Goal: Information Seeking & Learning: Understand process/instructions

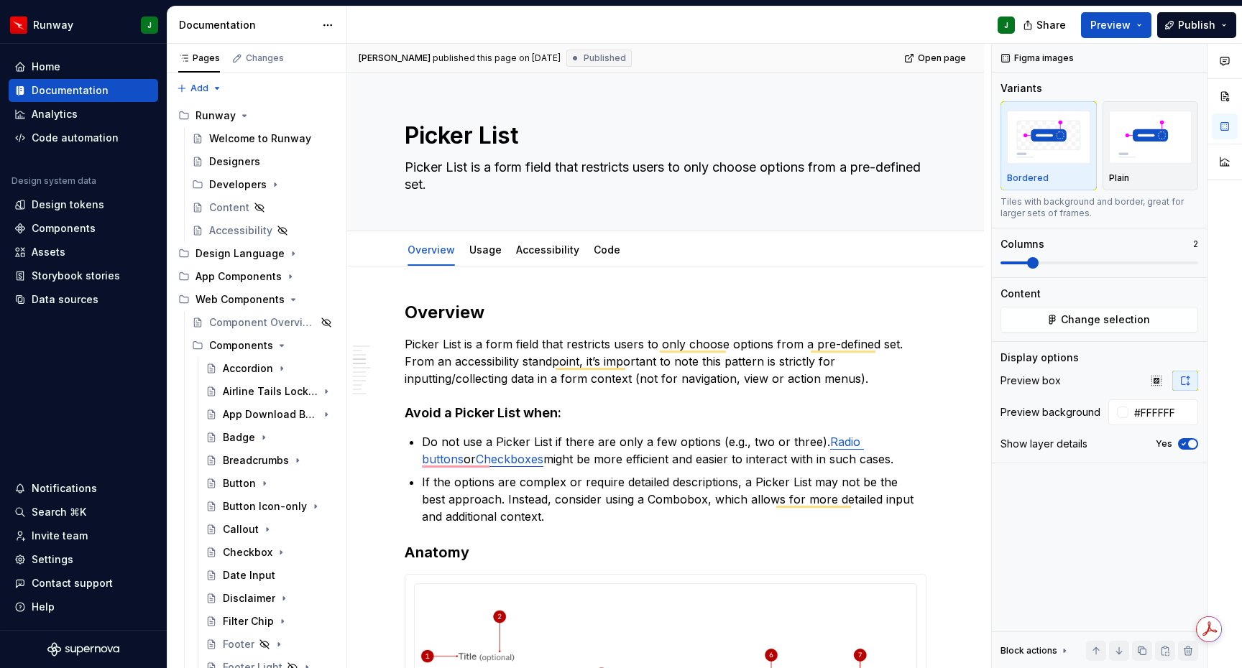
scroll to position [970, 0]
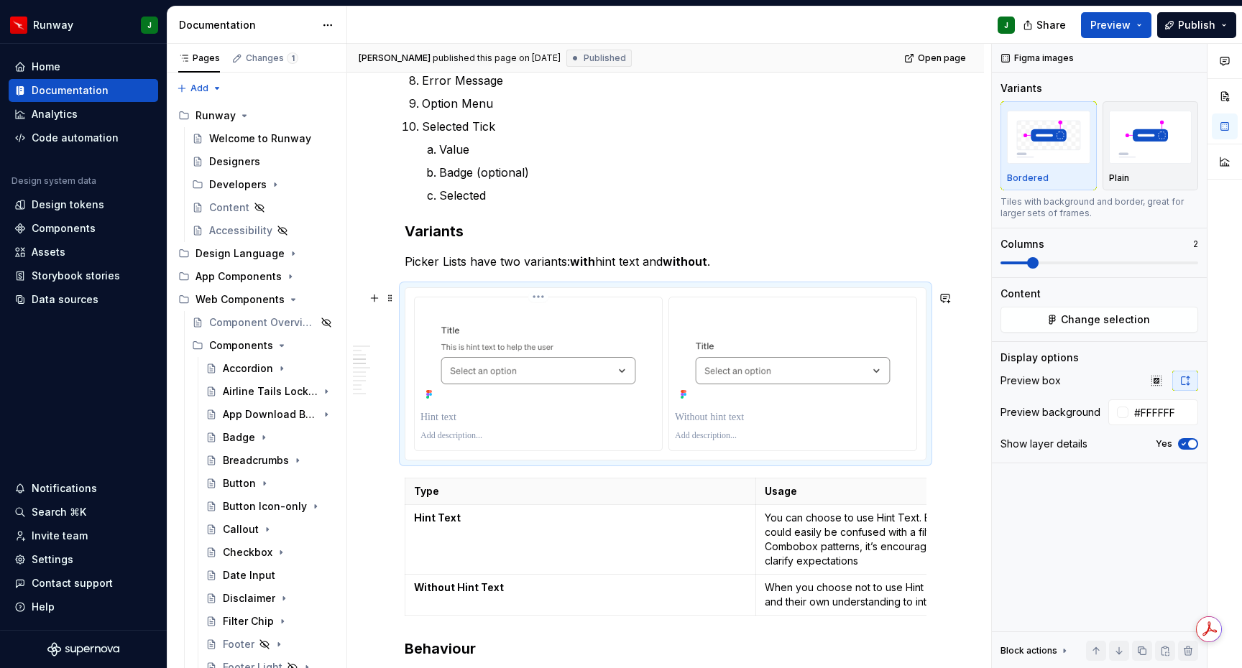
type textarea "*"
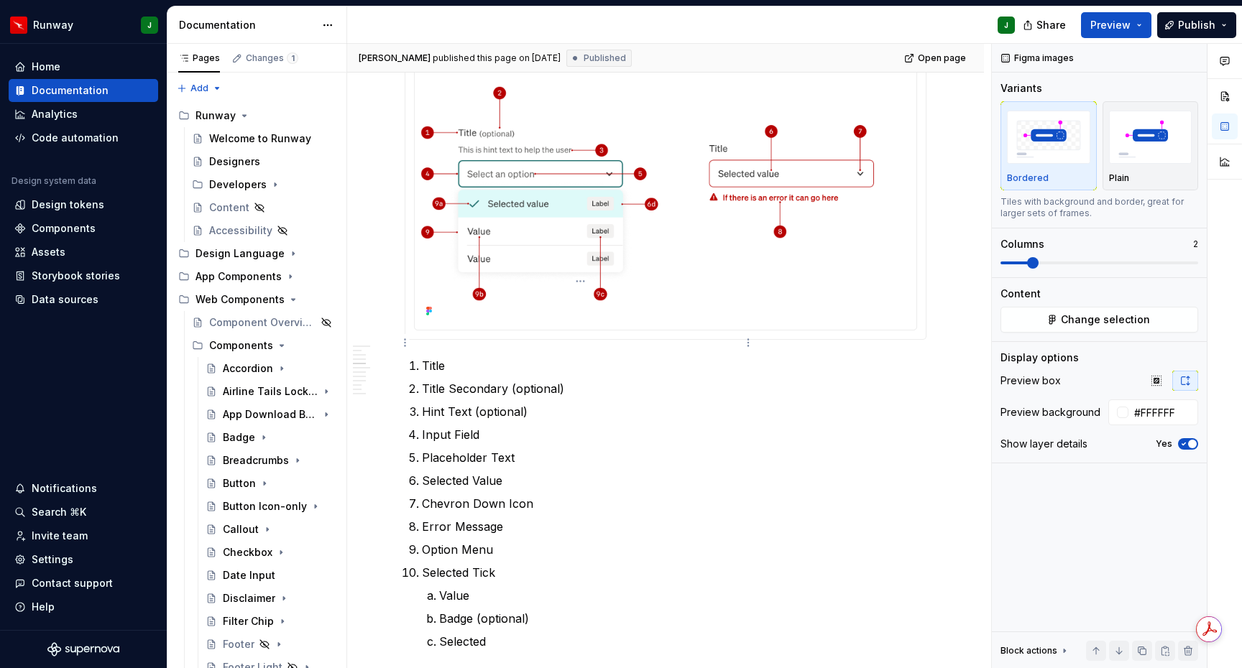
scroll to position [1173, 0]
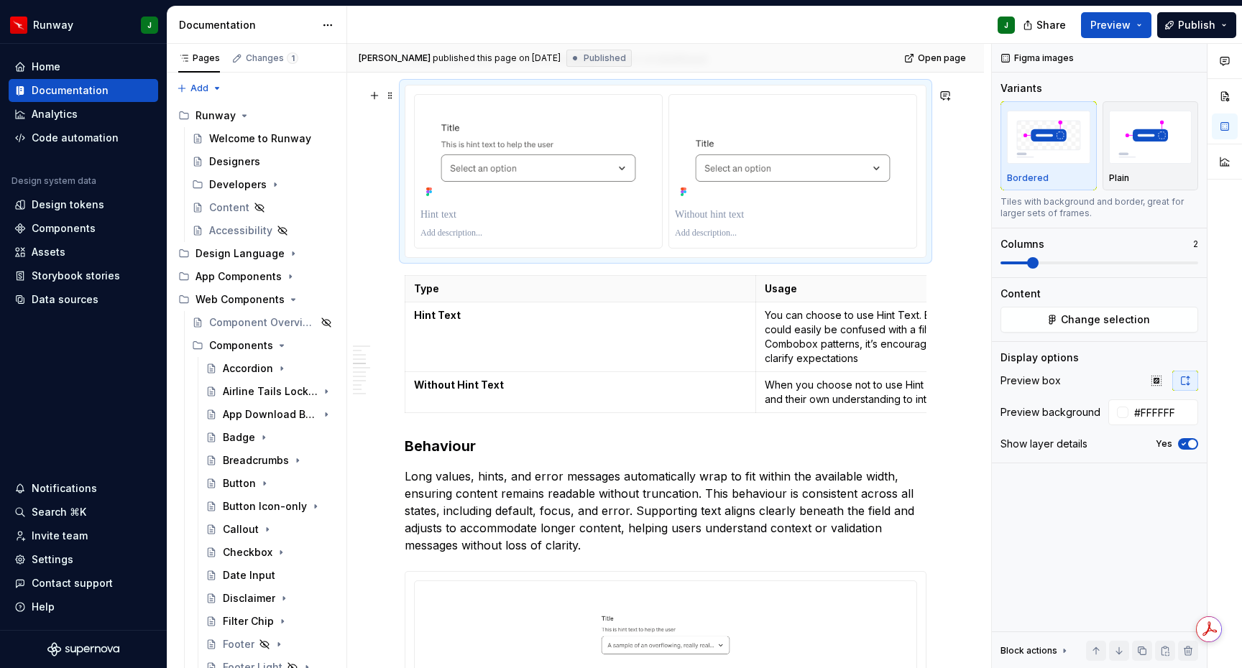
click at [913, 257] on div "To enrich screen reader interactions, please activate Accessibility in Grammarl…" at bounding box center [665, 172] width 520 height 172
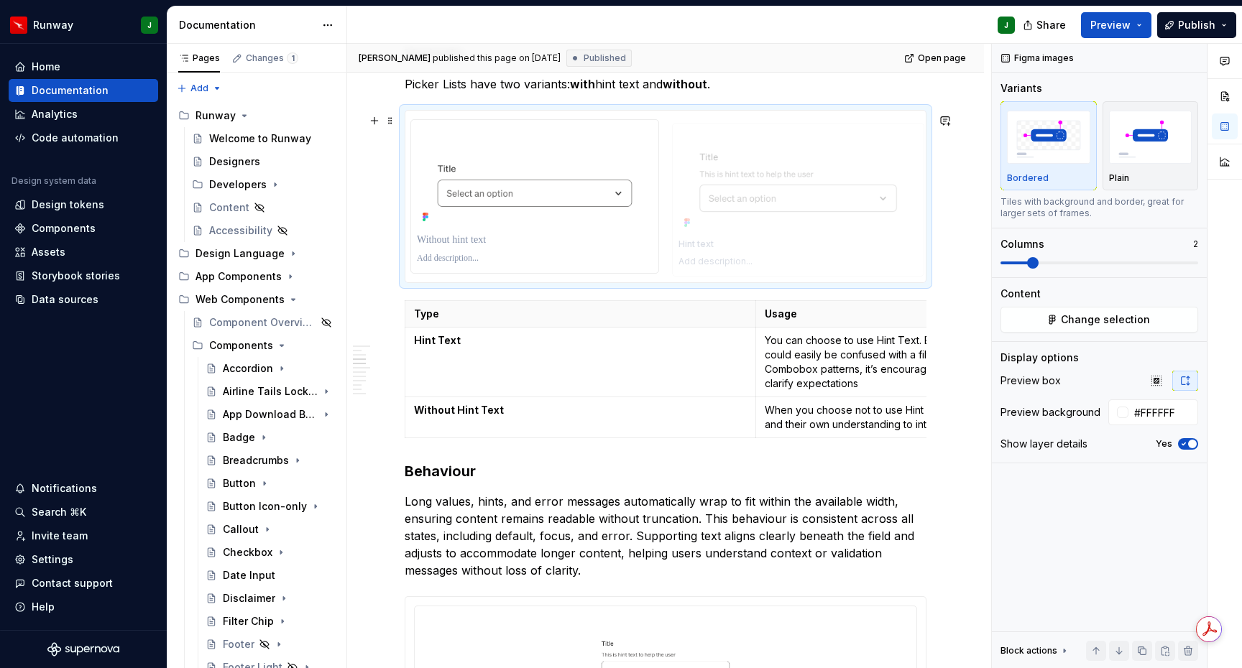
drag, startPoint x: 472, startPoint y: 162, endPoint x: 786, endPoint y: 195, distance: 315.8
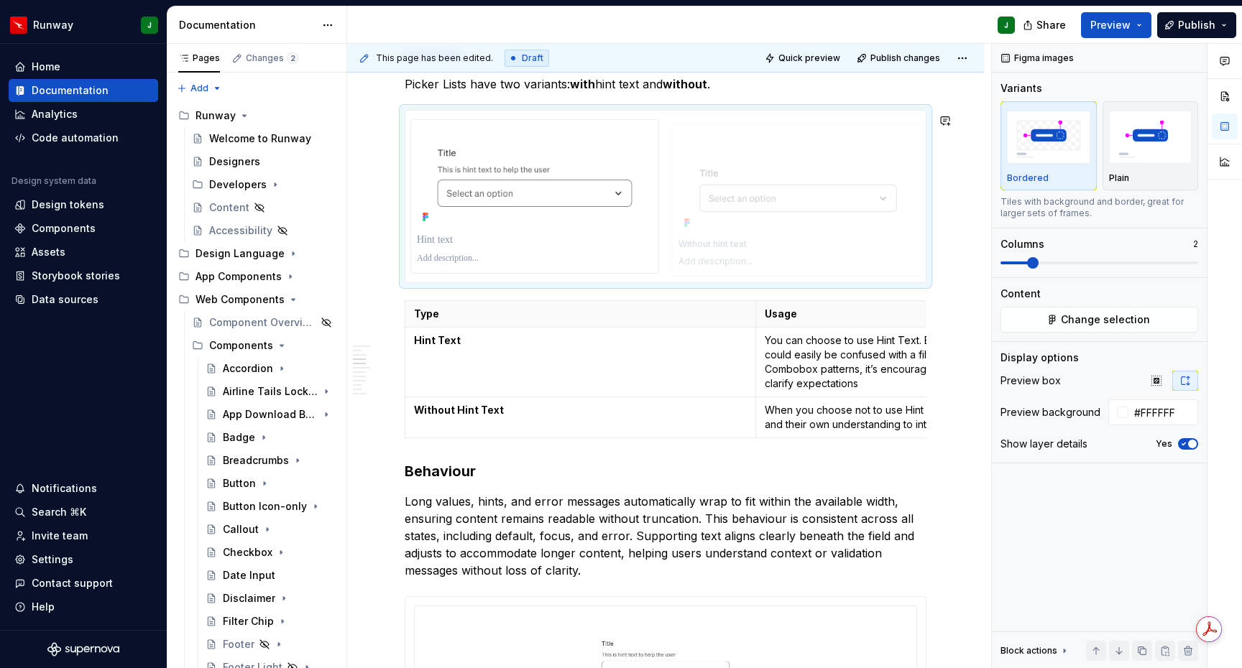
drag, startPoint x: 733, startPoint y: 204, endPoint x: 745, endPoint y: 204, distance: 12.2
click at [461, 247] on p "To enrich screen reader interactions, please activate Accessibility in Grammarl…" at bounding box center [535, 240] width 236 height 14
click at [714, 247] on p "To enrich screen reader interactions, please activate Accessibility in Grammarl…" at bounding box center [793, 240] width 236 height 14
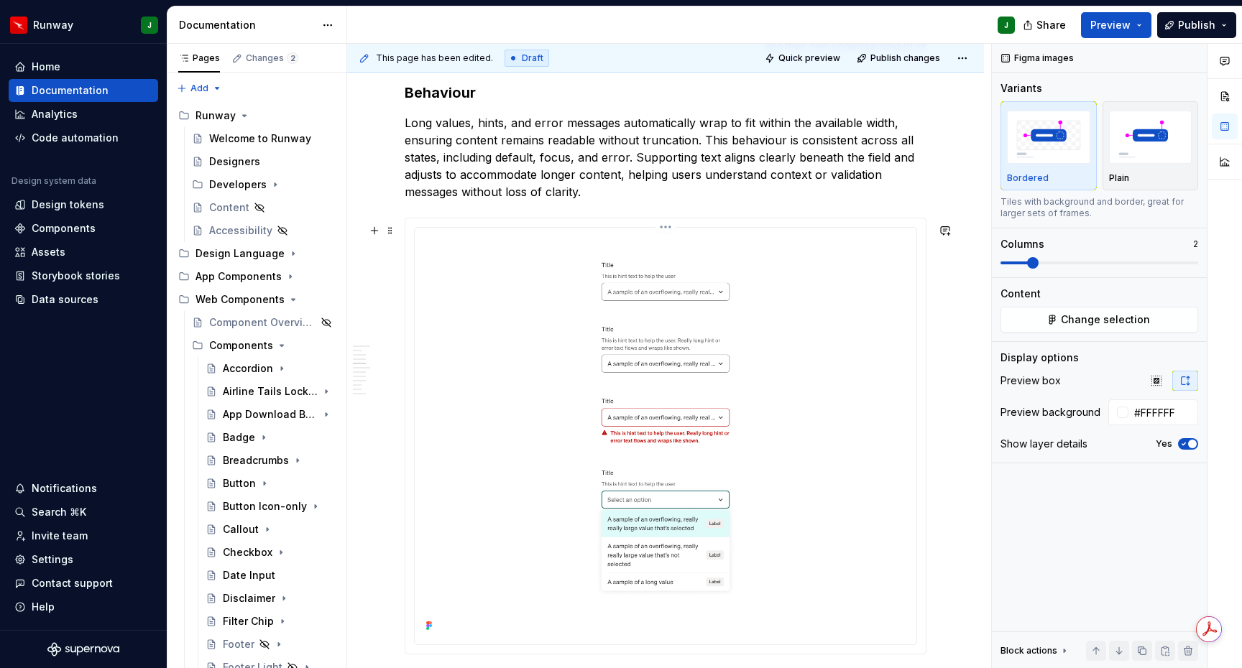
click at [838, 357] on img "To enrich screen reader interactions, please activate Accessibility in Grammarl…" at bounding box center [665, 435] width 490 height 402
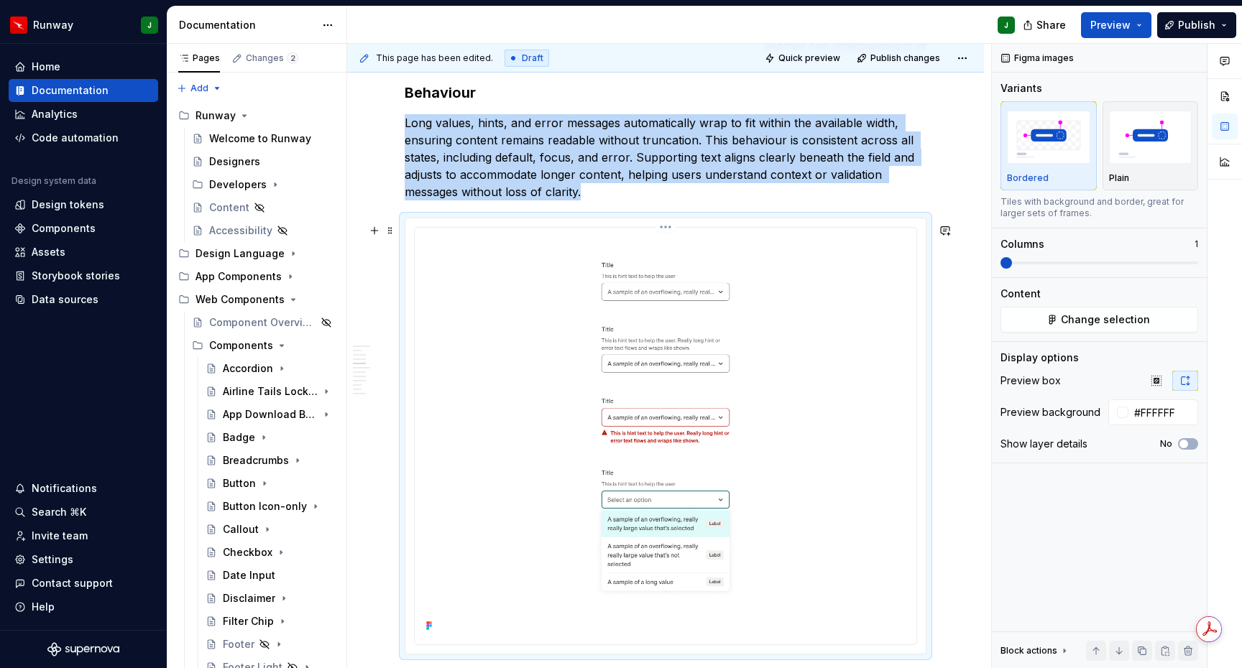
click at [900, 323] on img "To enrich screen reader interactions, please activate Accessibility in Grammarl…" at bounding box center [665, 435] width 490 height 402
click at [1058, 328] on button "Change selection" at bounding box center [1099, 320] width 198 height 26
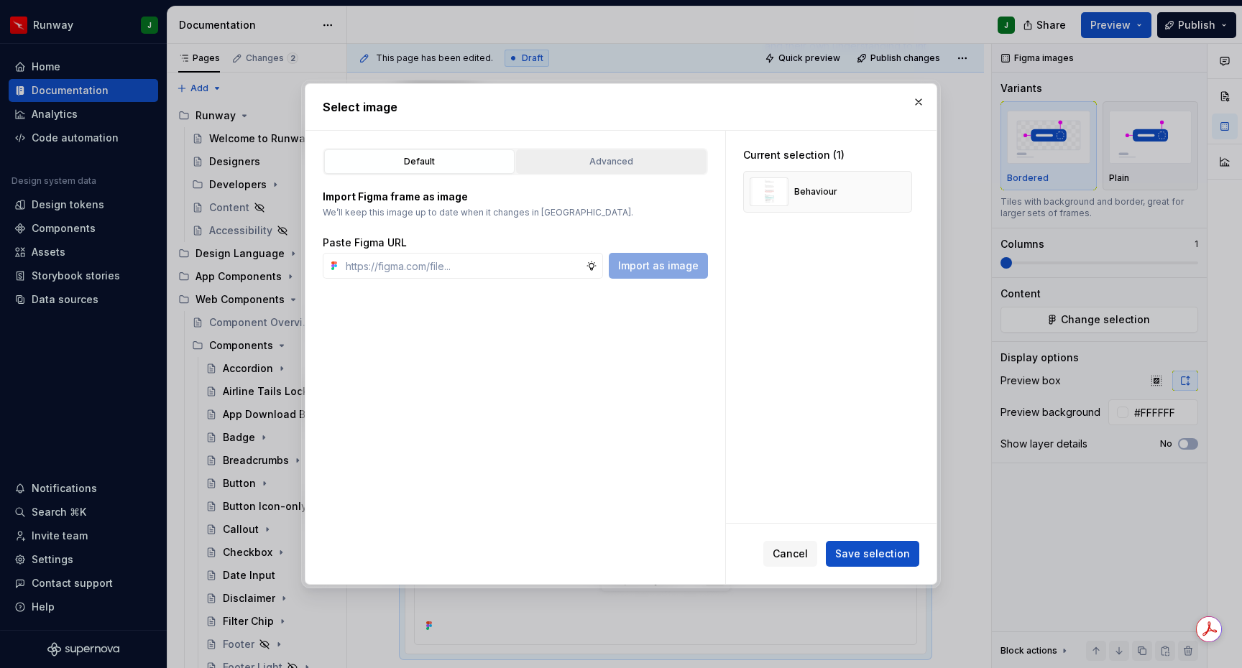
click at [655, 159] on div "Advanced" at bounding box center [611, 161] width 180 height 14
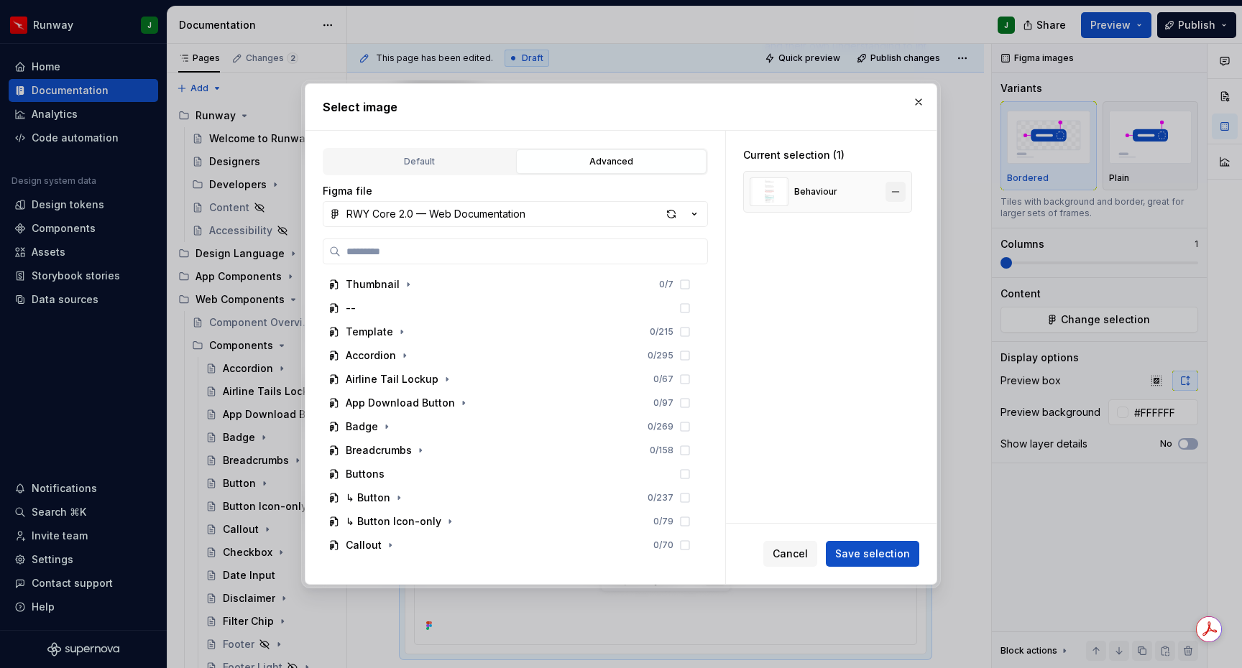
click at [905, 194] on button "button" at bounding box center [895, 192] width 20 height 20
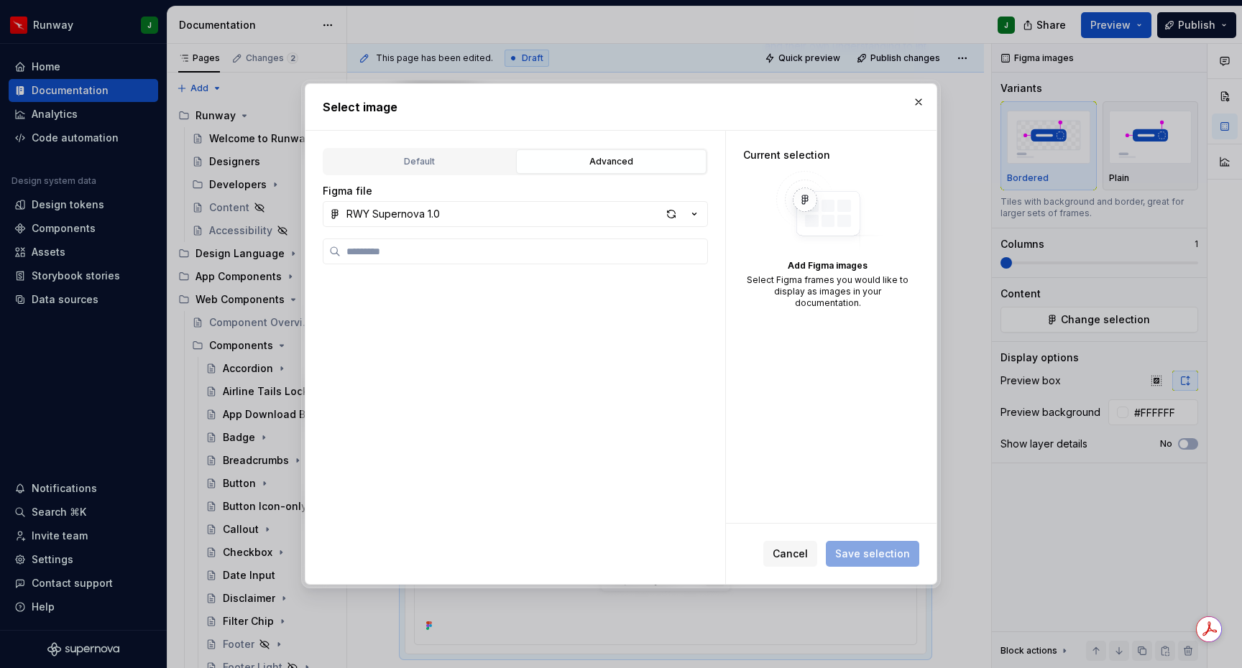
scroll to position [1657, 0]
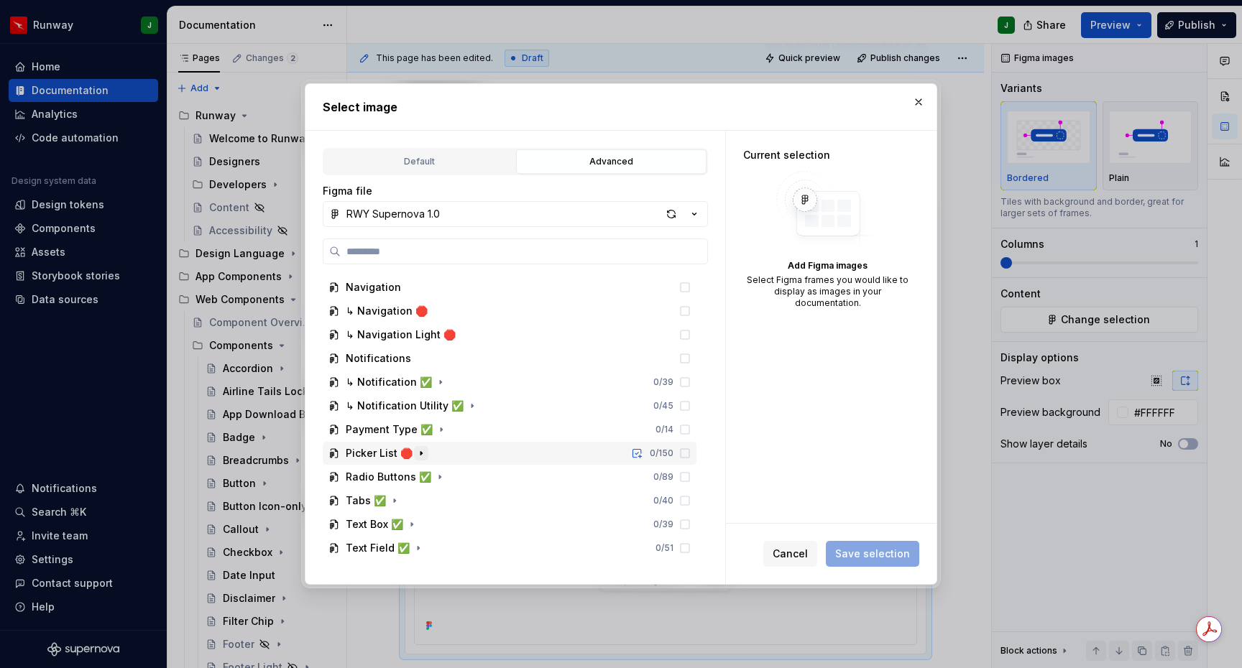
click at [415, 453] on icon "button" at bounding box center [420, 453] width 11 height 11
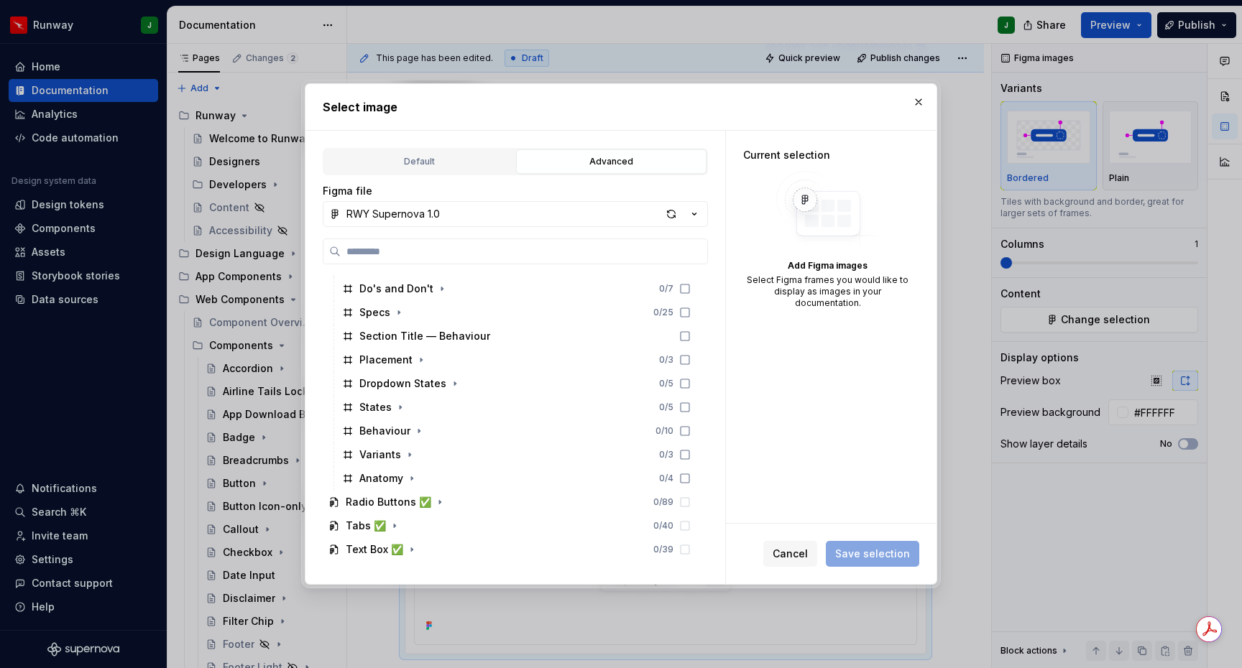
scroll to position [1896, 0]
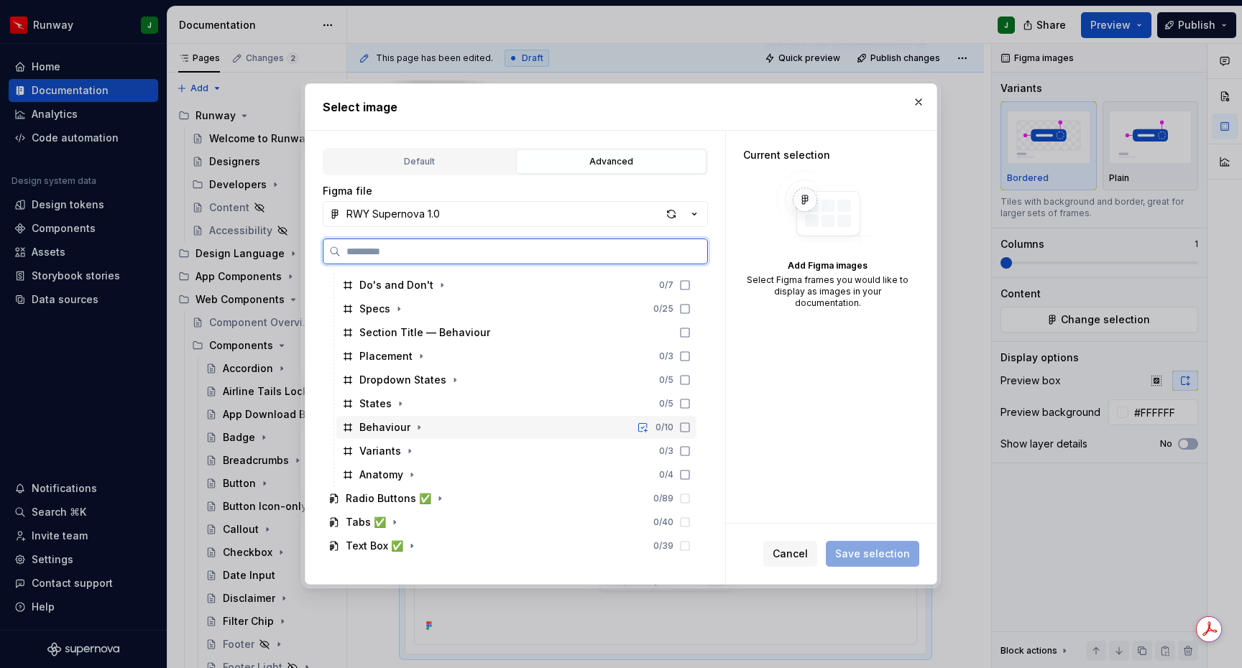
click at [407, 428] on div "Behaviour" at bounding box center [392, 427] width 67 height 14
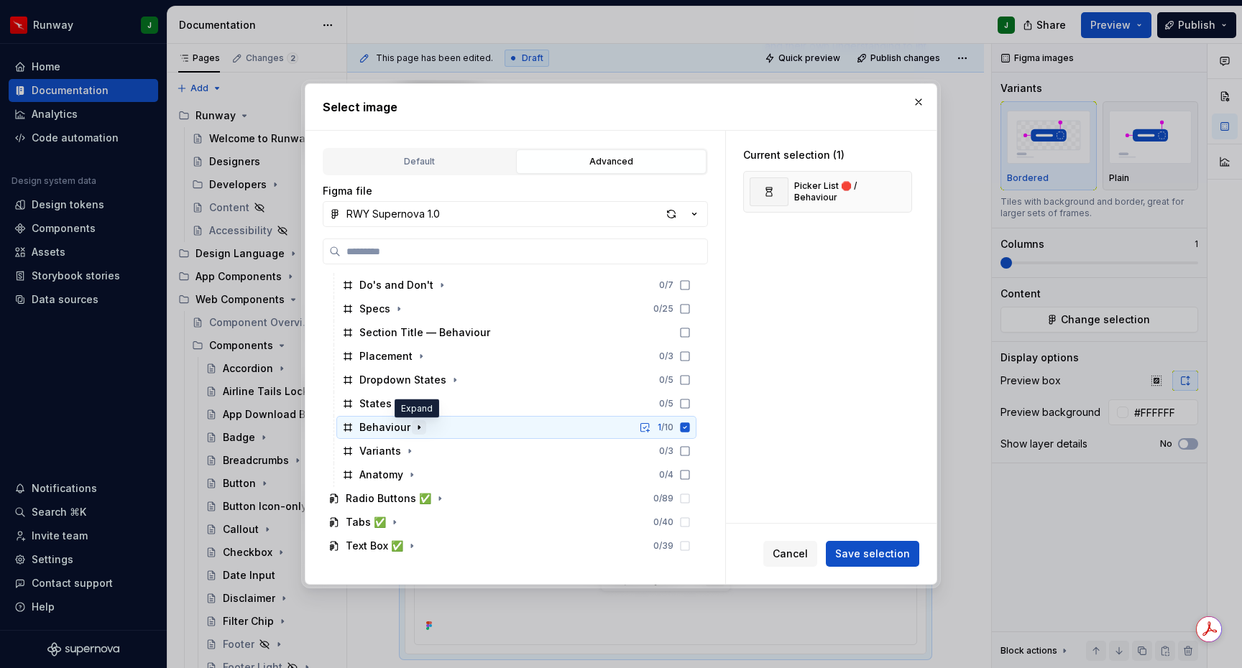
click at [420, 429] on icon "button" at bounding box center [418, 427] width 11 height 11
click at [892, 555] on span "Save selection" at bounding box center [872, 554] width 75 height 14
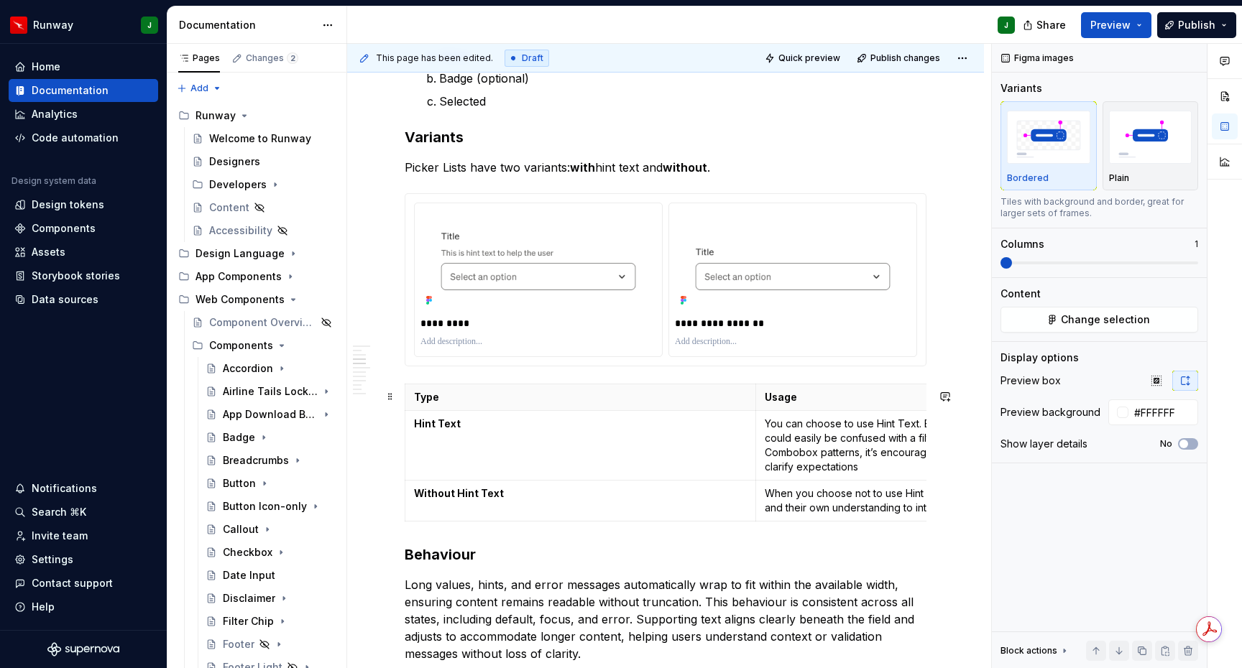
scroll to position [1103, 0]
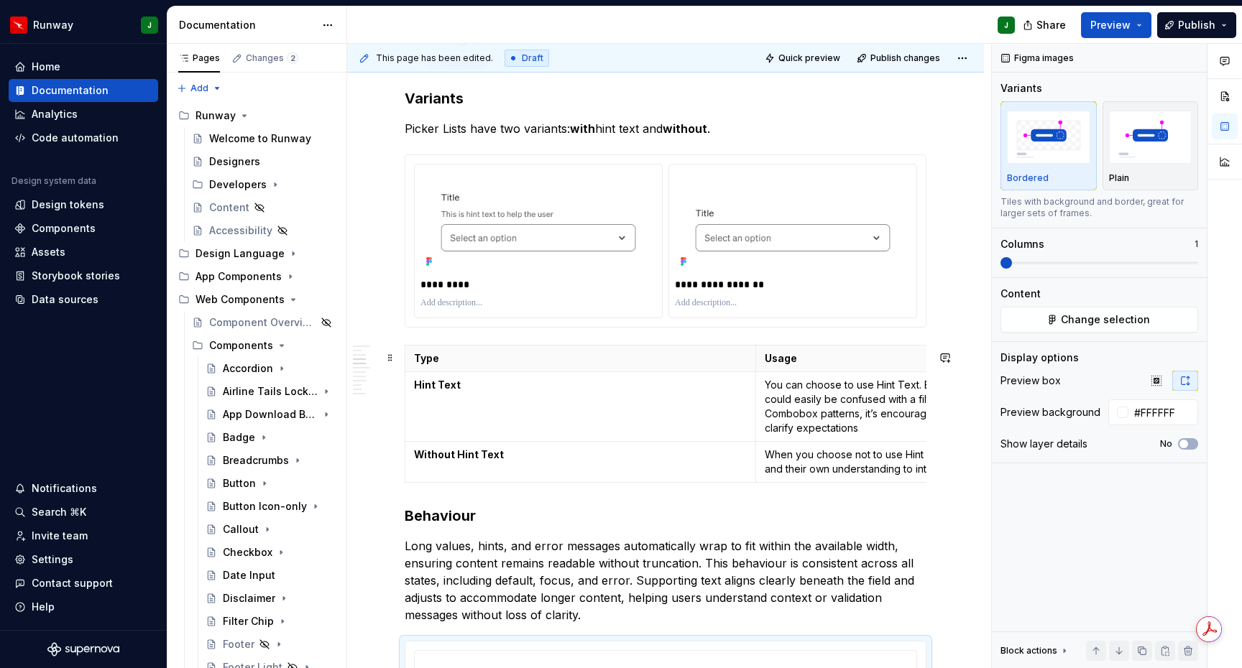
click at [876, 312] on div "To enrich screen reader interactions, please activate Accessibility in Grammarl…" at bounding box center [793, 303] width 236 height 17
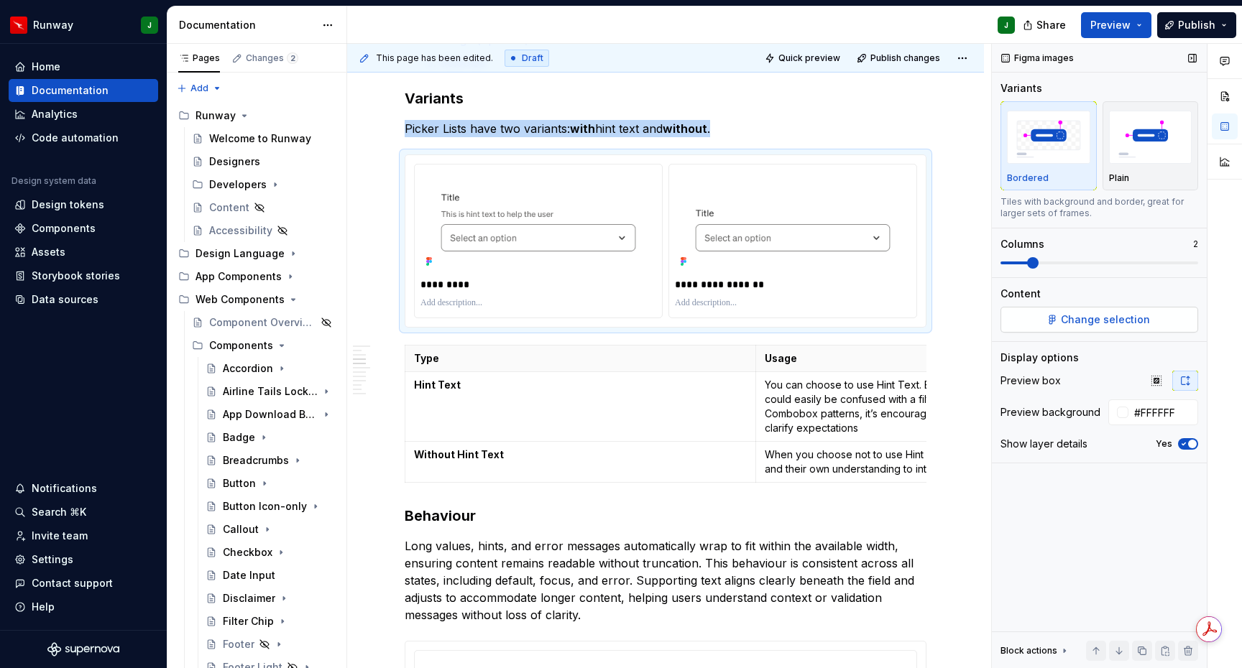
click at [1039, 324] on button "Change selection" at bounding box center [1099, 320] width 198 height 26
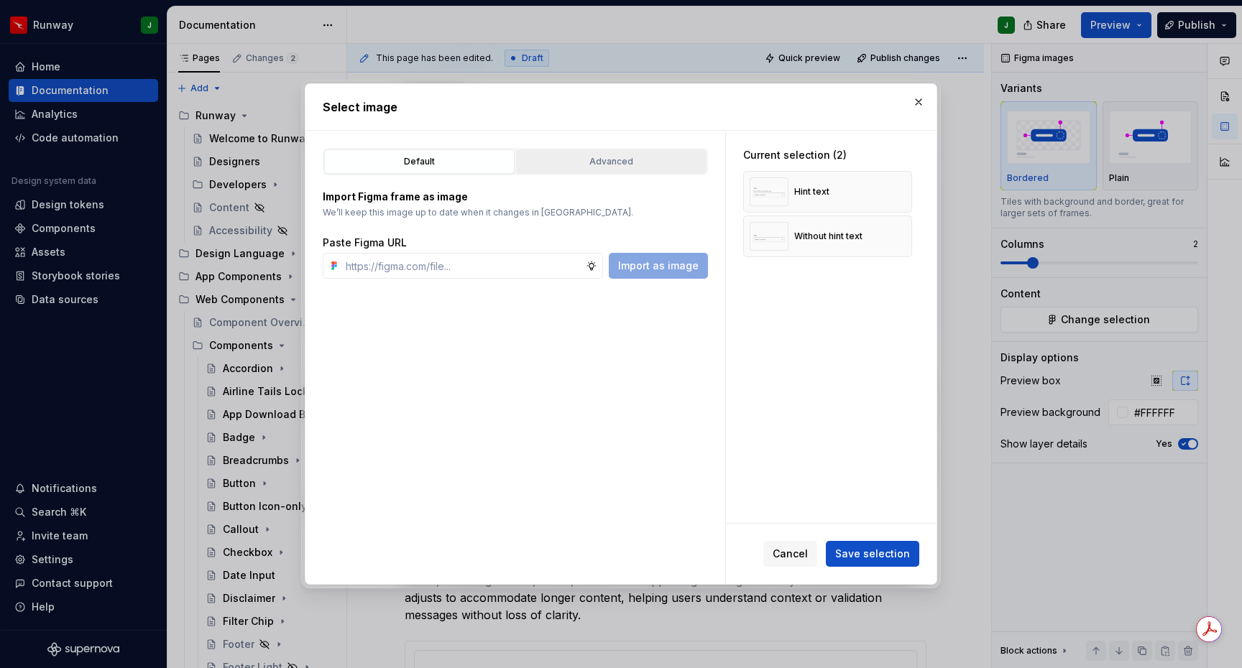
click at [554, 161] on div "Advanced" at bounding box center [611, 161] width 180 height 14
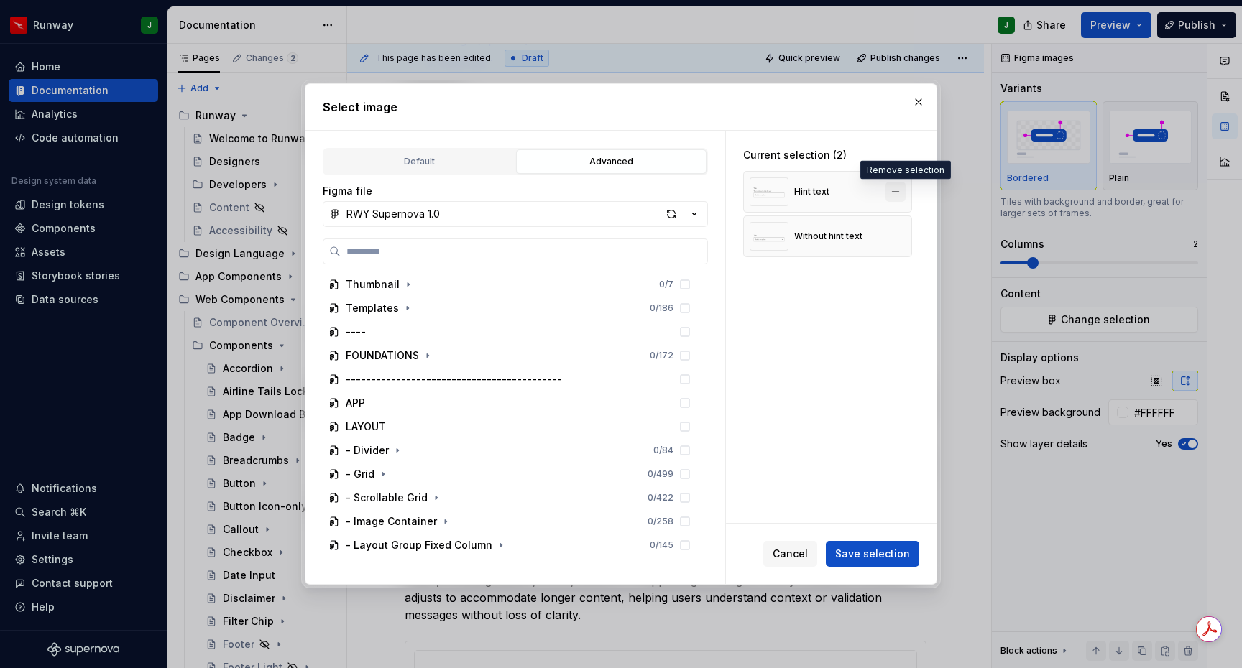
click at [903, 192] on button "button" at bounding box center [895, 192] width 20 height 20
click at [903, 191] on button "button" at bounding box center [895, 192] width 20 height 20
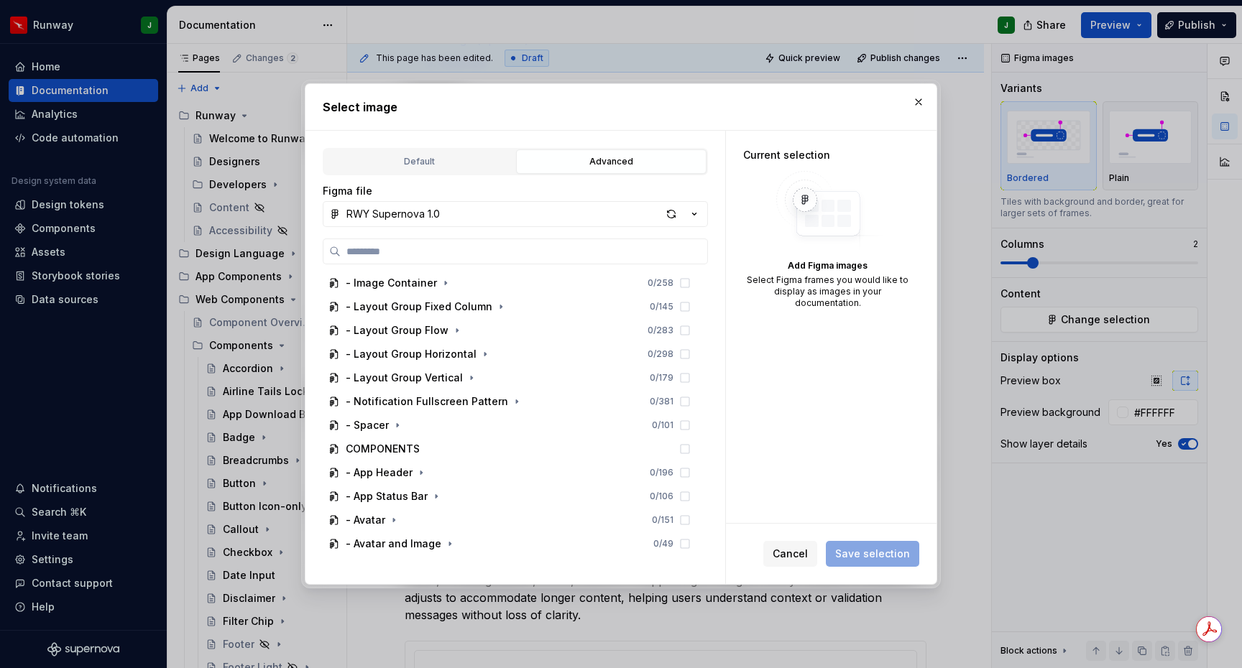
scroll to position [1657, 0]
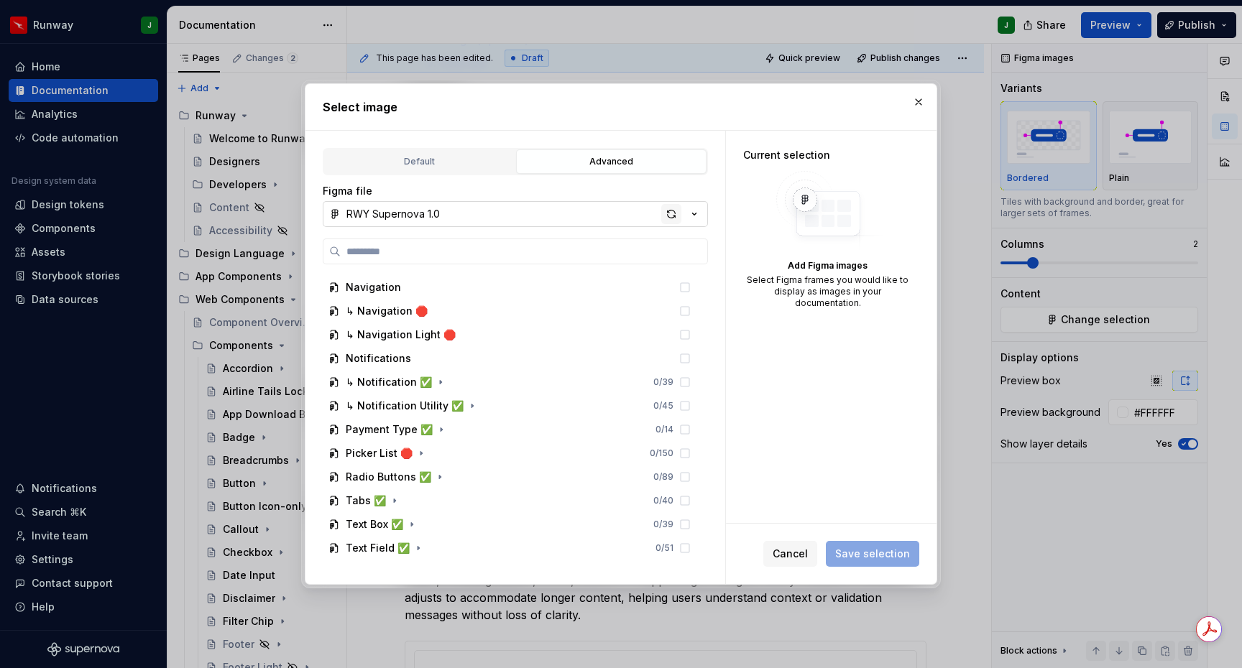
click at [673, 217] on div "button" at bounding box center [671, 214] width 20 height 20
click at [420, 452] on icon "button" at bounding box center [420, 454] width 1 height 4
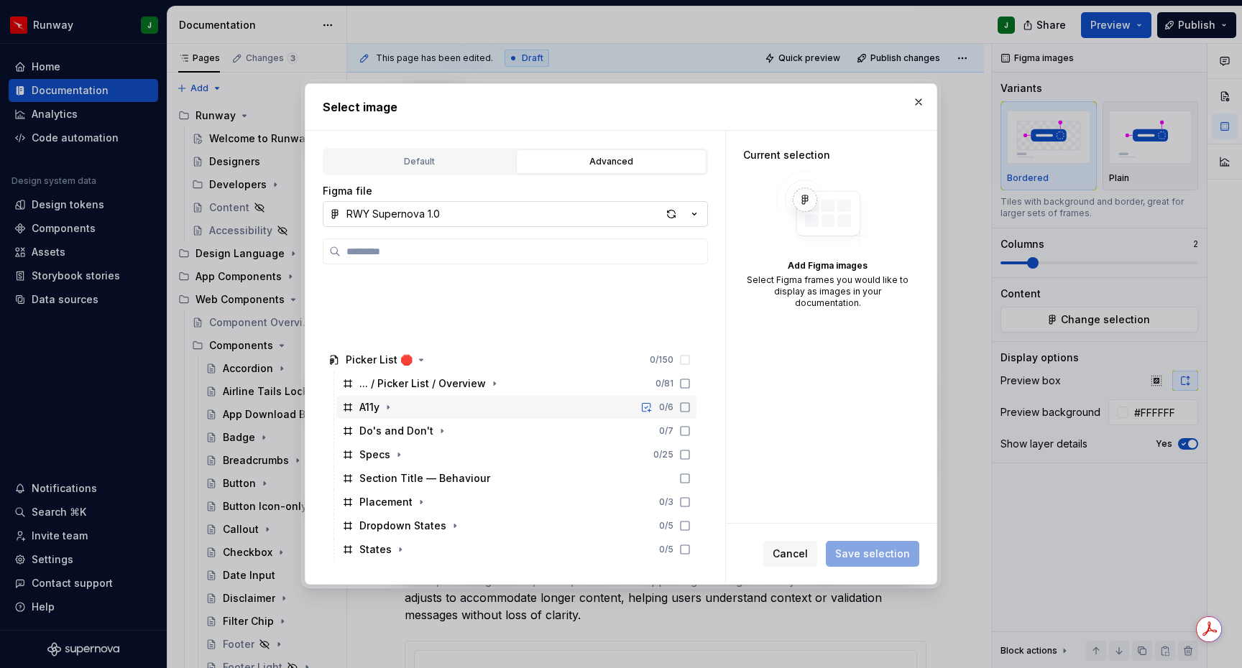
scroll to position [1918, 0]
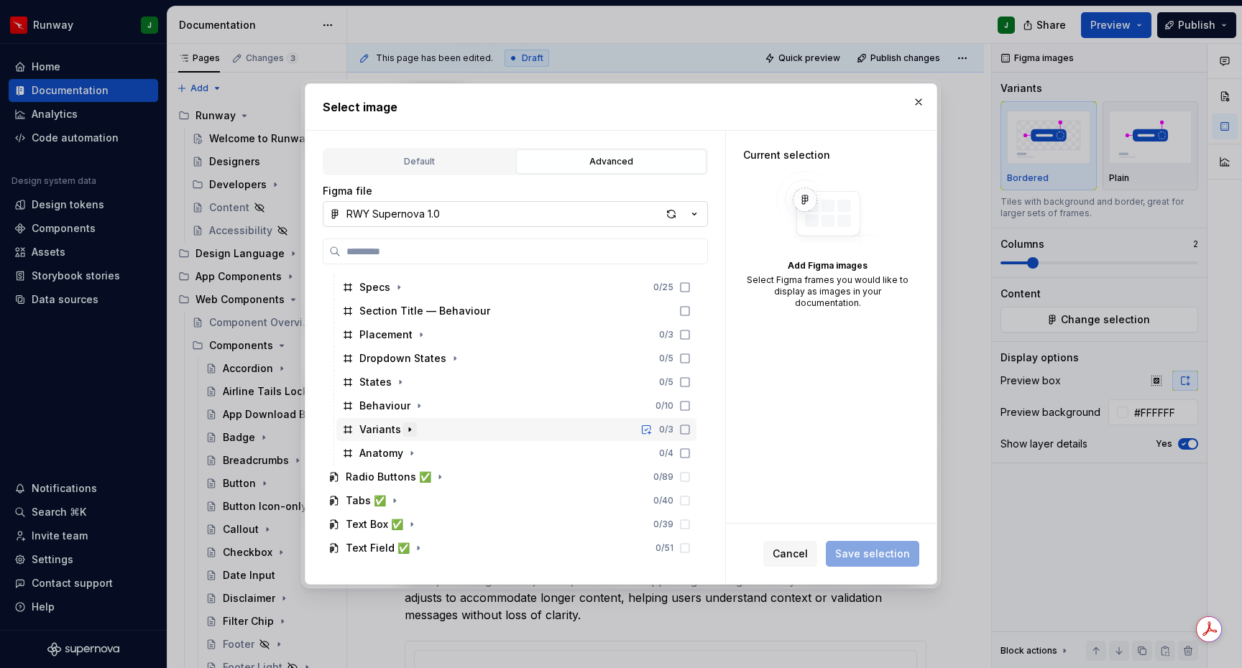
click at [410, 424] on icon "button" at bounding box center [409, 429] width 11 height 11
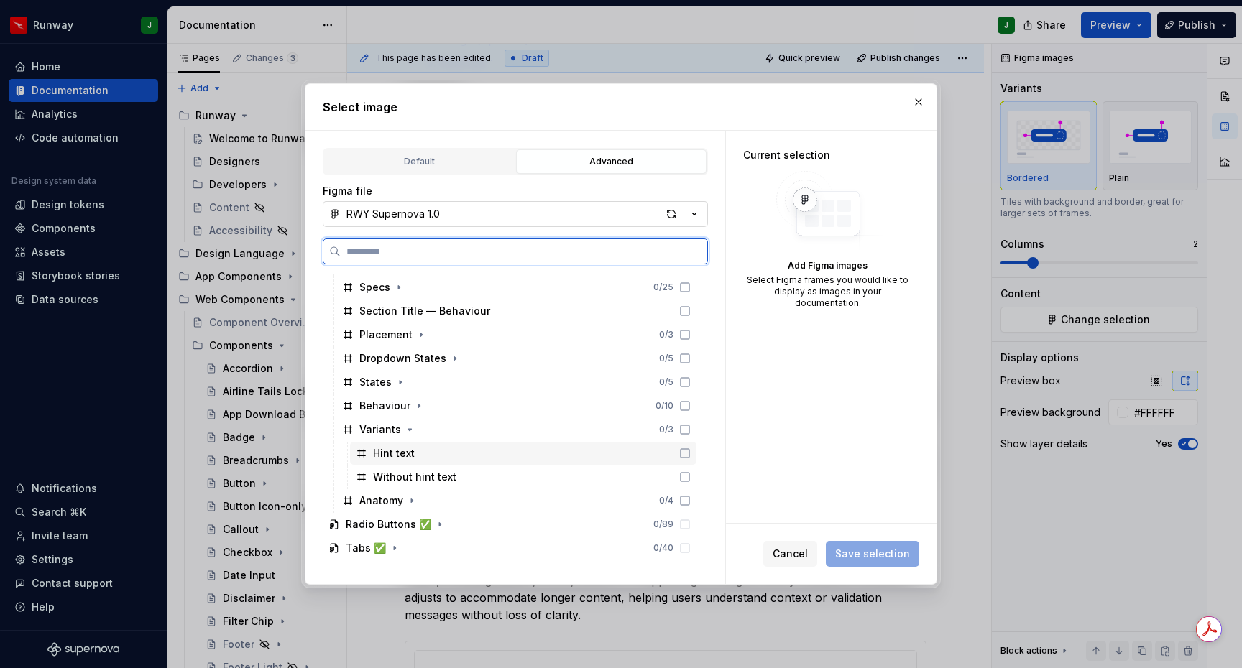
click at [691, 453] on icon at bounding box center [684, 453] width 11 height 11
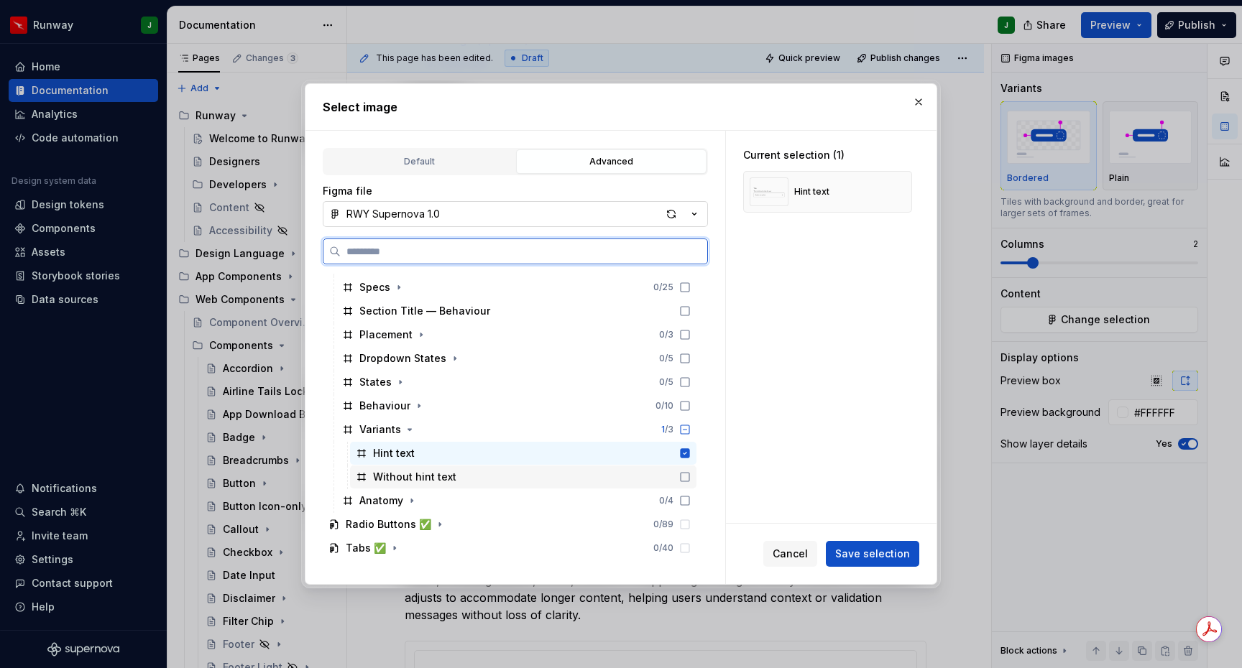
click at [691, 475] on icon at bounding box center [684, 476] width 11 height 11
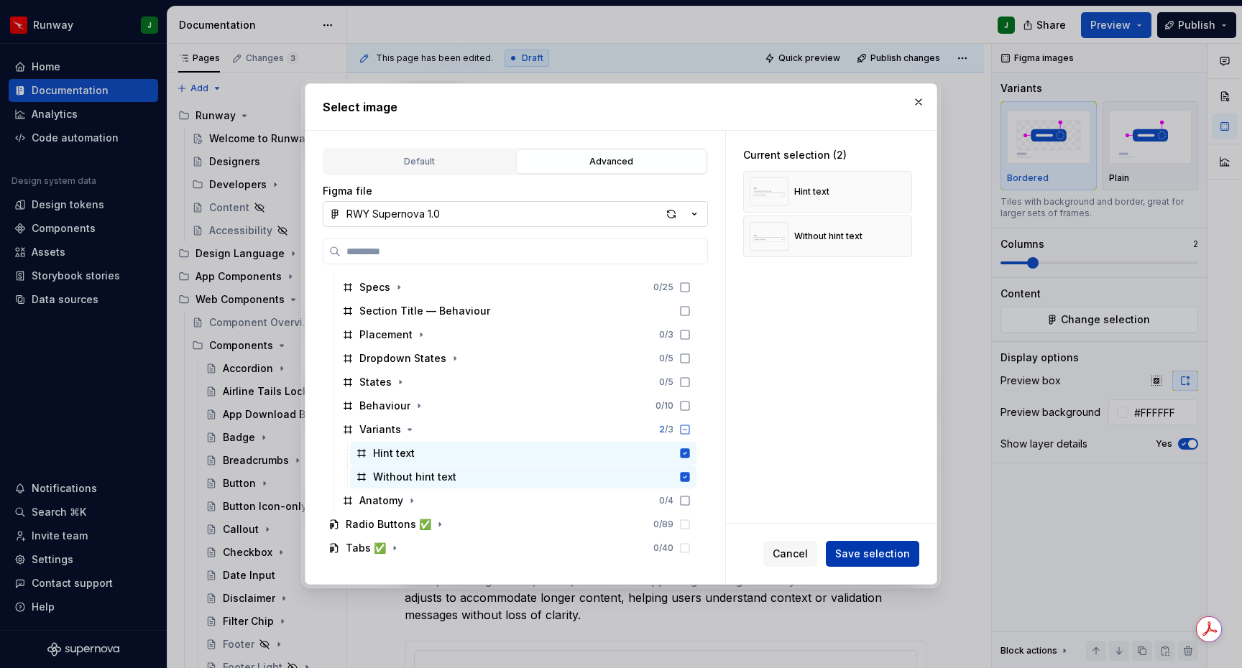
click at [864, 563] on button "Save selection" at bounding box center [872, 554] width 93 height 26
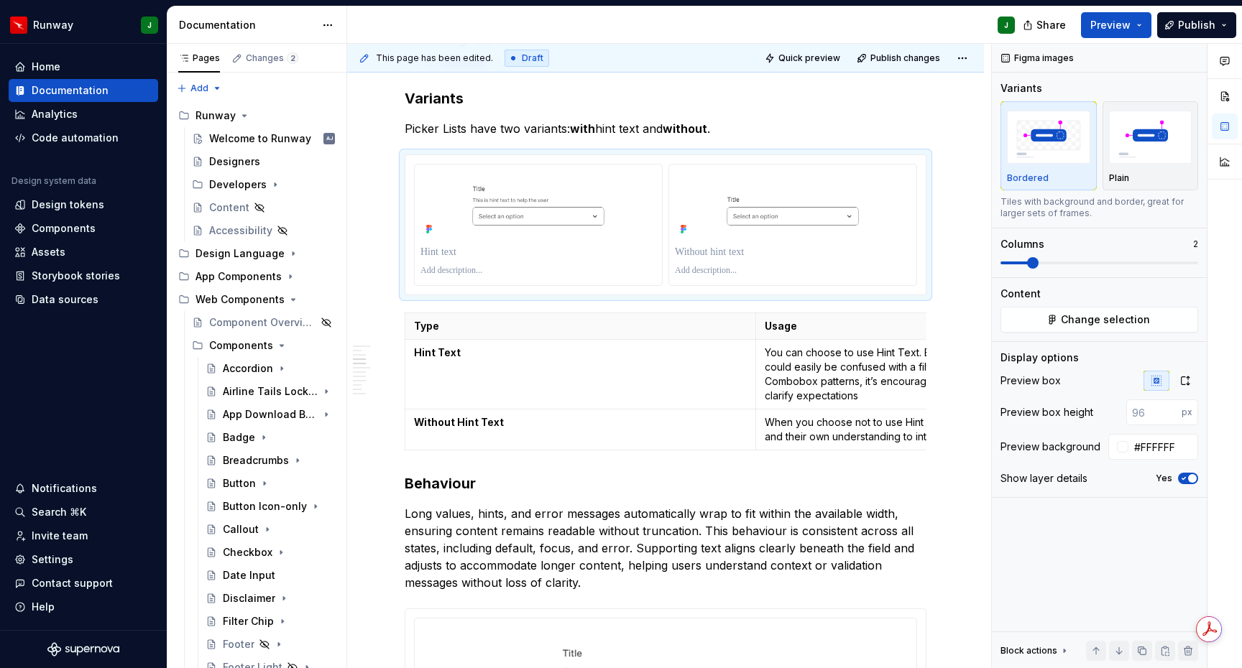
type textarea "*"
click at [915, 285] on div "To enrich screen reader interactions, please activate Accessibility in Grammarl…" at bounding box center [792, 225] width 247 height 121
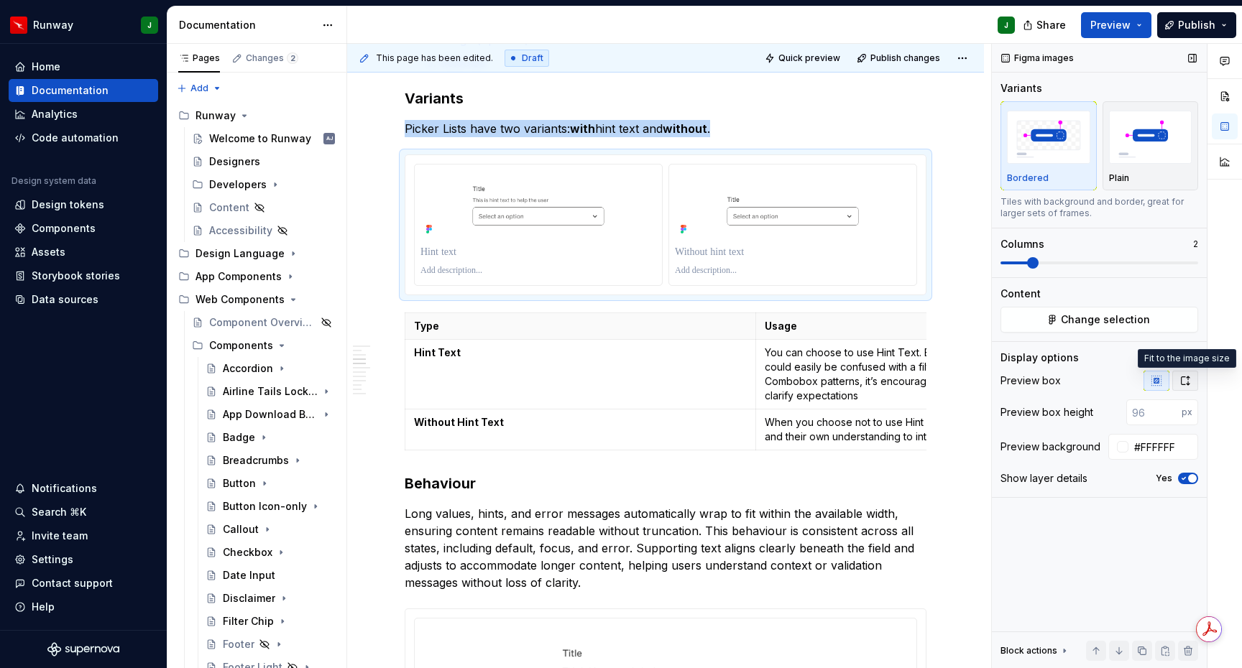
click at [1189, 386] on icon "button" at bounding box center [1184, 380] width 11 height 11
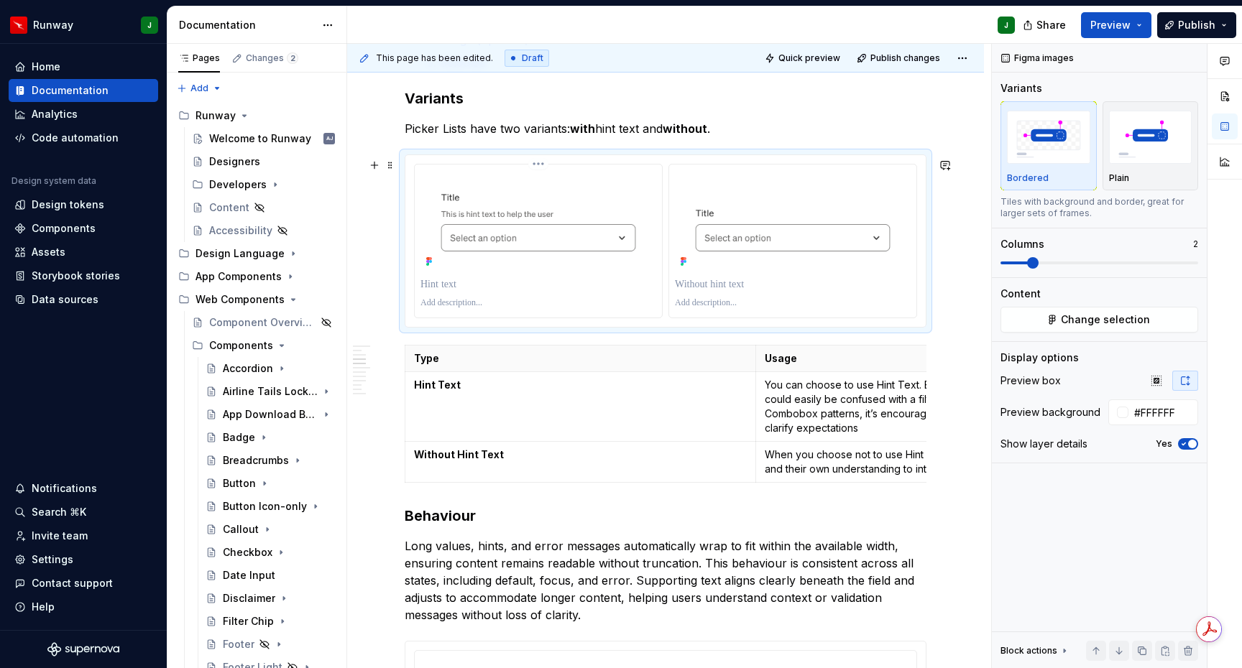
click at [451, 290] on p "To enrich screen reader interactions, please activate Accessibility in Grammarl…" at bounding box center [538, 284] width 236 height 14
click at [737, 292] on p "To enrich screen reader interactions, please activate Accessibility in Grammarl…" at bounding box center [793, 284] width 236 height 14
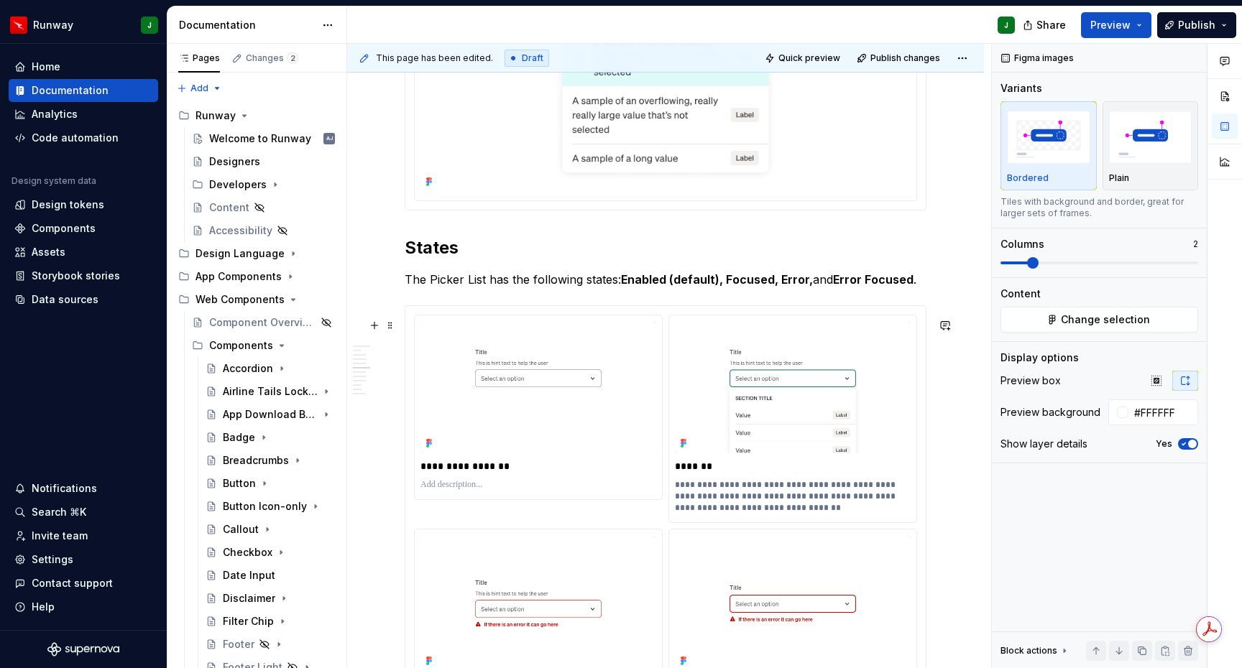
scroll to position [2098, 0]
click at [919, 326] on div "**********" at bounding box center [665, 521] width 520 height 432
click at [1072, 324] on span "Change selection" at bounding box center [1105, 320] width 89 height 14
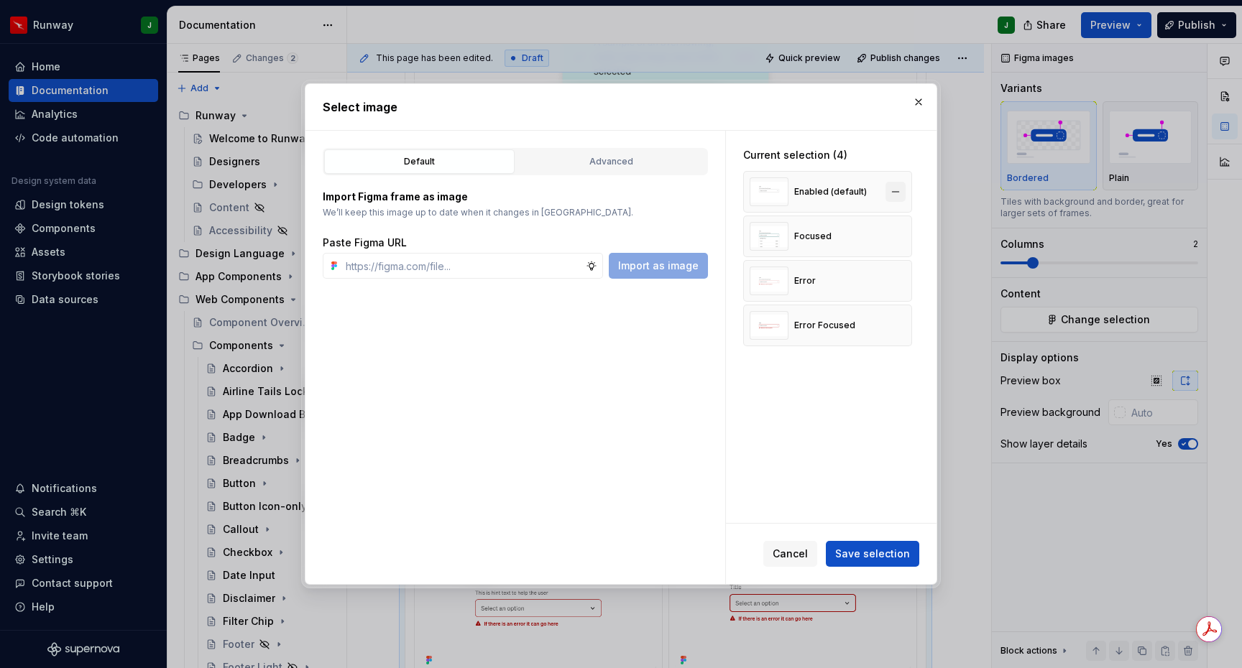
type textarea "*"
click at [899, 194] on button "button" at bounding box center [895, 192] width 20 height 20
click at [901, 197] on button "button" at bounding box center [895, 192] width 20 height 20
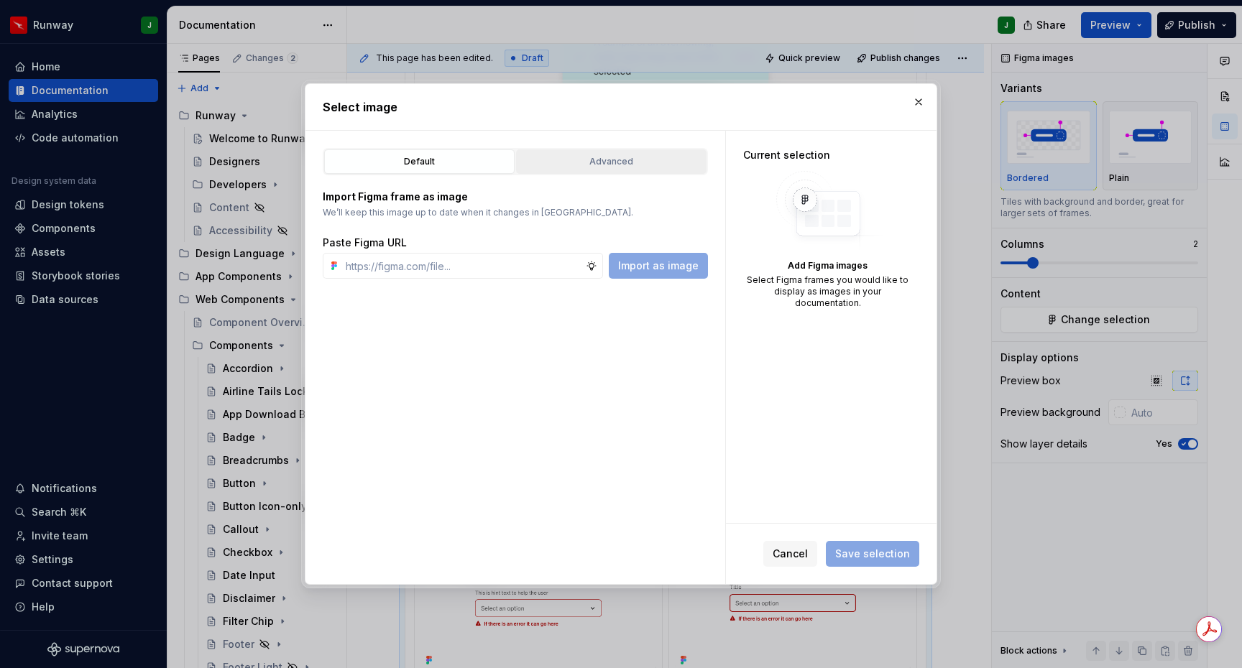
click at [629, 157] on div "Advanced" at bounding box center [611, 161] width 180 height 14
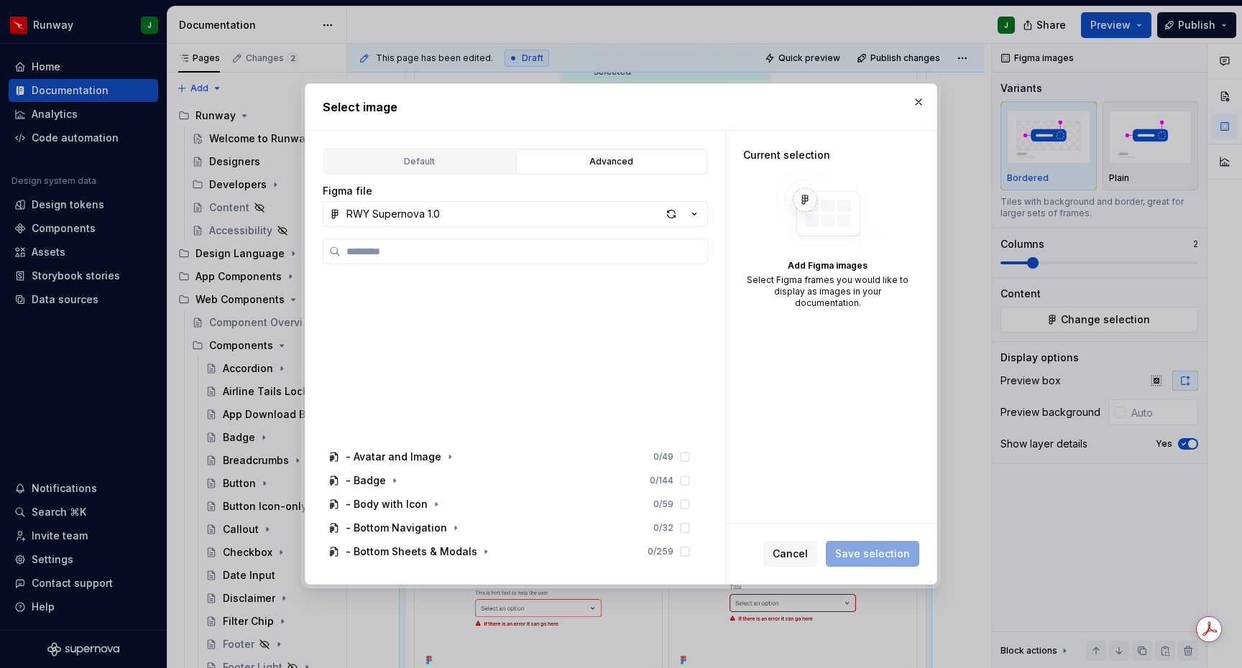
scroll to position [1657, 0]
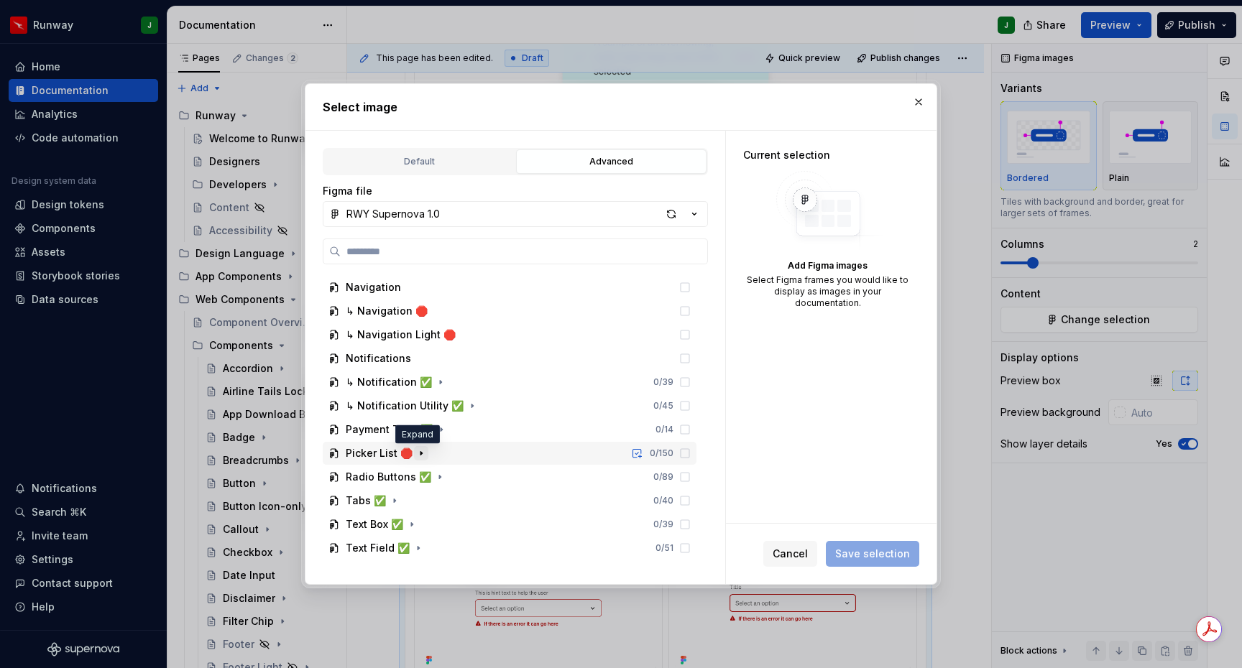
click at [420, 457] on icon "button" at bounding box center [420, 453] width 11 height 11
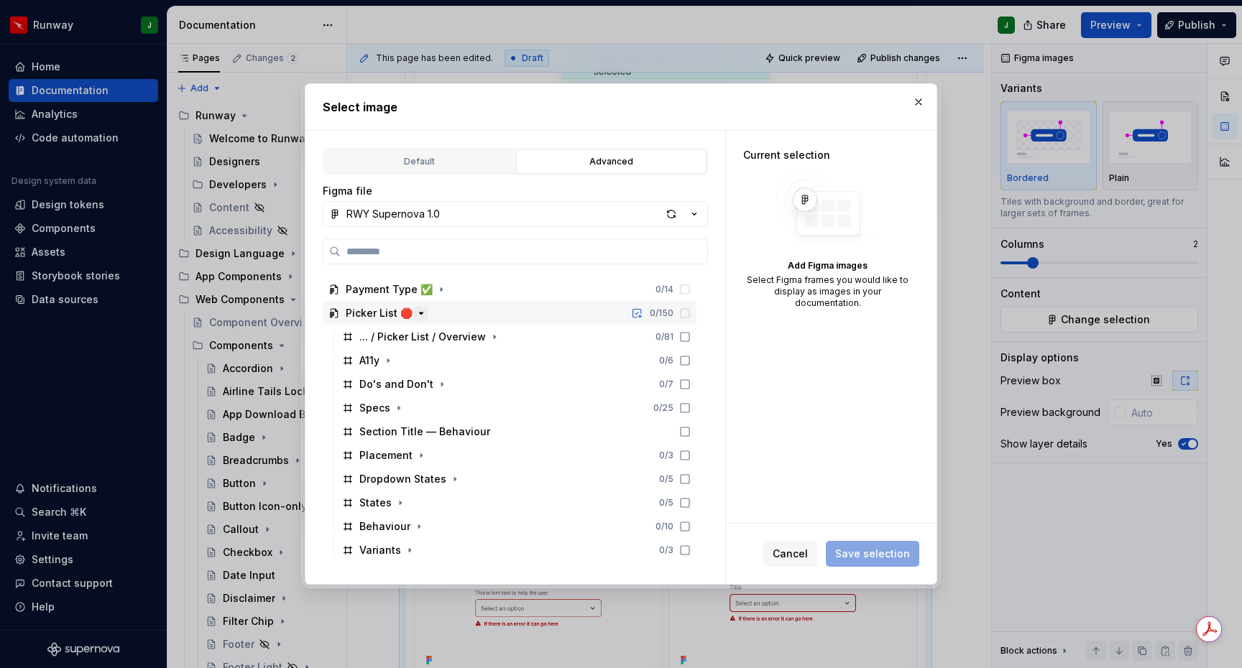
scroll to position [1845, 0]
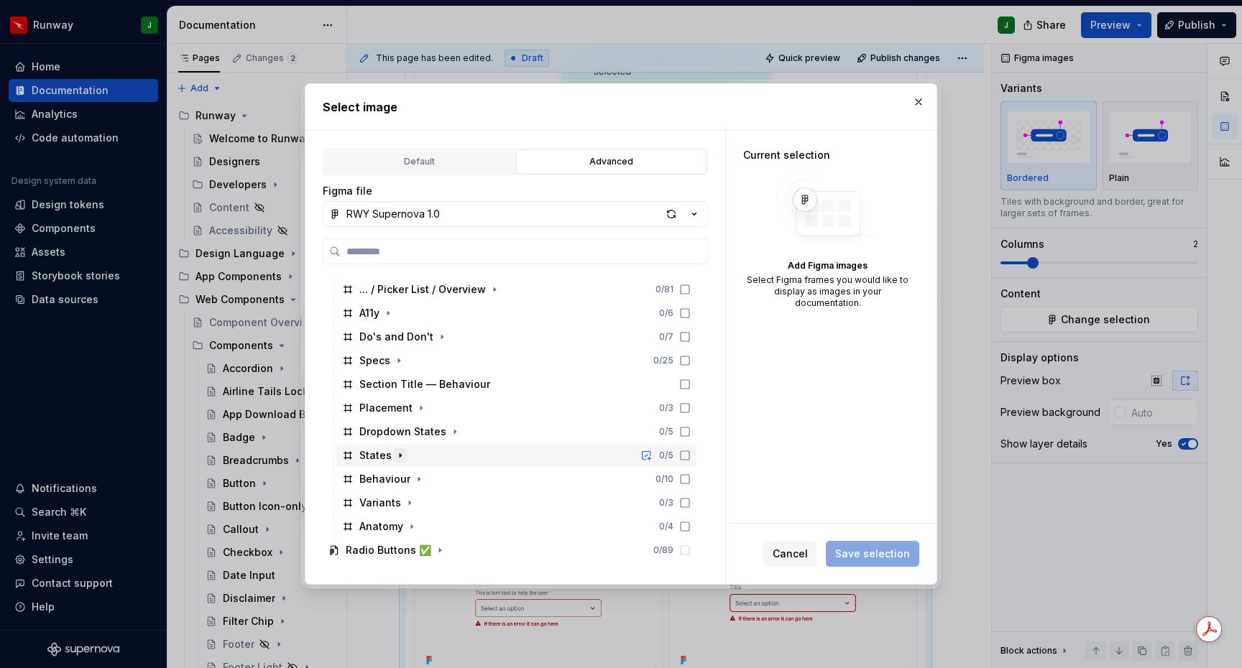
click at [399, 458] on icon "button" at bounding box center [400, 455] width 11 height 11
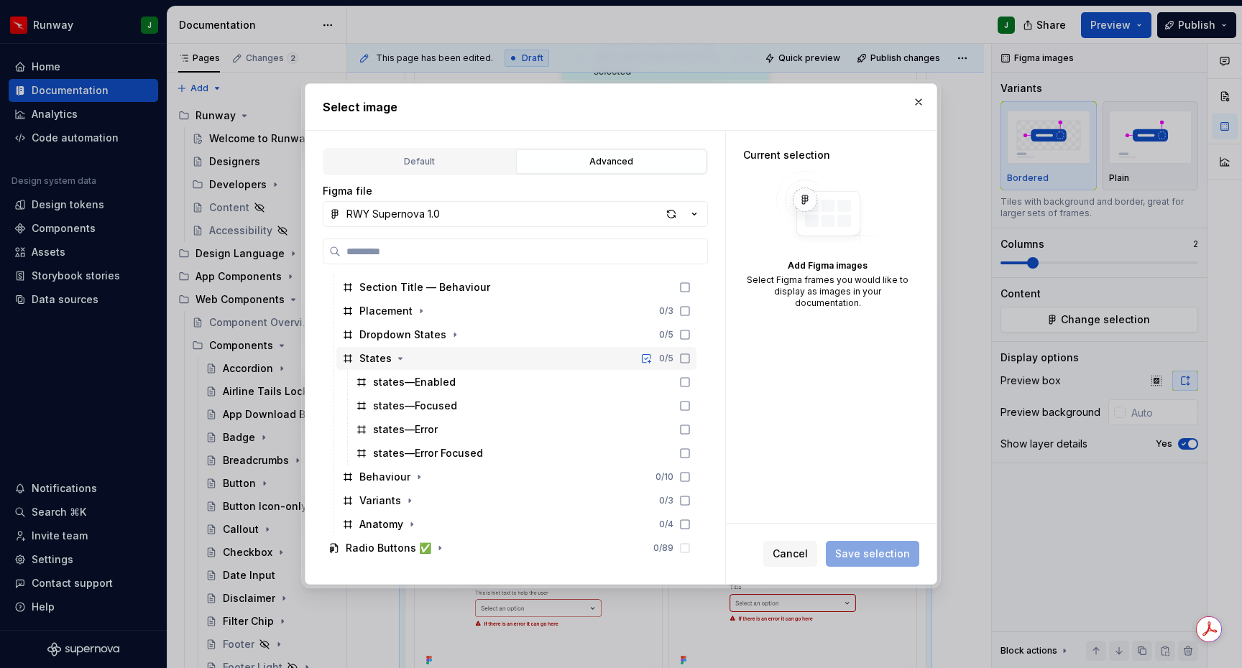
scroll to position [2013, 0]
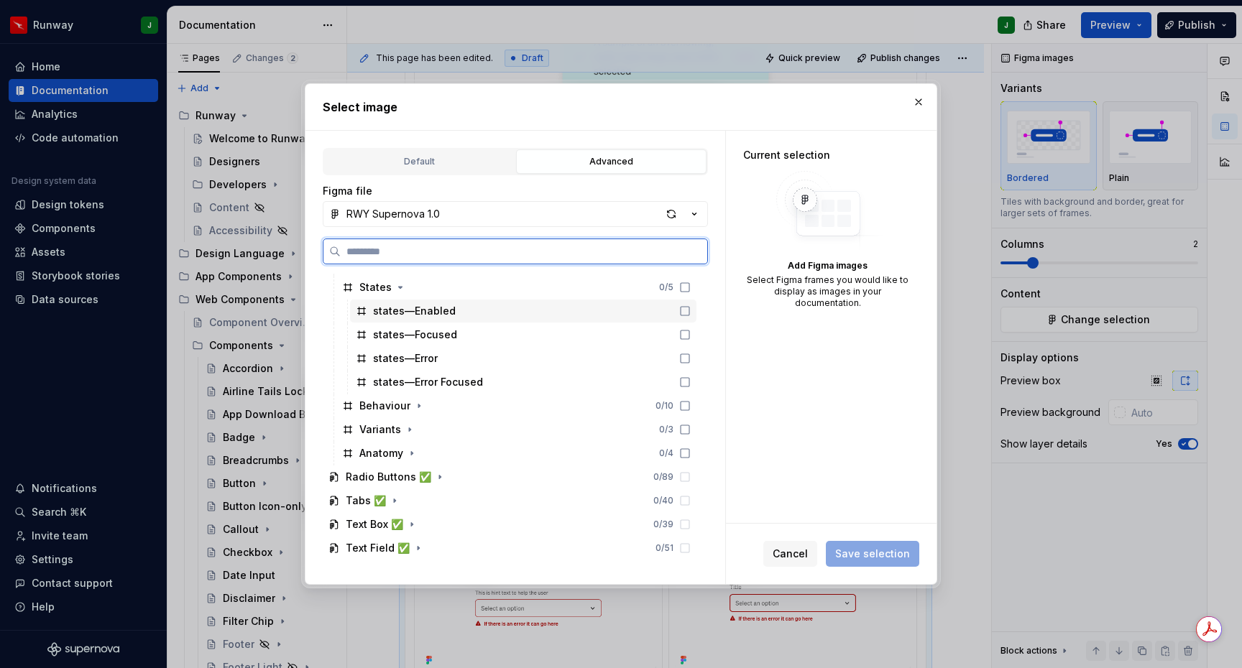
click at [689, 312] on icon at bounding box center [684, 311] width 9 height 9
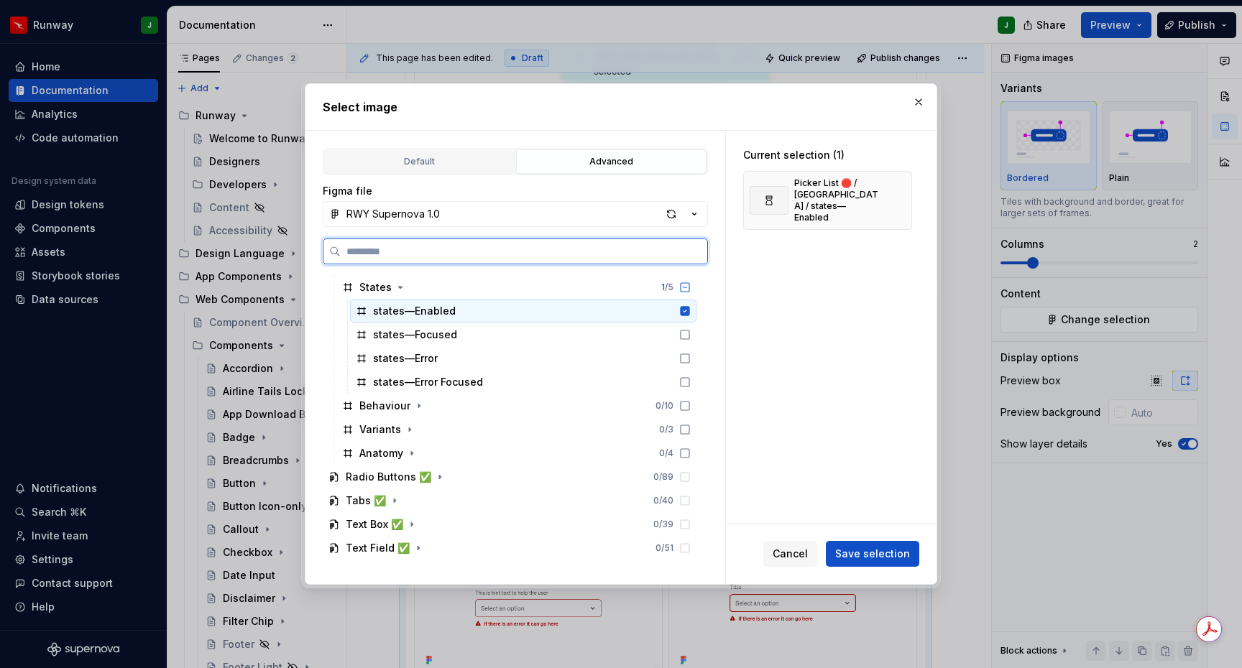
click at [696, 326] on div "states—Focused" at bounding box center [523, 334] width 346 height 23
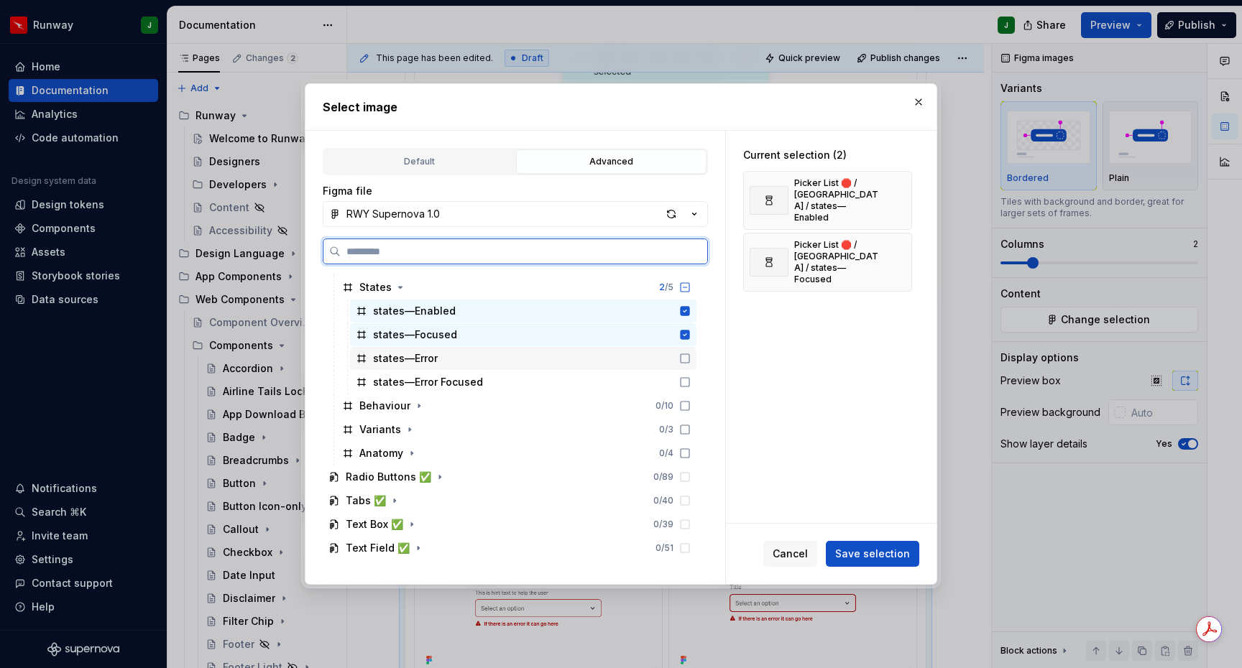
click at [691, 355] on icon at bounding box center [684, 358] width 11 height 11
click at [691, 380] on icon at bounding box center [684, 382] width 11 height 11
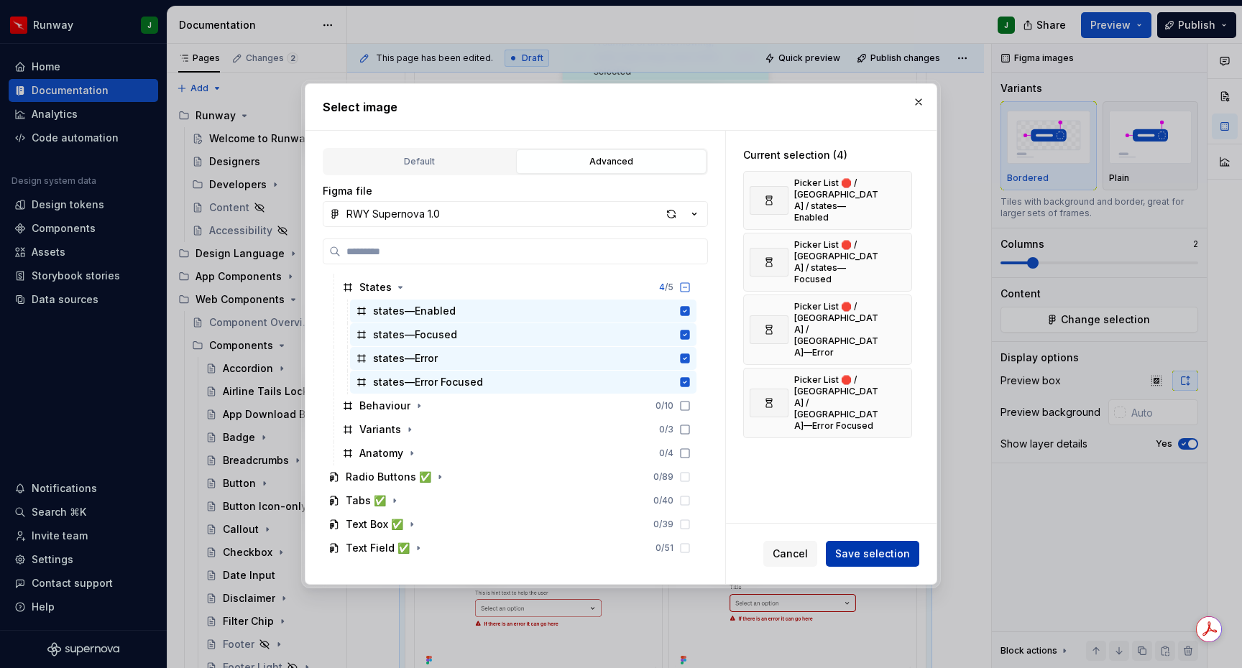
click at [892, 558] on span "Save selection" at bounding box center [872, 554] width 75 height 14
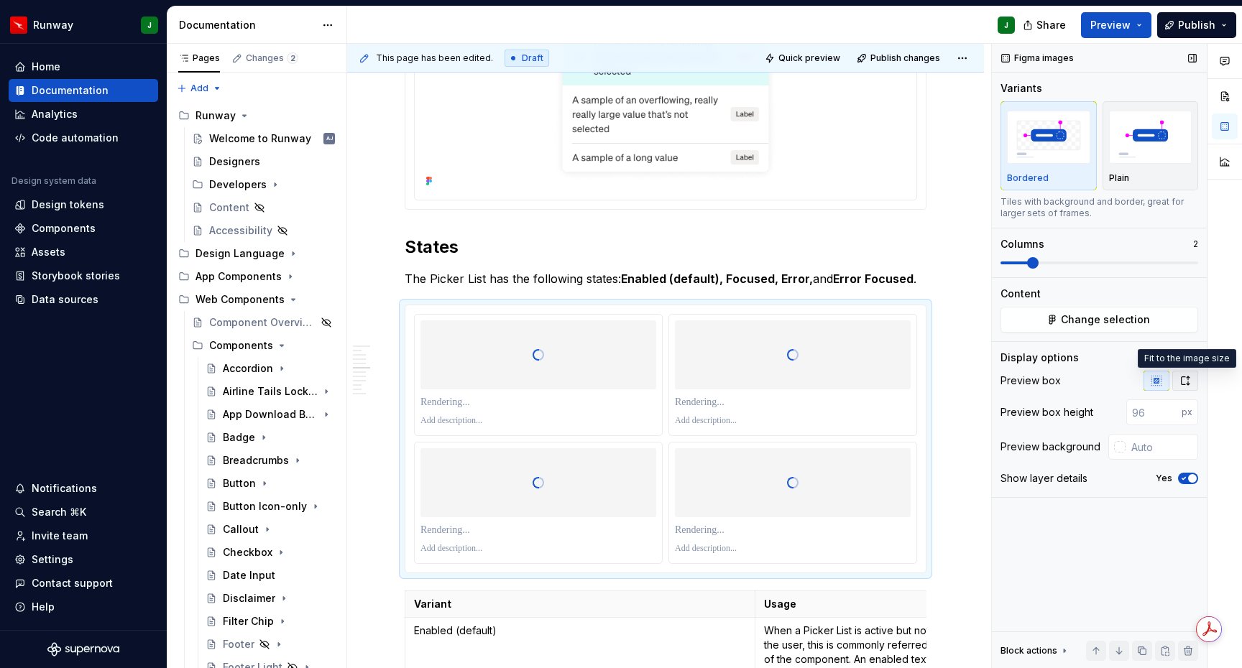
click at [1189, 377] on icon "button" at bounding box center [1185, 381] width 8 height 9
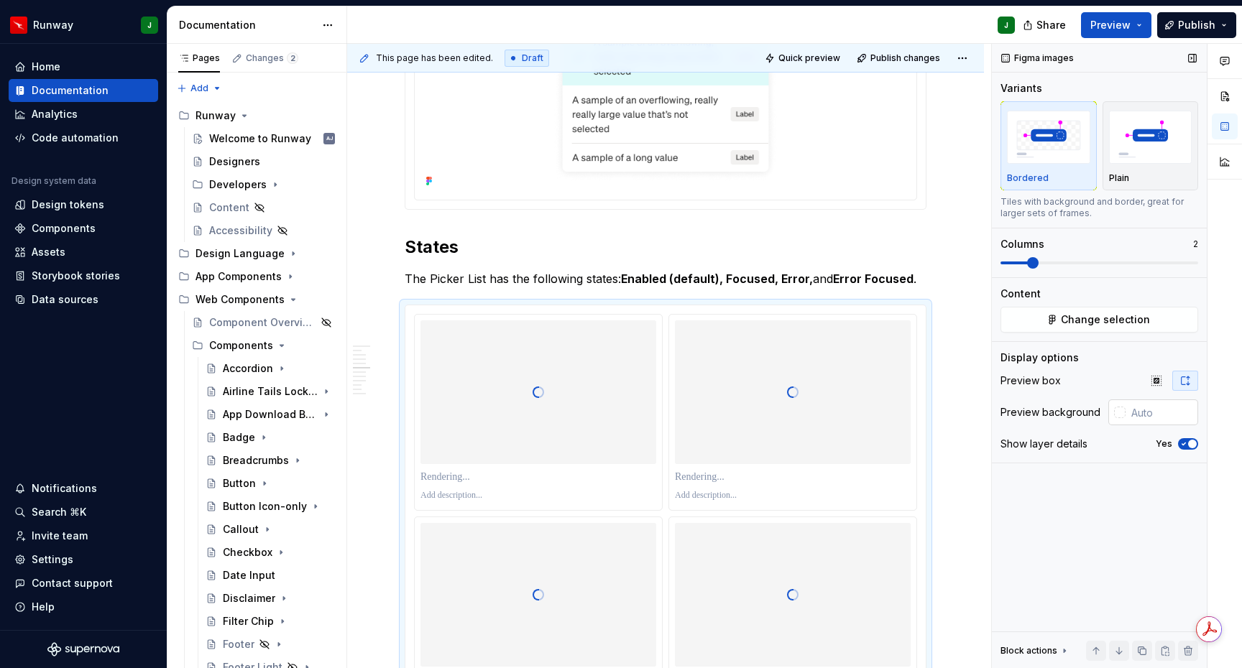
click at [1144, 413] on input "text" at bounding box center [1161, 413] width 73 height 26
type input "#FFFFFF"
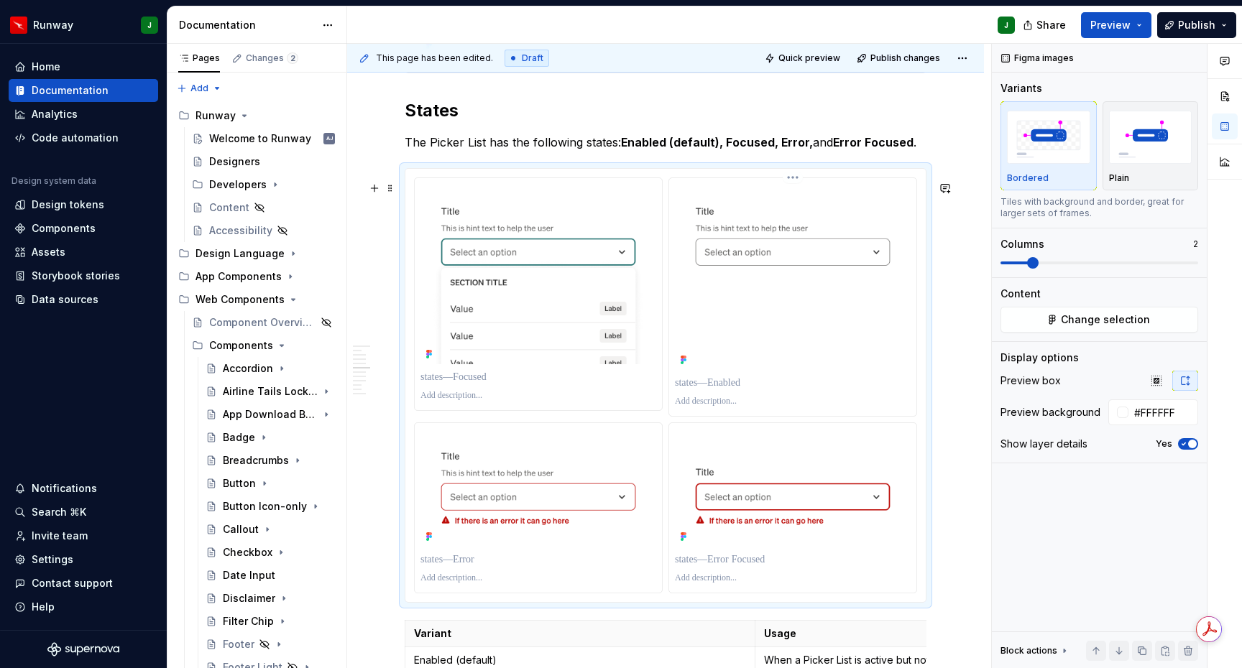
scroll to position [2233, 0]
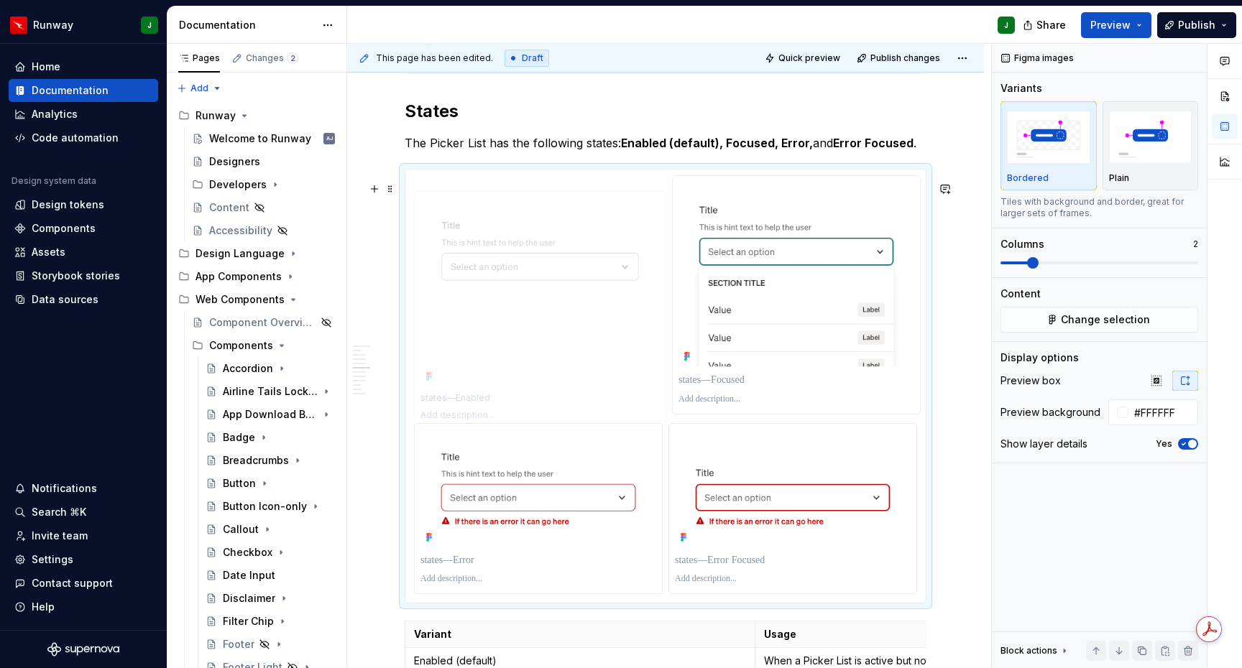
drag, startPoint x: 508, startPoint y: 272, endPoint x: 495, endPoint y: 273, distance: 13.0
click at [495, 273] on body "Runway J Home Documentation Analytics Code automation Design system data Design…" at bounding box center [621, 334] width 1242 height 668
click at [484, 391] on p "To enrich screen reader interactions, please activate Accessibility in Grammarl…" at bounding box center [538, 384] width 236 height 14
click at [707, 385] on p "To enrich screen reader interactions, please activate Accessibility in Grammarl…" at bounding box center [793, 378] width 236 height 14
click at [466, 568] on p "To enrich screen reader interactions, please activate Accessibility in Grammarl…" at bounding box center [538, 560] width 236 height 14
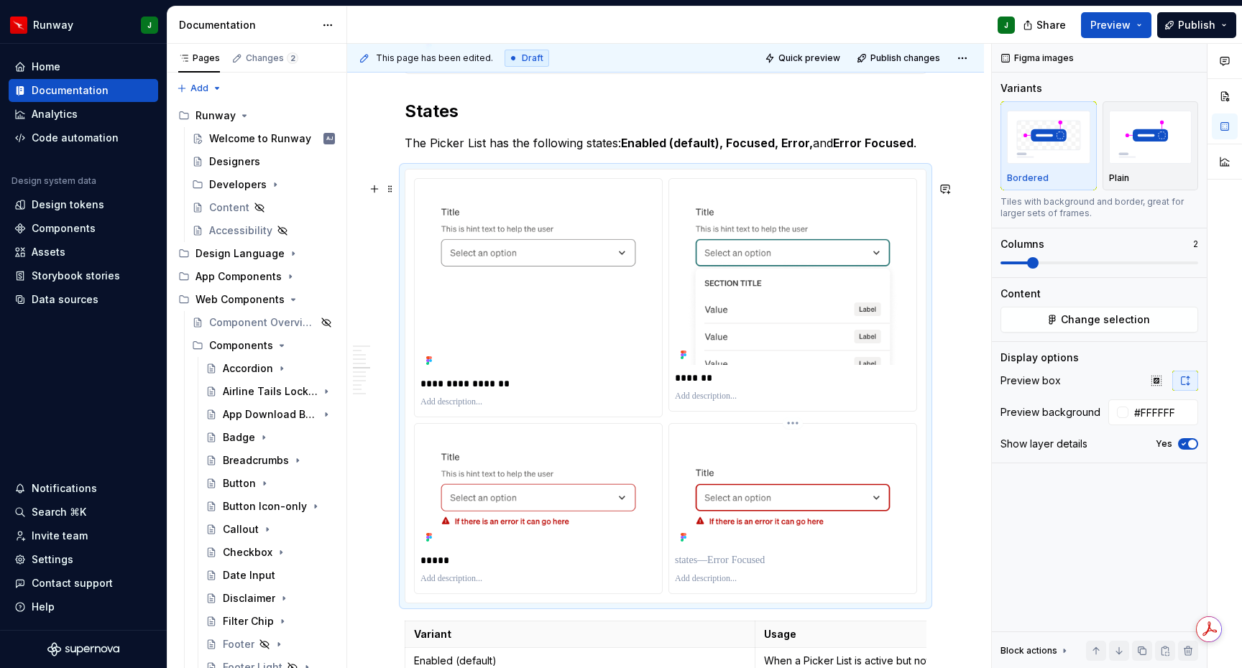
click at [706, 568] on p "To enrich screen reader interactions, please activate Accessibility in Grammarl…" at bounding box center [793, 560] width 236 height 14
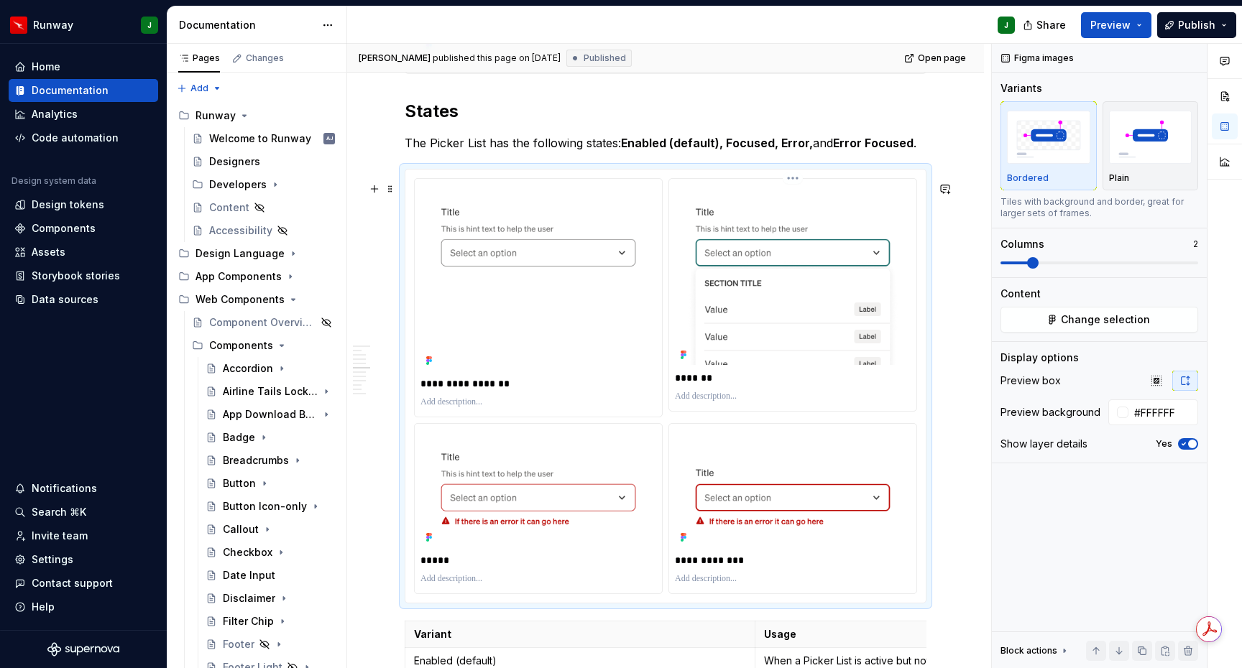
click at [711, 402] on p "To enrich screen reader interactions, please activate Accessibility in Grammarl…" at bounding box center [793, 396] width 236 height 11
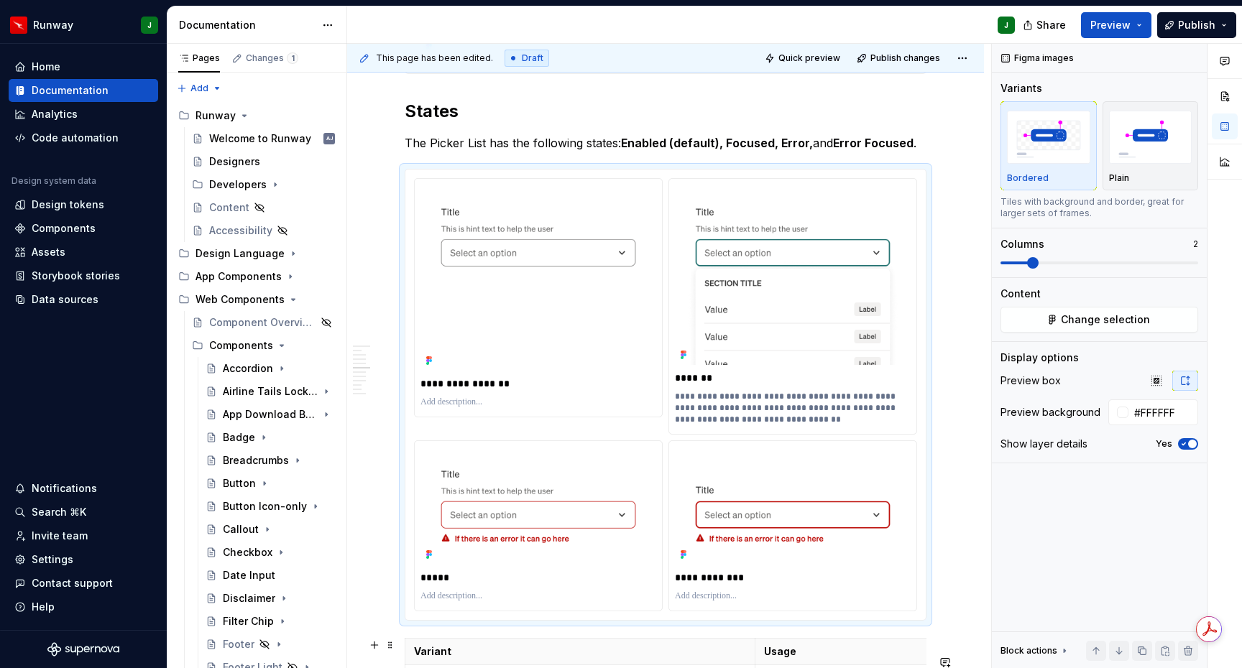
type textarea "*"
click at [472, 602] on p "To enrich screen reader interactions, please activate Accessibility in Grammarl…" at bounding box center [538, 596] width 236 height 11
click at [726, 602] on p "To enrich screen reader interactions, please activate Accessibility in Grammarl…" at bounding box center [793, 596] width 236 height 11
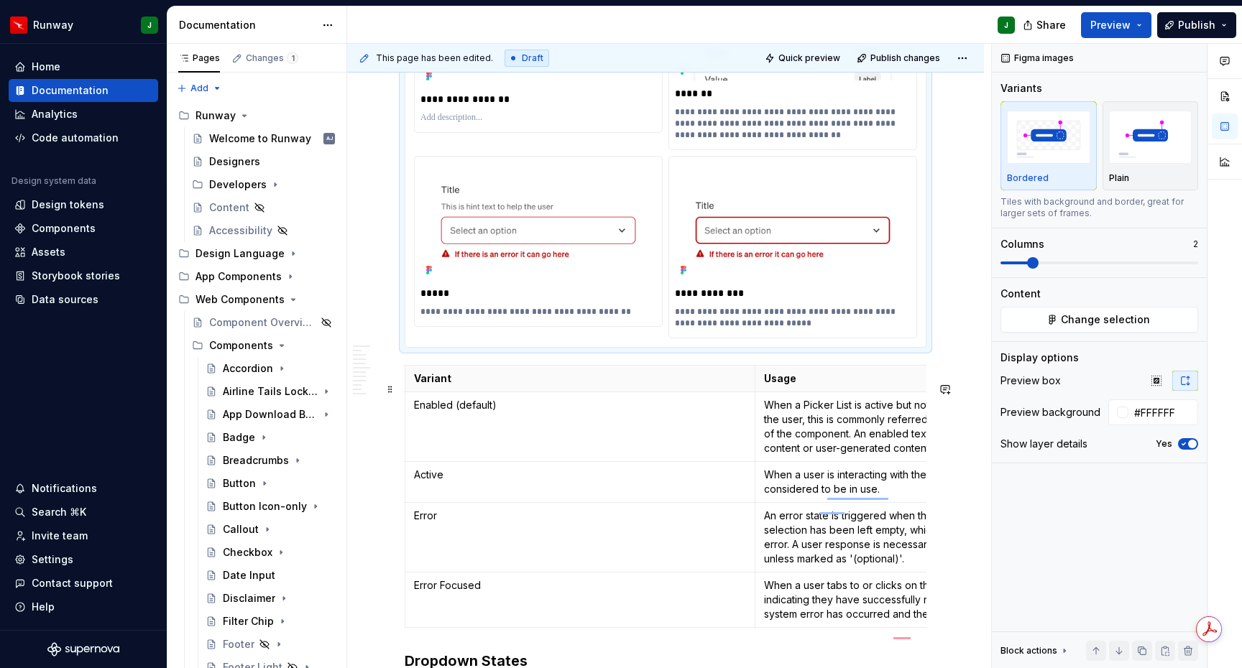
scroll to position [0, 0]
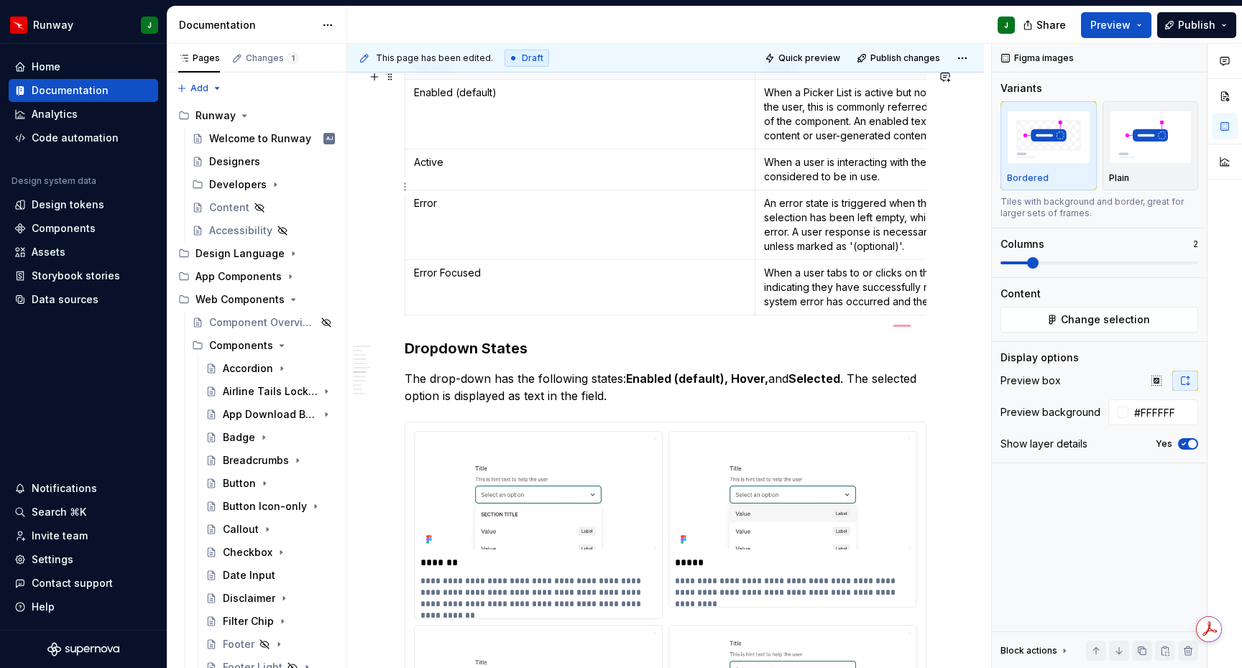
click at [826, 181] on p "When a user is interacting with the Picker List field, the field is considered …" at bounding box center [930, 169] width 333 height 29
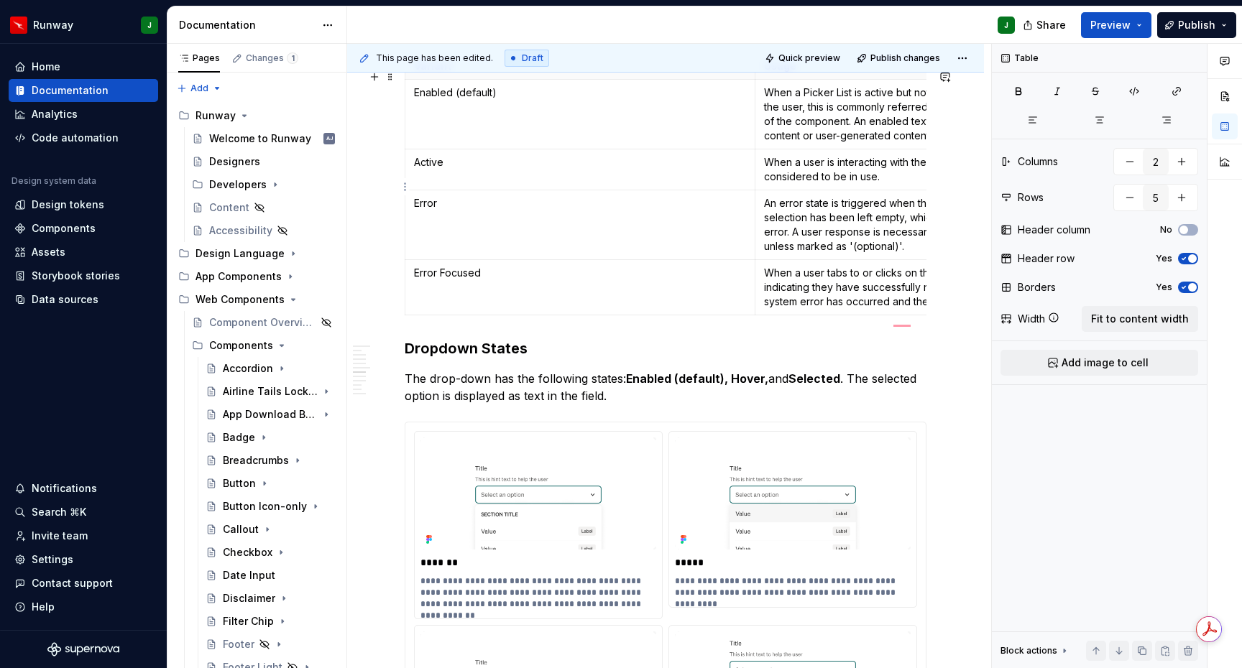
click at [817, 184] on p "When a user is interacting with the Picker List field, the field is considered …" at bounding box center [930, 169] width 333 height 29
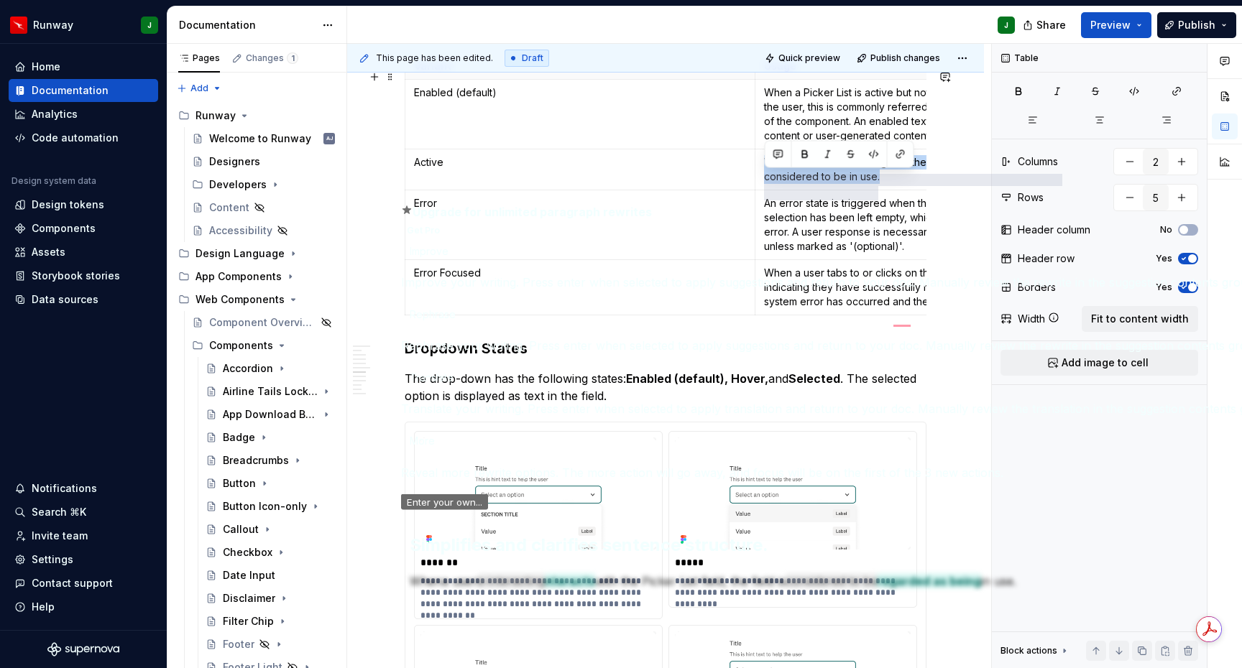
click at [820, 184] on p "When a user is interacting with the Picker List field, the field is considered …" at bounding box center [930, 169] width 333 height 29
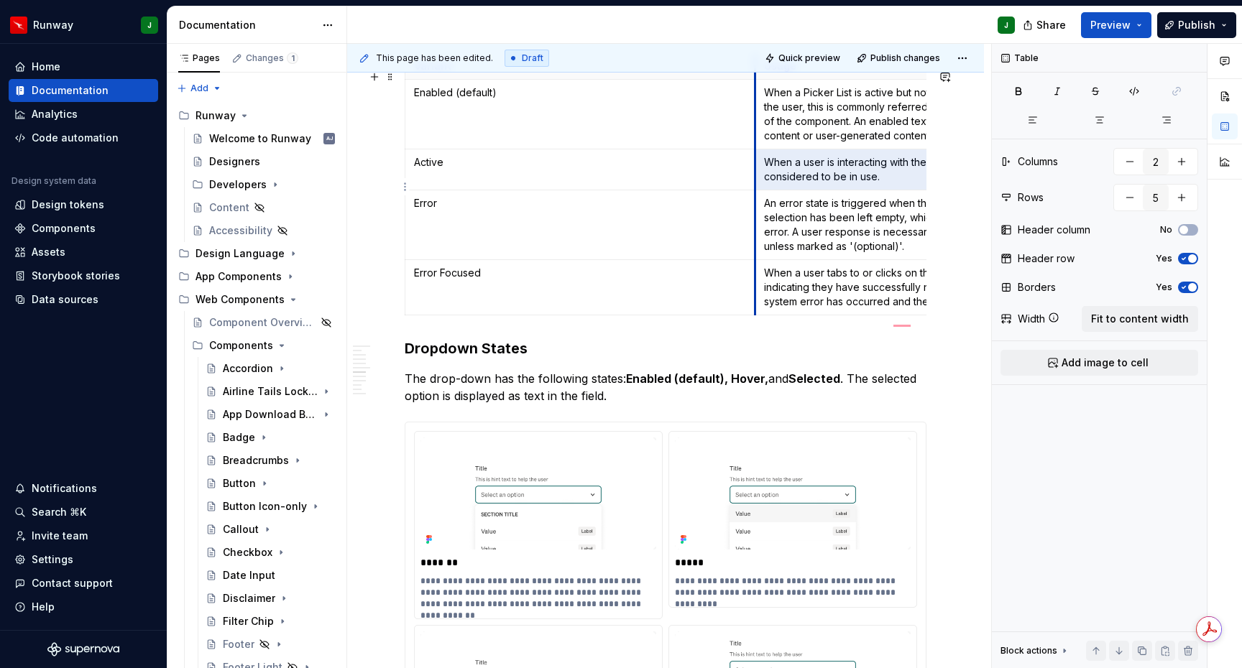
drag, startPoint x: 887, startPoint y: 198, endPoint x: 791, endPoint y: 188, distance: 96.2
click at [772, 183] on p "When a user is interacting with the Picker List field, the field is considered …" at bounding box center [930, 169] width 333 height 29
click at [790, 184] on p "When a user is interacting with the Picker List field, the field is considered …" at bounding box center [930, 169] width 333 height 29
drag, startPoint x: 766, startPoint y: 177, endPoint x: 893, endPoint y: 193, distance: 128.2
click at [893, 184] on p "When a user is interacting with the Picker List field, the field is considered …" at bounding box center [930, 169] width 333 height 29
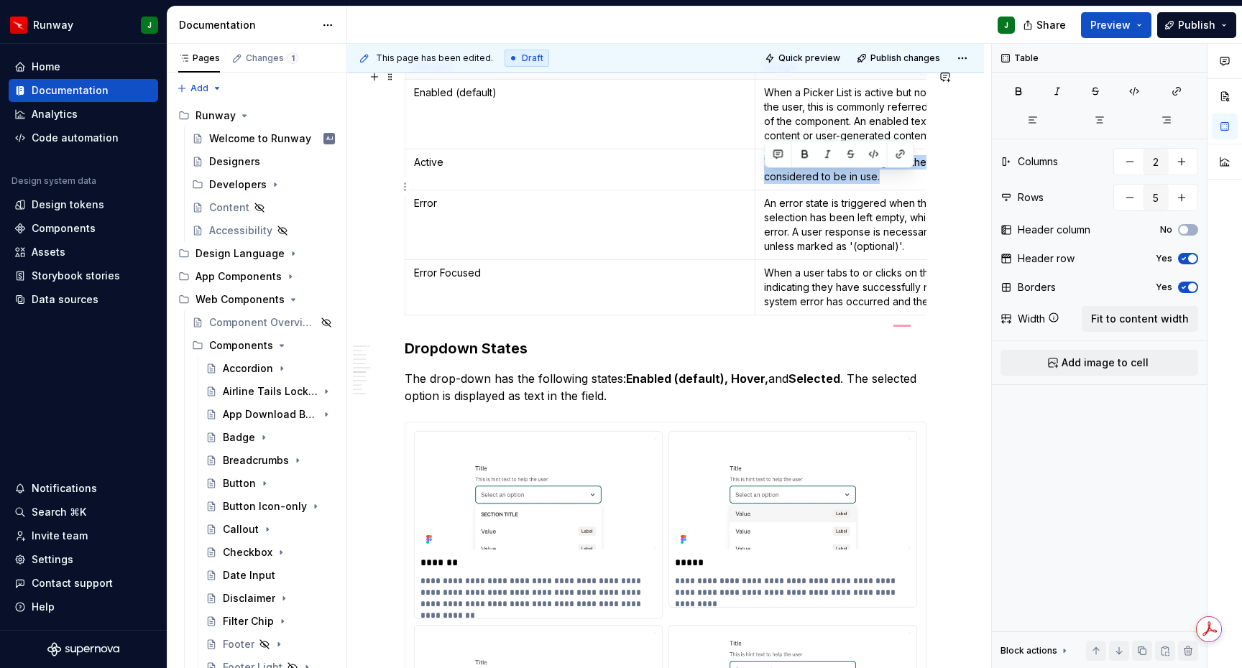
copy p "When a user is interacting with the Picker List field, the field is considered …"
click at [832, 184] on p "When a user is interacting with the Picker List field, the field is considered …" at bounding box center [930, 169] width 333 height 29
click at [849, 184] on p "When a user is interacting with the Picker List field, the field is considered …" at bounding box center [930, 169] width 333 height 29
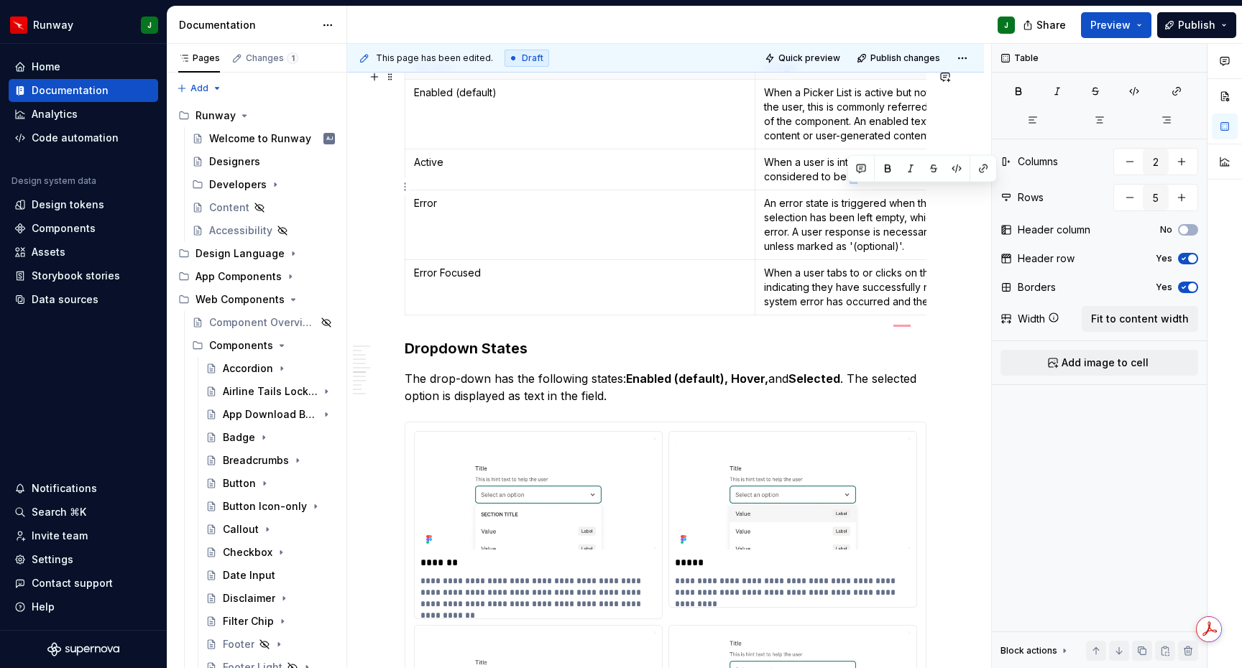
click at [849, 184] on p "When a user is interacting with the Picker List field, the field is considered …" at bounding box center [930, 169] width 333 height 29
click at [821, 184] on p "When a user is interacting with the Picker List field, the field is considered …" at bounding box center [930, 169] width 333 height 29
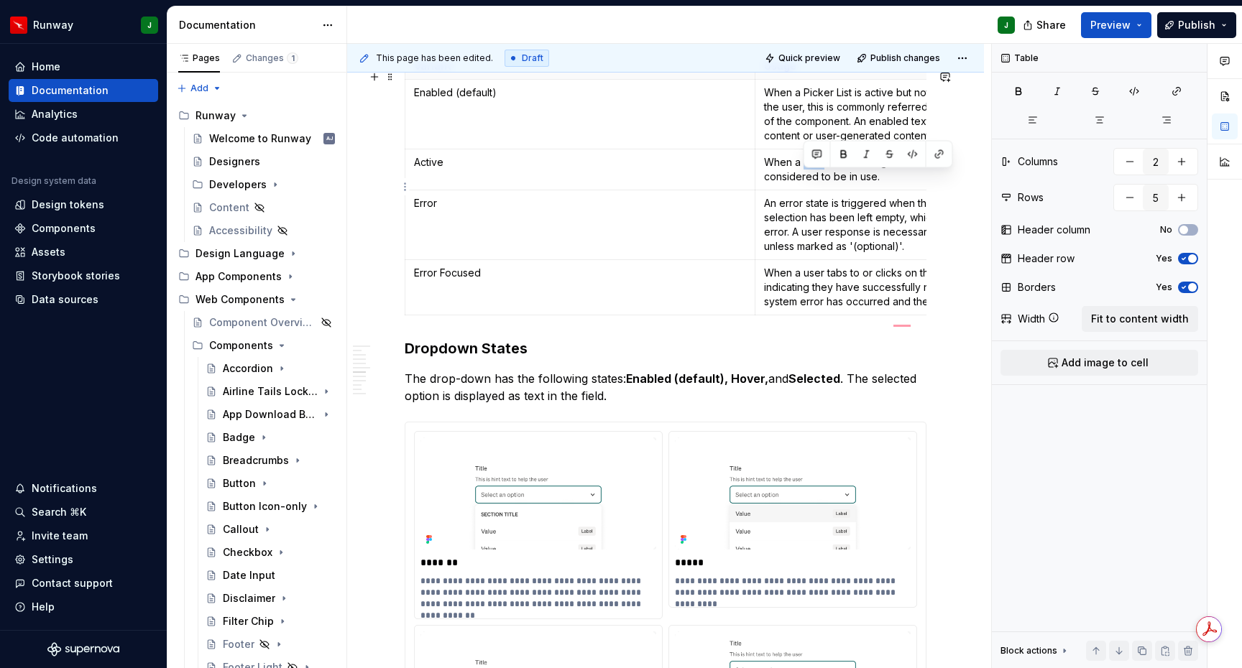
click at [821, 184] on p "When a user is interacting with the Picker List field, the field is considered …" at bounding box center [930, 169] width 333 height 29
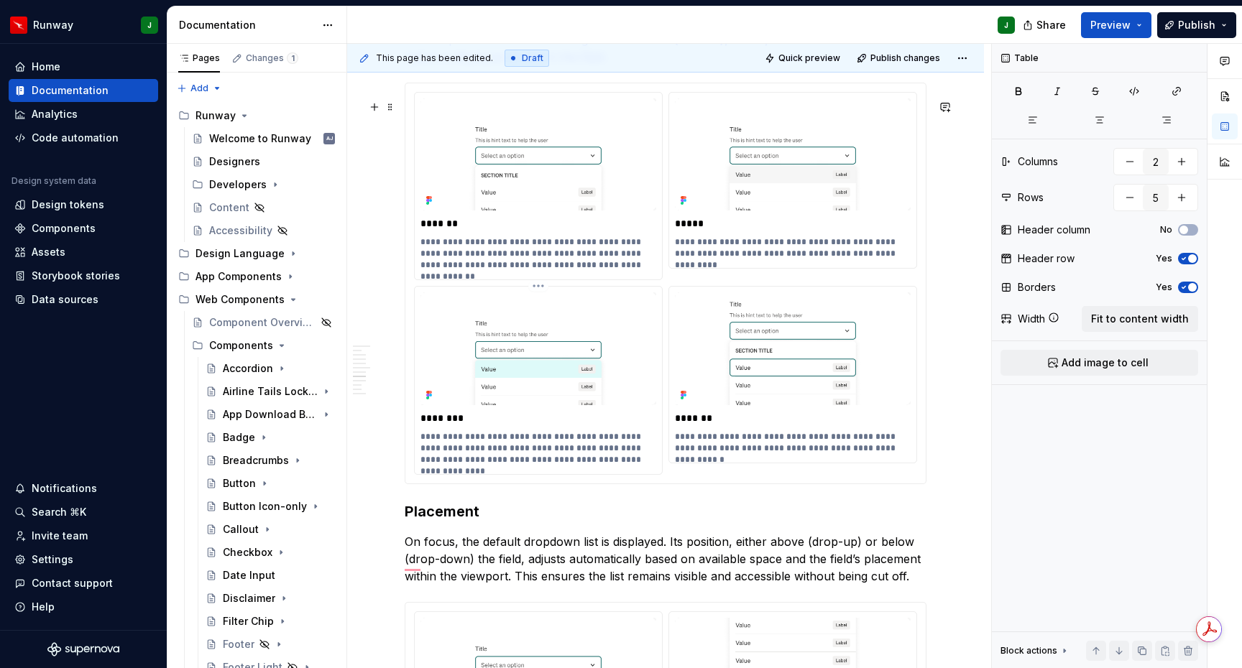
scroll to position [3174, 0]
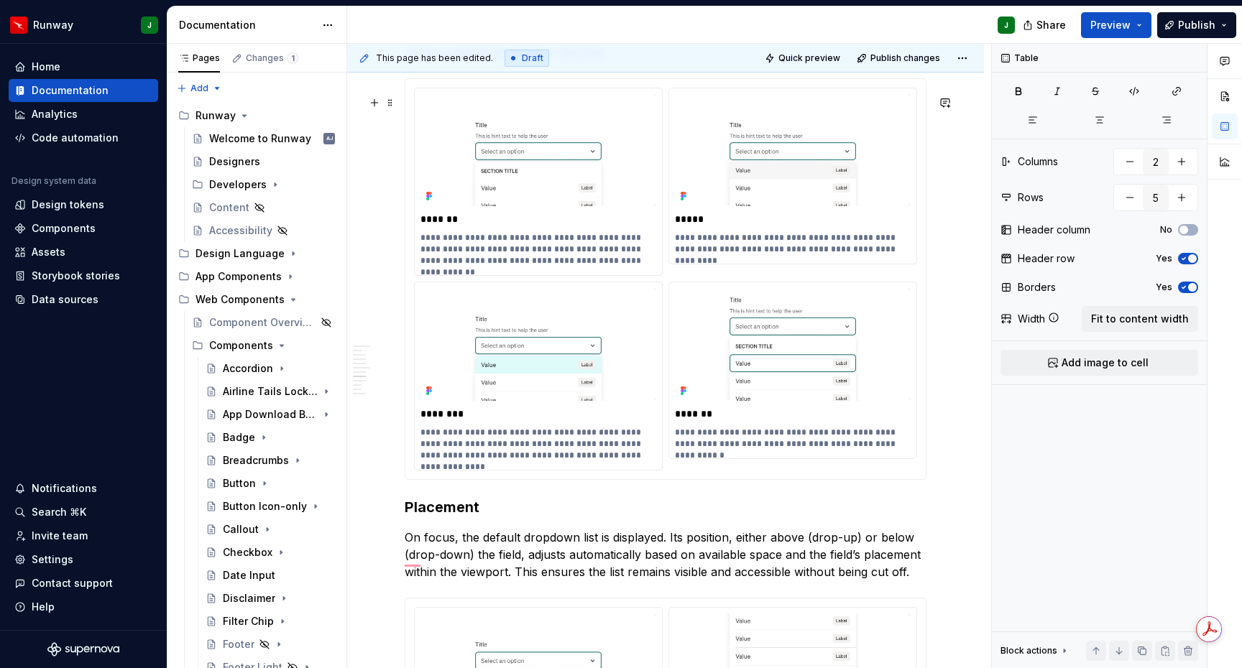
click at [924, 99] on div "**********" at bounding box center [665, 279] width 520 height 401
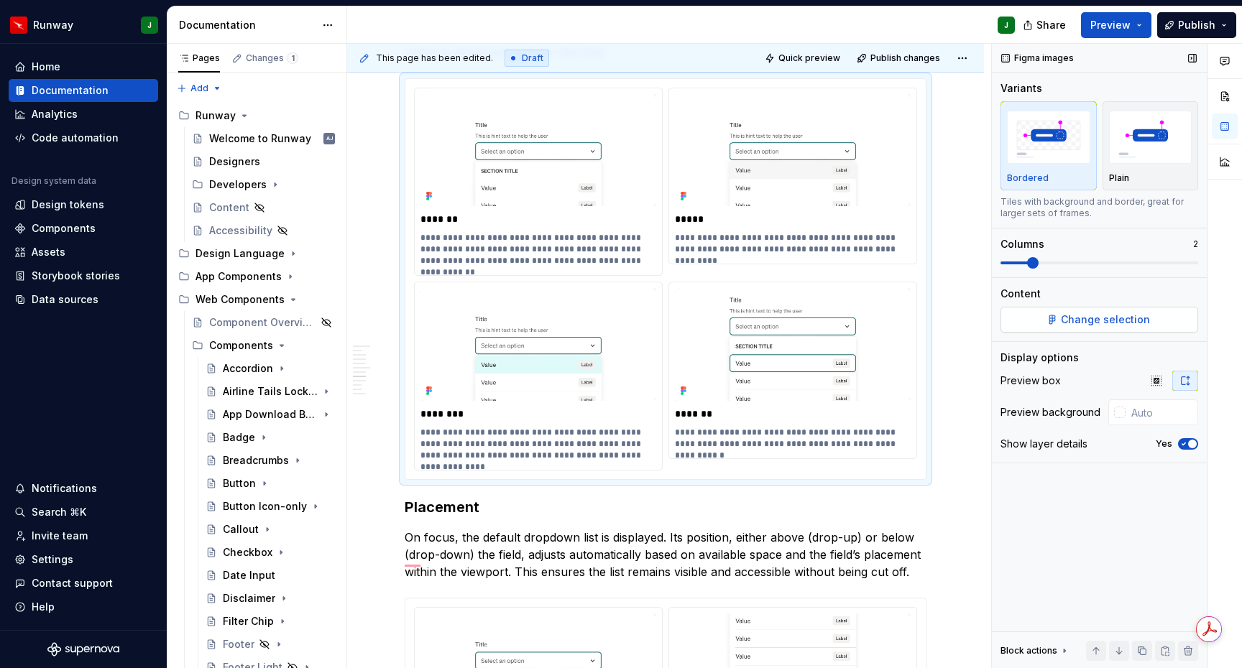
click at [1085, 321] on span "Change selection" at bounding box center [1105, 320] width 89 height 14
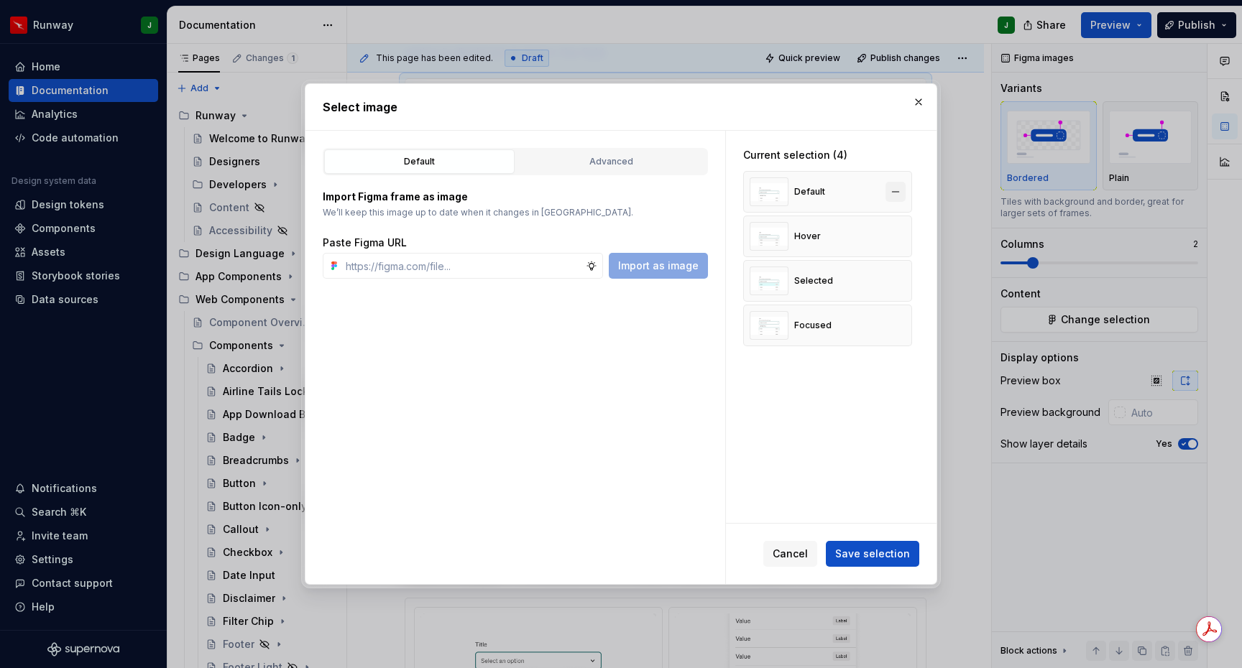
click at [901, 189] on button "button" at bounding box center [895, 192] width 20 height 20
type textarea "*"
click at [901, 189] on button "button" at bounding box center [895, 192] width 20 height 20
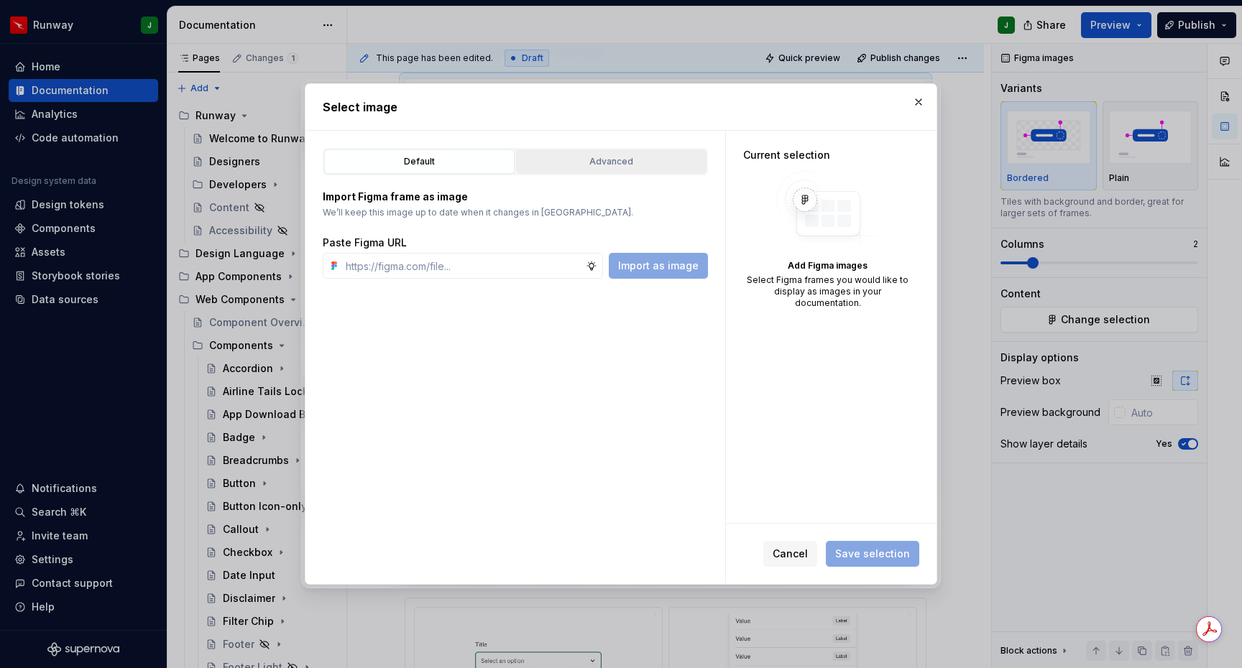
click at [616, 166] on div "Advanced" at bounding box center [611, 161] width 180 height 14
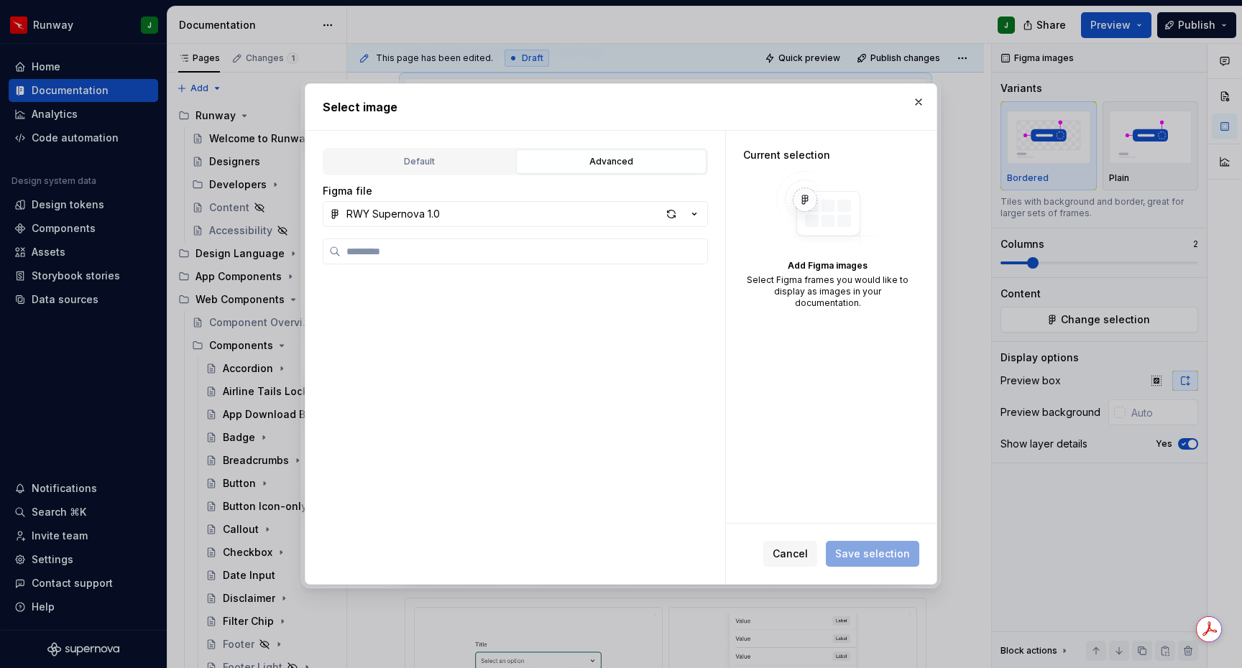
scroll to position [1657, 0]
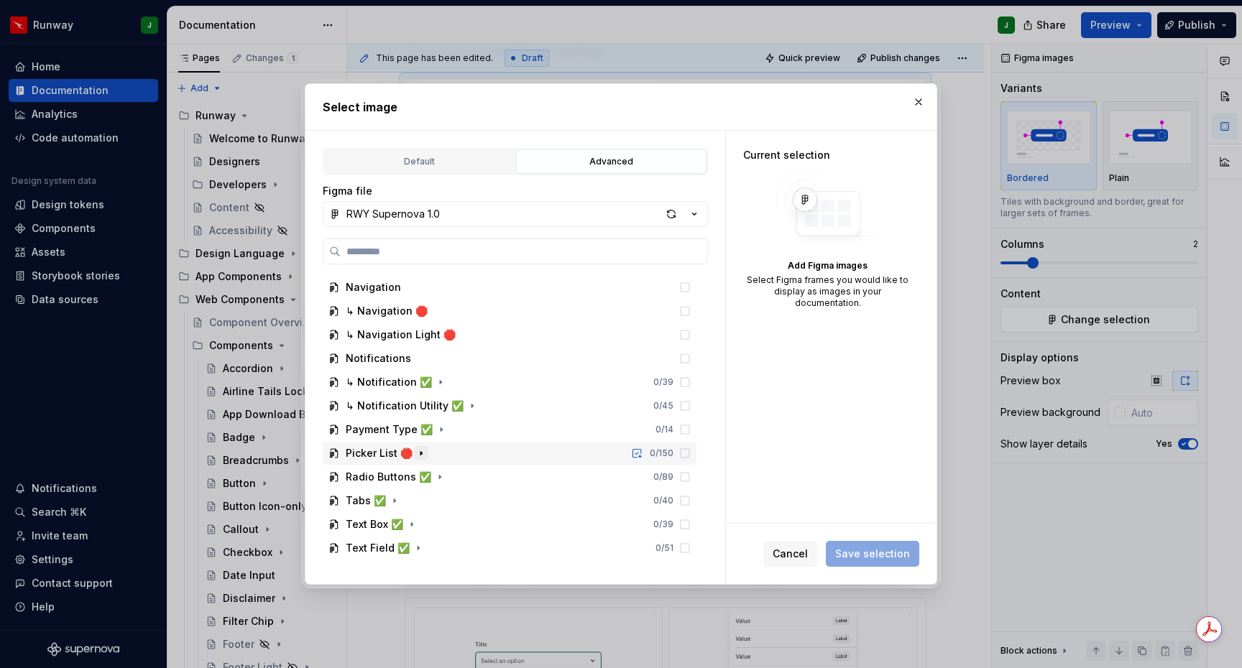
click at [416, 450] on icon "button" at bounding box center [420, 453] width 11 height 11
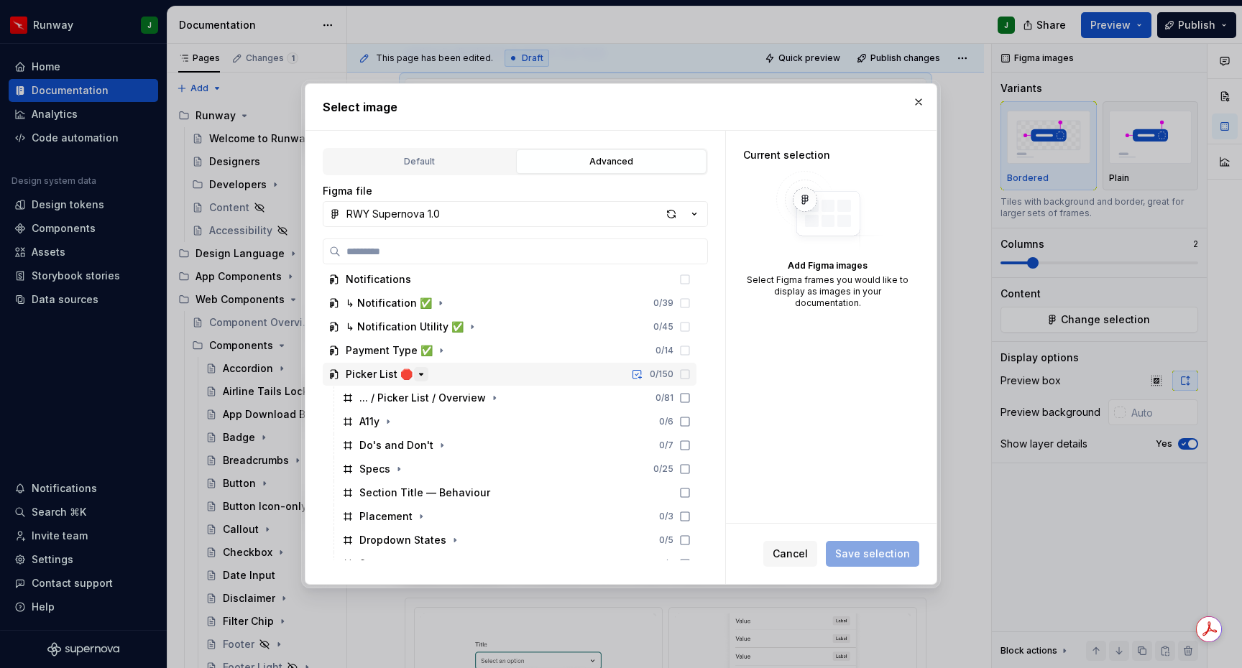
scroll to position [1918, 0]
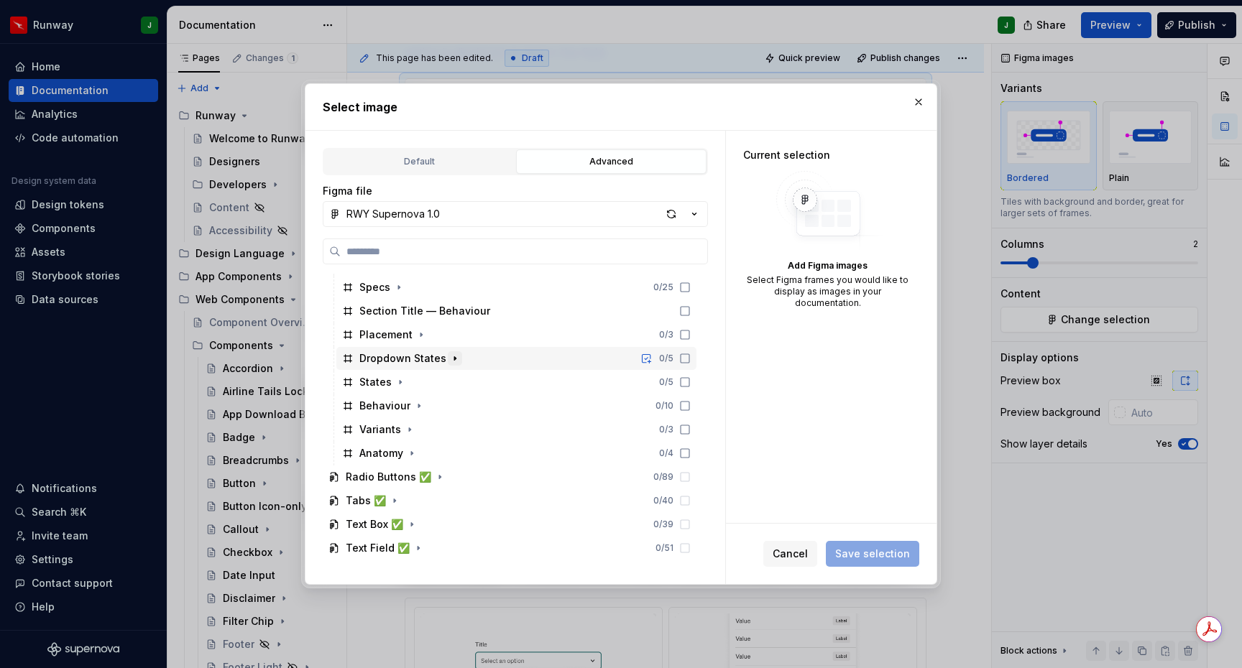
click at [455, 359] on icon "button" at bounding box center [454, 358] width 11 height 11
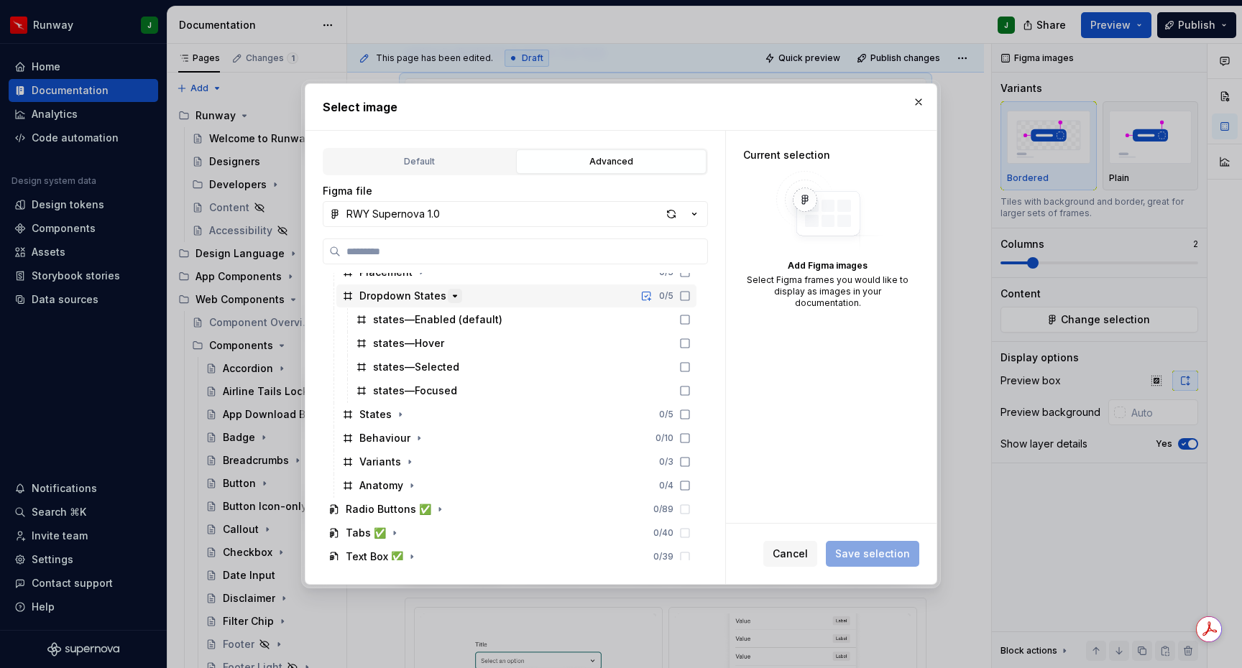
scroll to position [2013, 0]
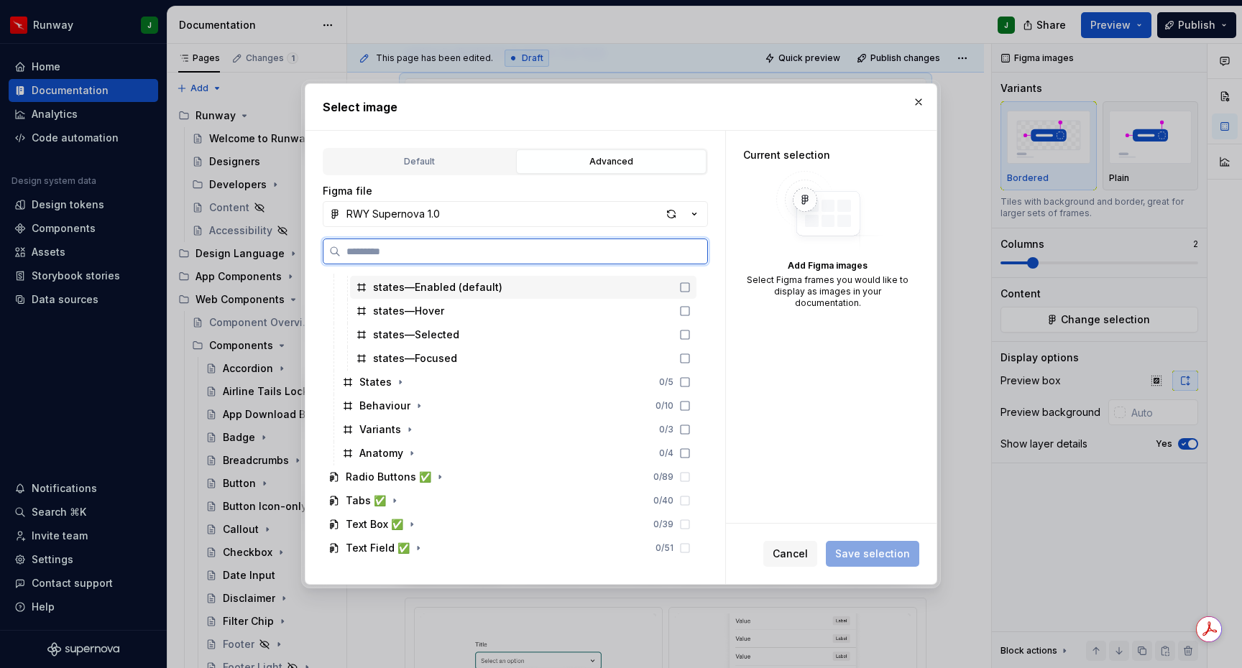
click at [691, 288] on icon at bounding box center [684, 287] width 11 height 11
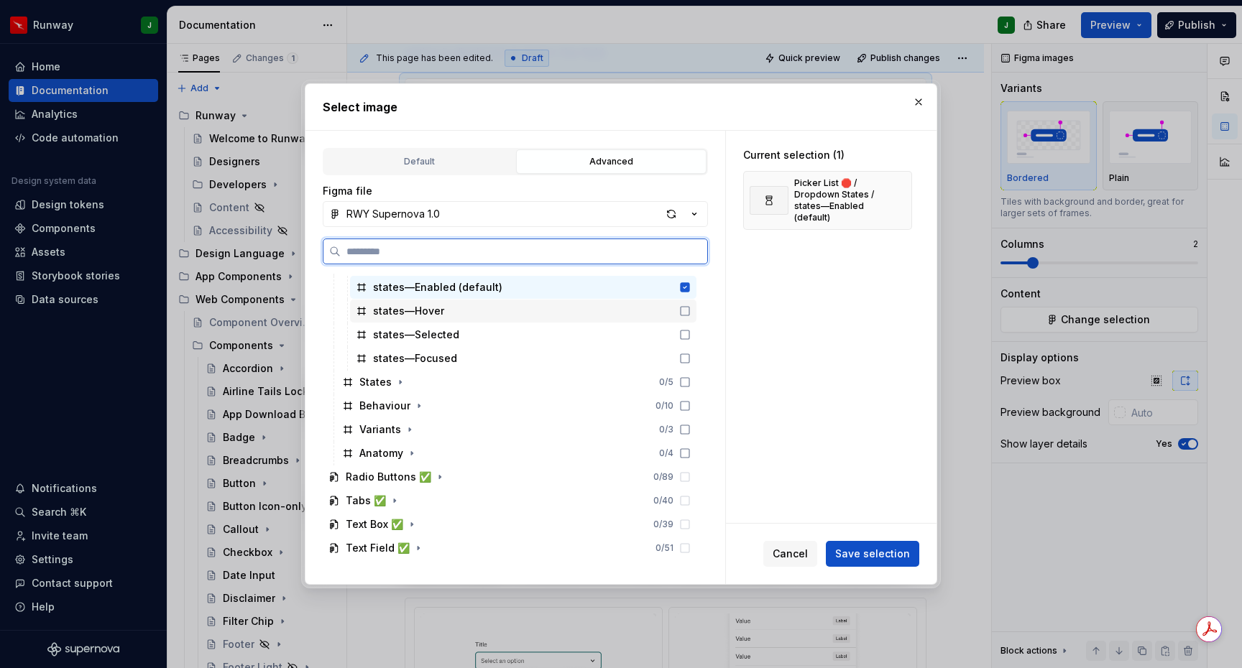
click at [696, 304] on div "states—Hover" at bounding box center [523, 311] width 346 height 23
click at [691, 338] on icon at bounding box center [684, 334] width 11 height 11
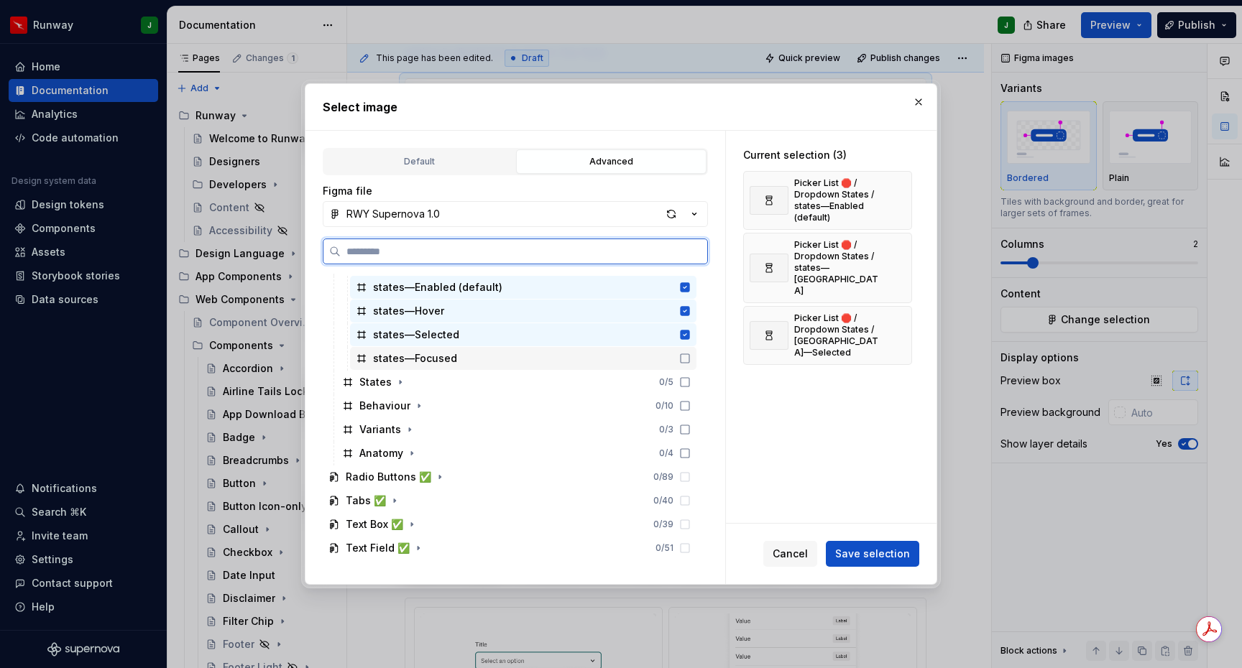
click at [691, 361] on icon at bounding box center [684, 358] width 11 height 11
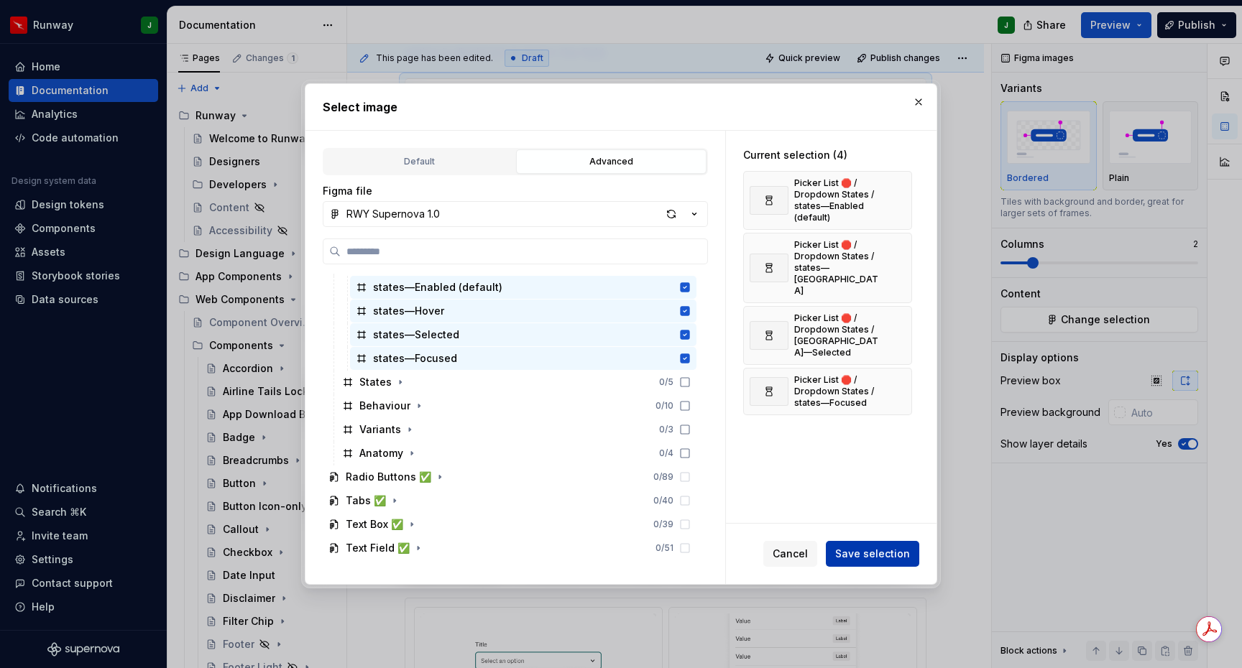
click at [889, 555] on span "Save selection" at bounding box center [872, 554] width 75 height 14
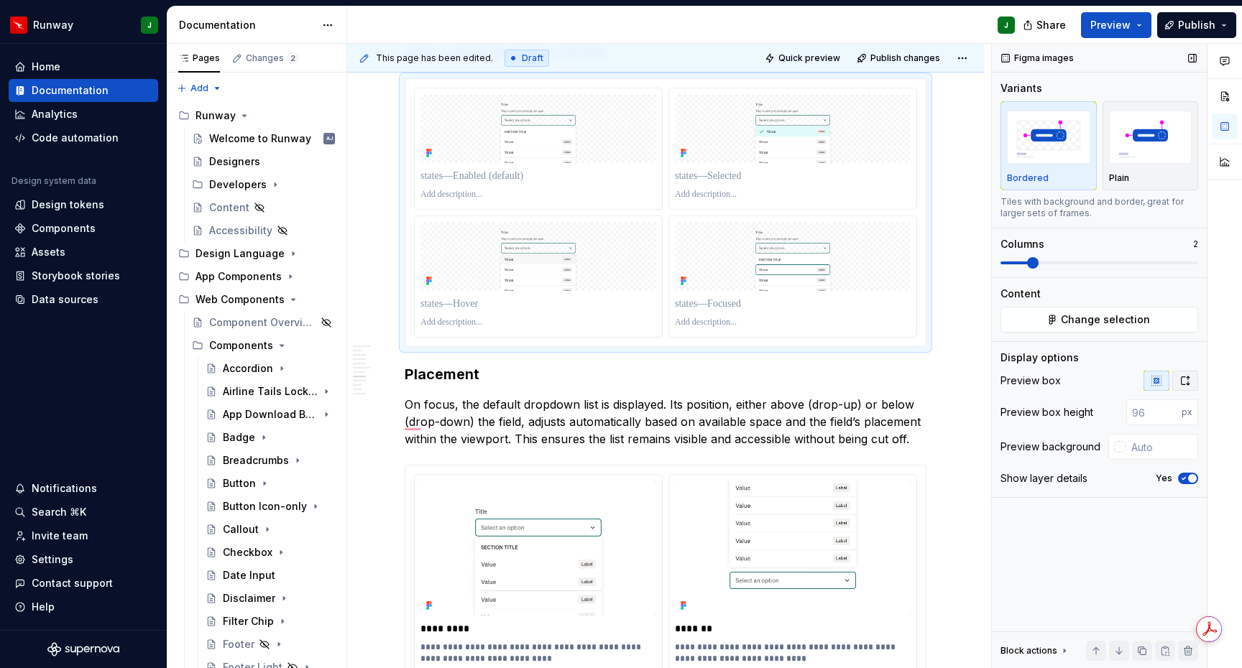
click at [1182, 386] on icon "button" at bounding box center [1184, 380] width 11 height 11
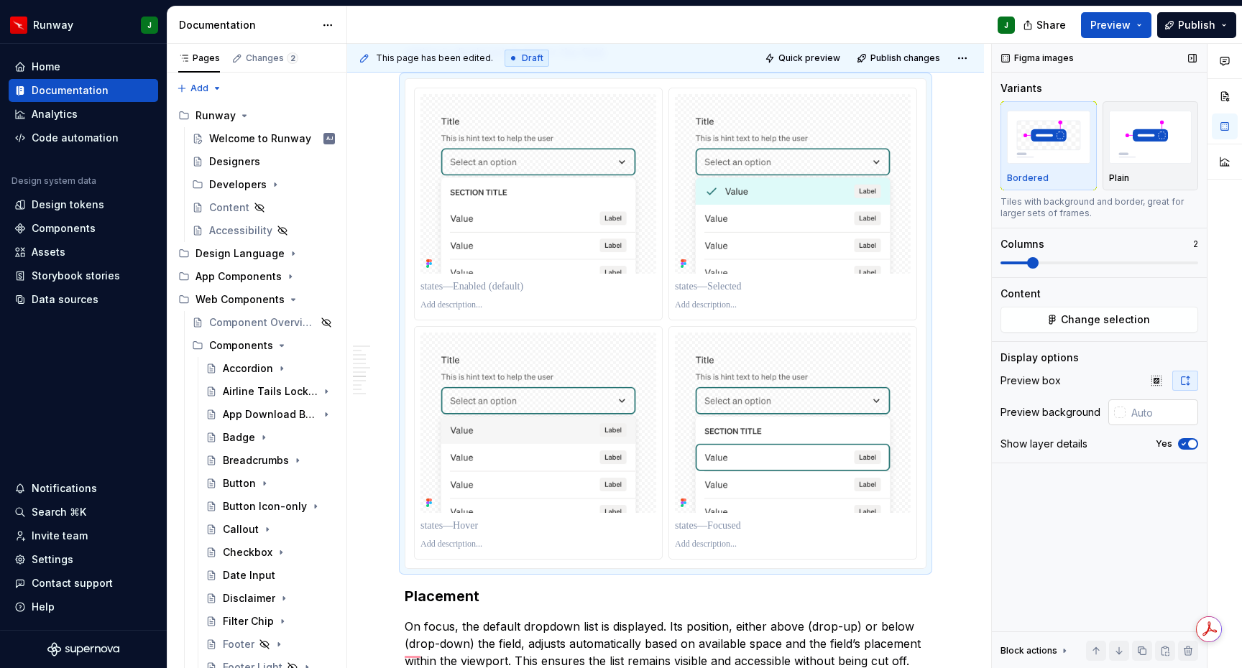
click at [1141, 417] on input "text" at bounding box center [1161, 413] width 73 height 26
type input "#FFFFFF"
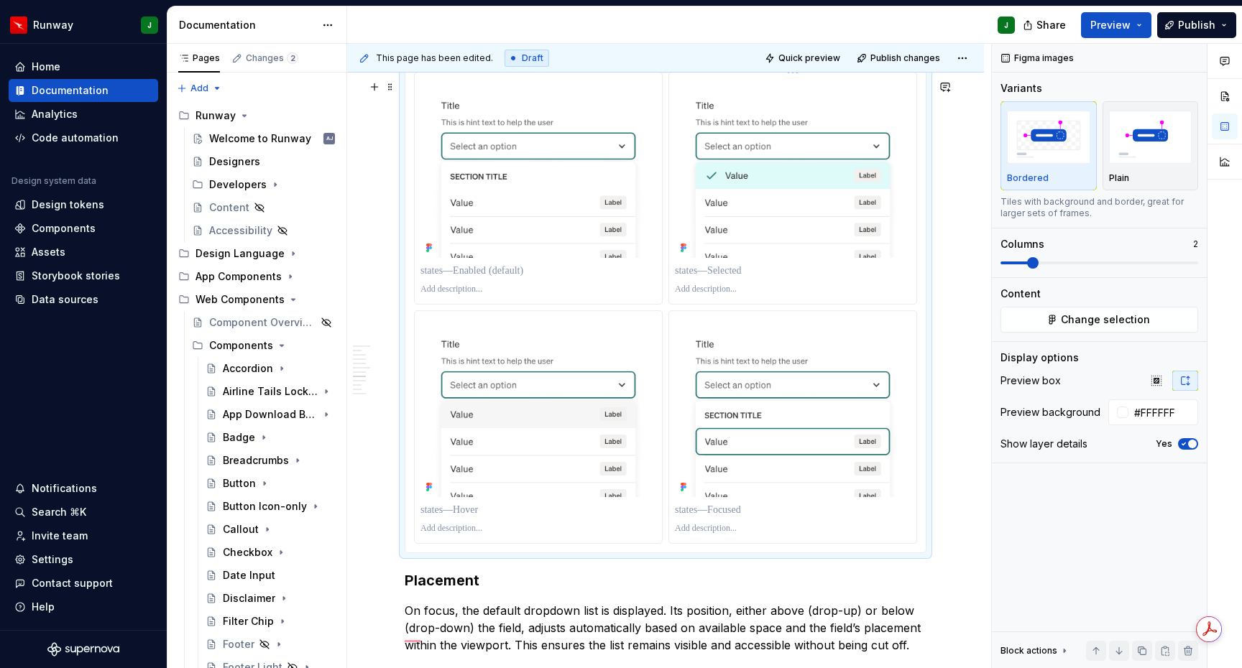
scroll to position [3190, 0]
click at [510, 277] on p "To enrich screen reader interactions, please activate Accessibility in Grammarl…" at bounding box center [538, 270] width 236 height 14
click at [730, 277] on p "To enrich screen reader interactions, please activate Accessibility in Grammarl…" at bounding box center [793, 270] width 236 height 14
click at [447, 517] on p "To enrich screen reader interactions, please activate Accessibility in Grammarl…" at bounding box center [538, 509] width 236 height 14
click at [719, 517] on p "To enrich screen reader interactions, please activate Accessibility in Grammarl…" at bounding box center [793, 509] width 236 height 14
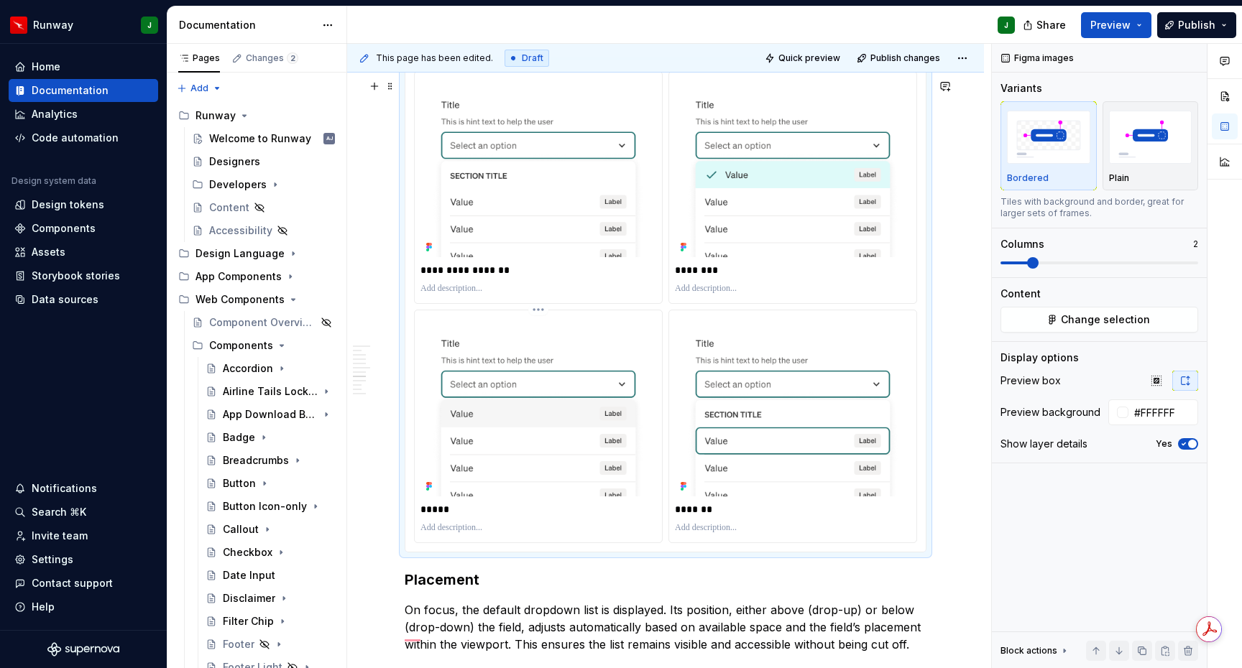
type textarea "*"
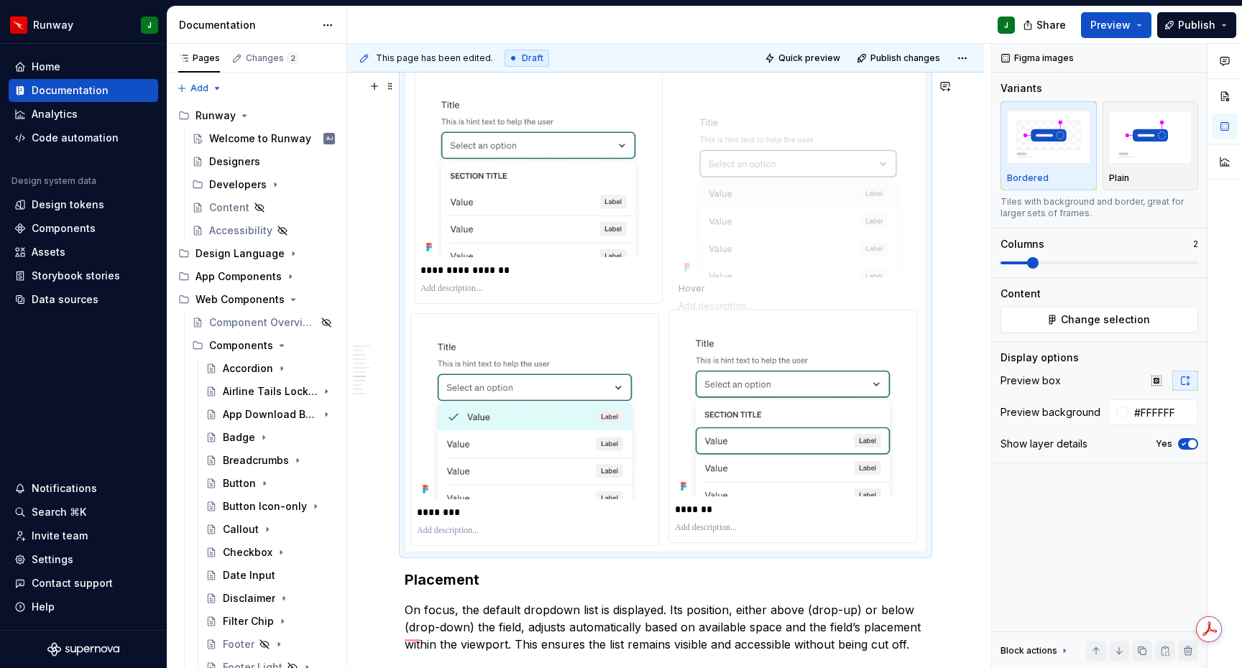
drag, startPoint x: 774, startPoint y: 195, endPoint x: 768, endPoint y: 177, distance: 18.9
click at [768, 177] on body "Runway J Home Documentation Analytics Code automation Design system data Design…" at bounding box center [621, 334] width 1242 height 668
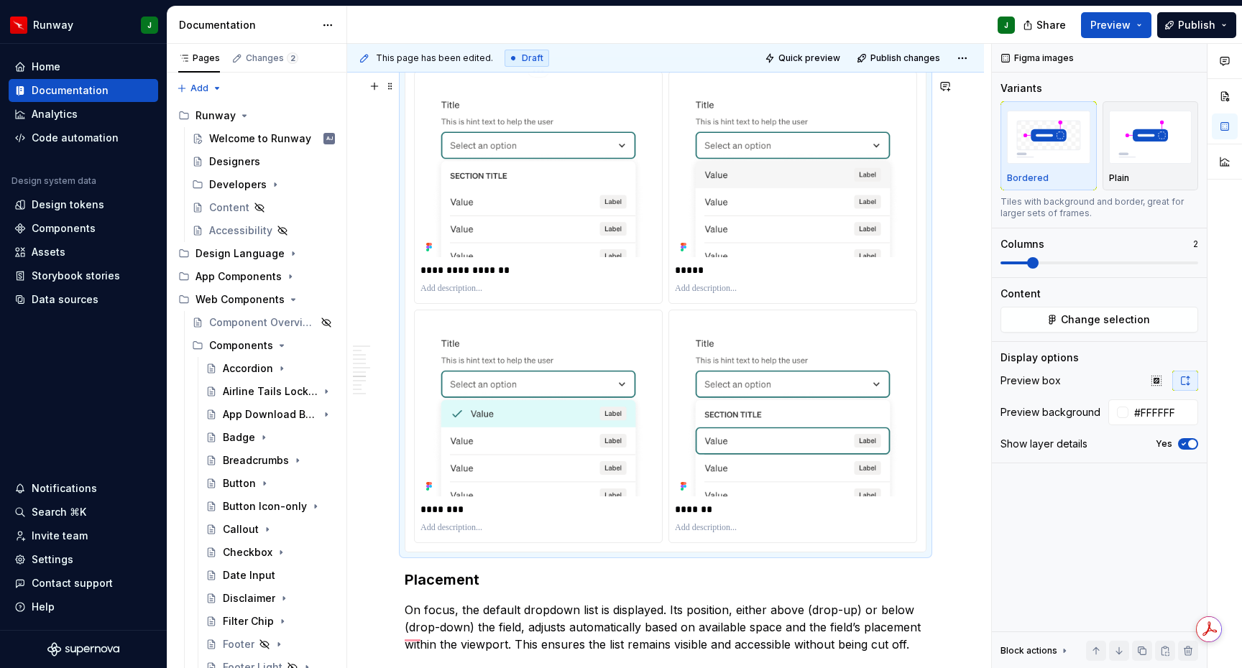
click at [463, 295] on p "To enrich screen reader interactions, please activate Accessibility in Grammarl…" at bounding box center [538, 288] width 236 height 11
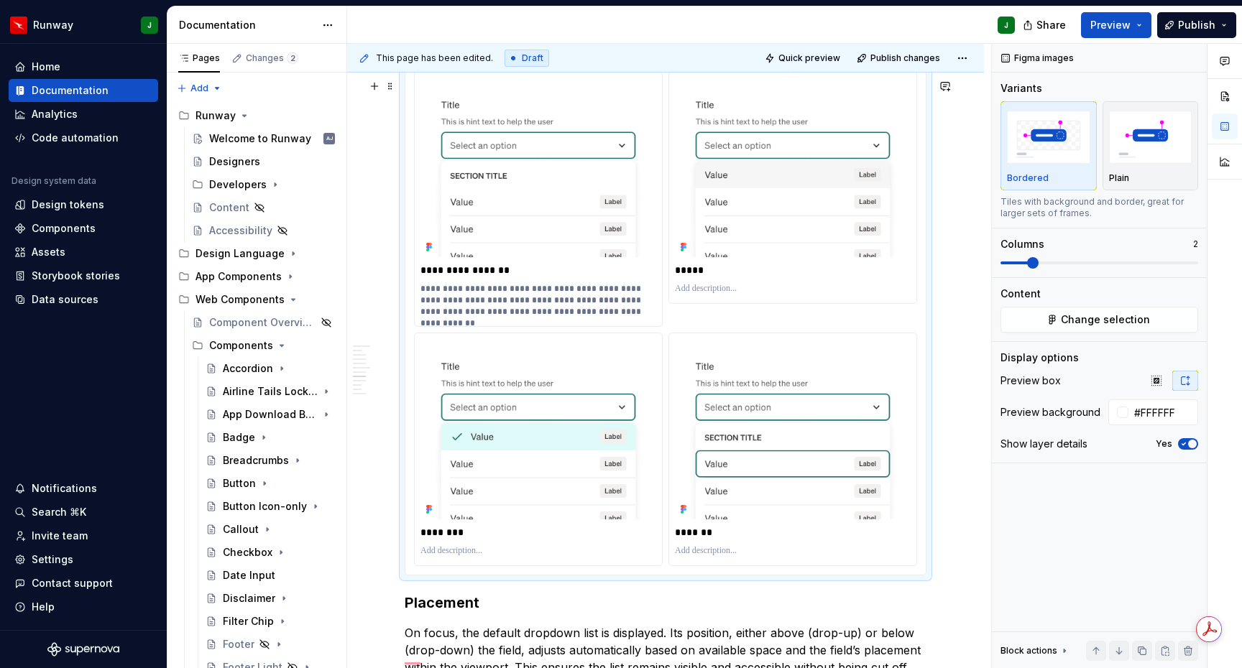
click at [713, 295] on p "To enrich screen reader interactions, please activate Accessibility in Grammarl…" at bounding box center [793, 288] width 236 height 11
click at [462, 557] on p "To enrich screen reader interactions, please activate Accessibility in Grammarl…" at bounding box center [538, 550] width 236 height 11
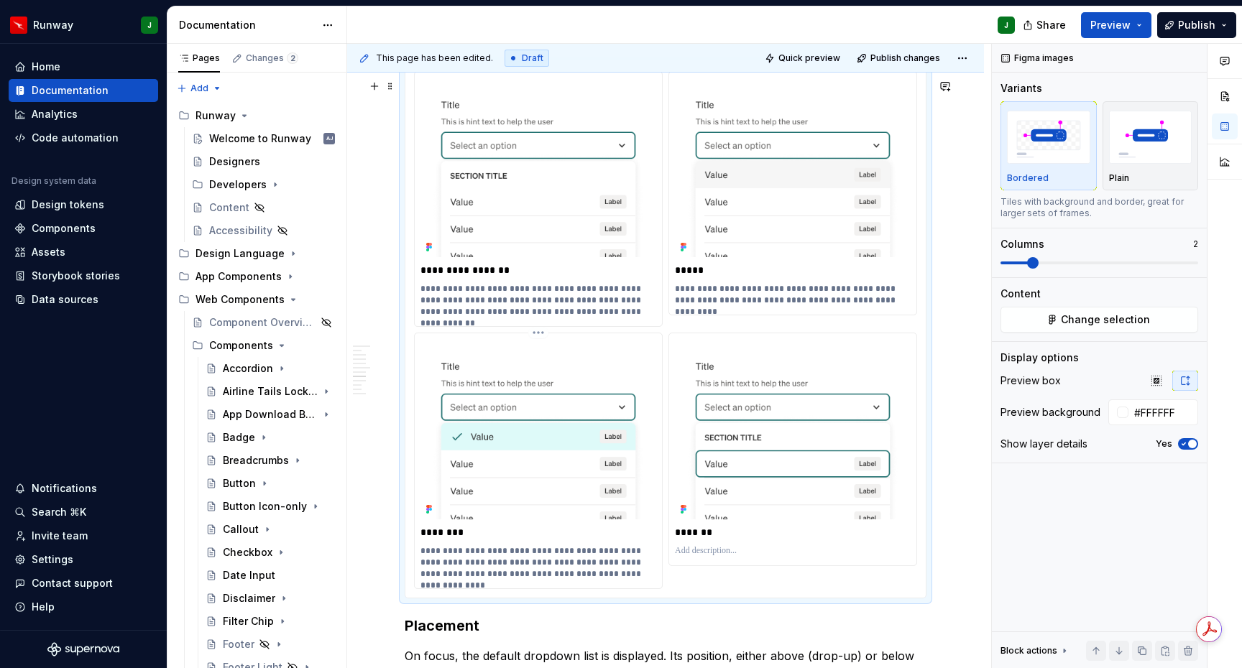
scroll to position [3283, 0]
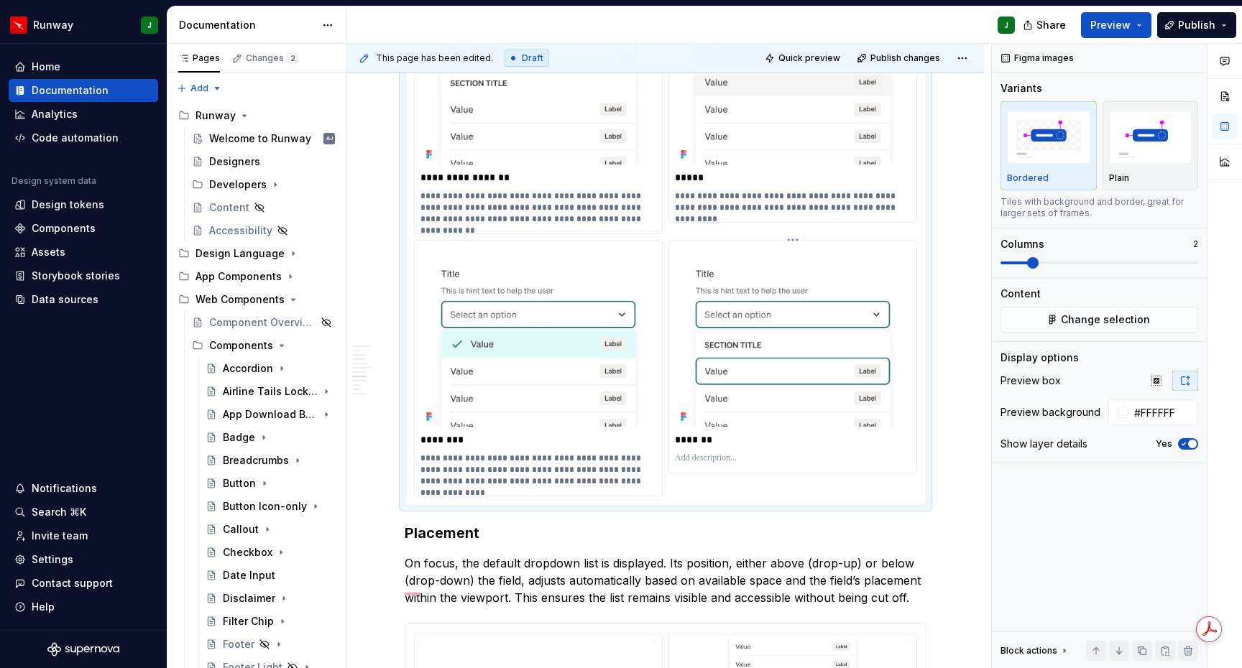
click at [706, 464] on p "To enrich screen reader interactions, please activate Accessibility in Grammarl…" at bounding box center [793, 458] width 236 height 11
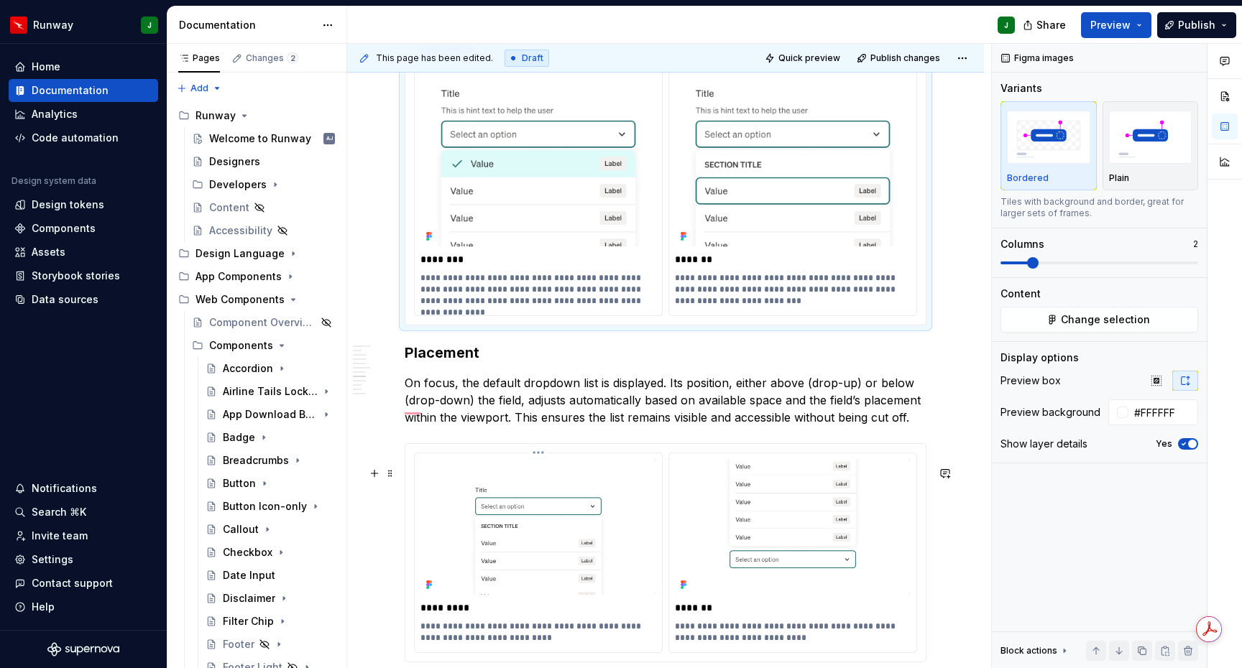
scroll to position [3587, 0]
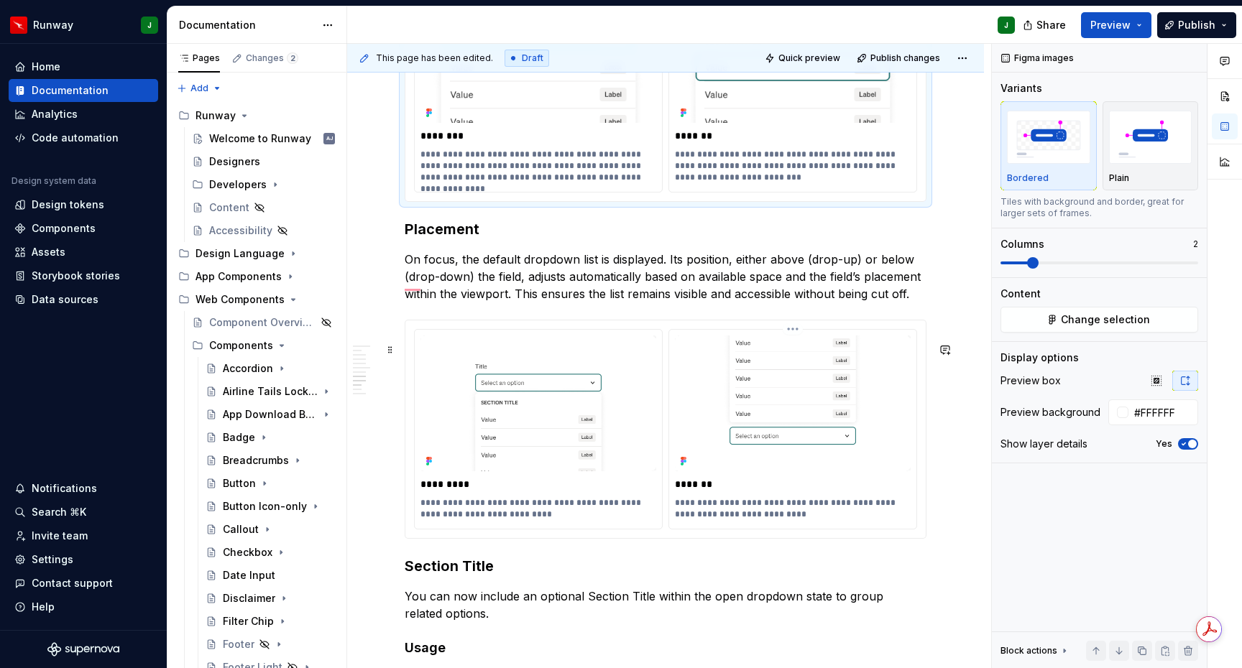
click at [915, 529] on div "**********" at bounding box center [792, 429] width 247 height 199
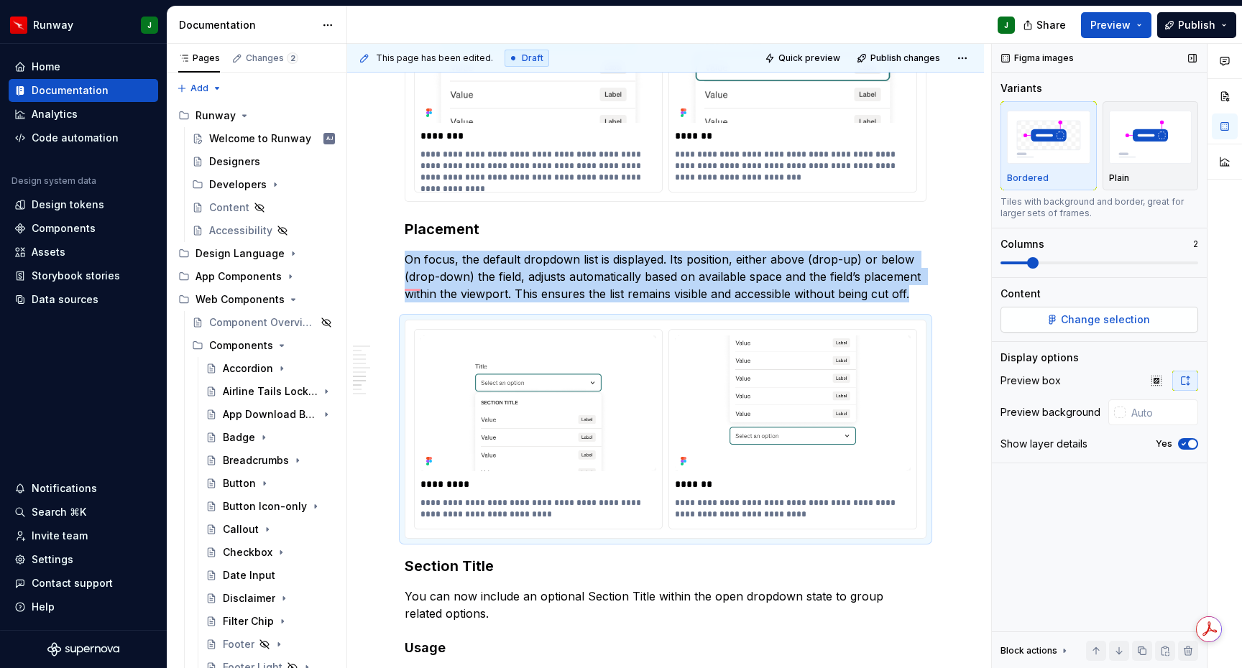
click at [1084, 312] on button "Change selection" at bounding box center [1099, 320] width 198 height 26
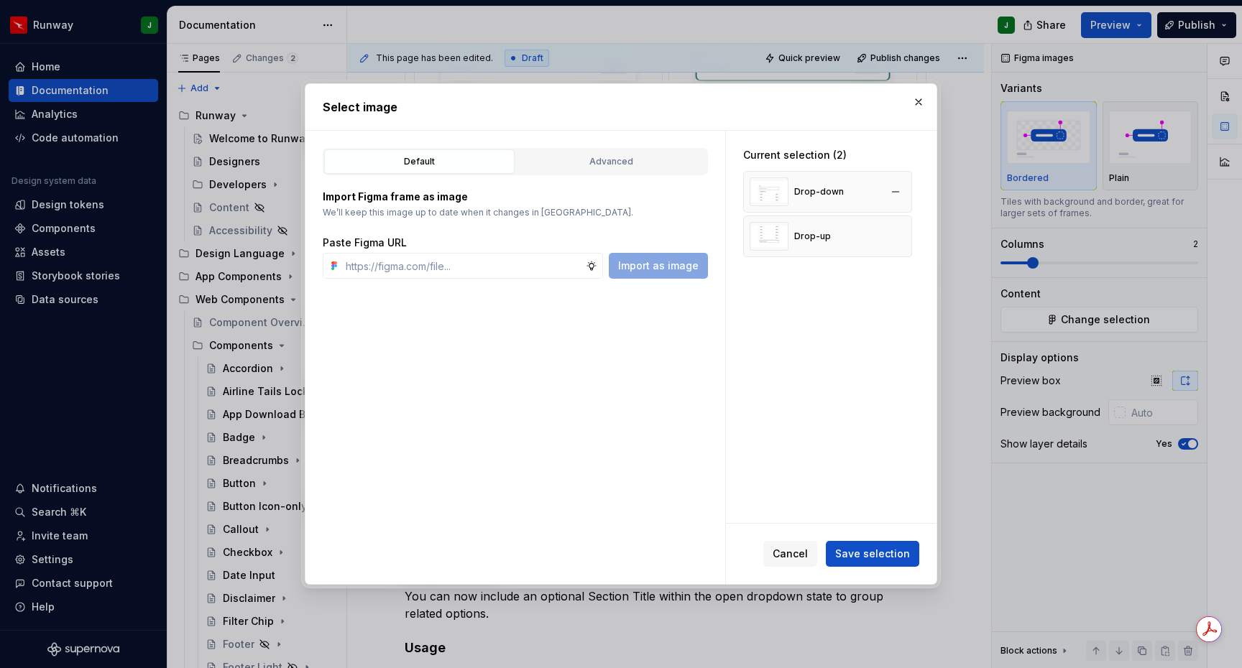
type textarea "*"
click at [903, 193] on button "button" at bounding box center [895, 192] width 20 height 20
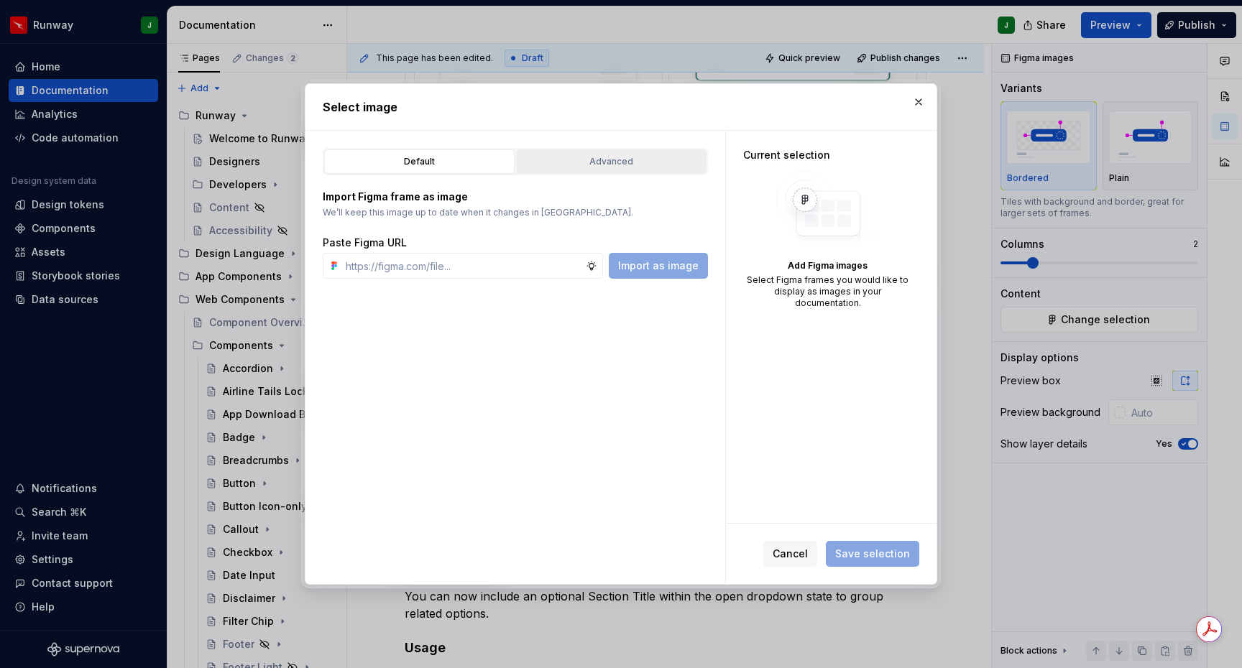
click at [551, 154] on button "Advanced" at bounding box center [611, 161] width 190 height 24
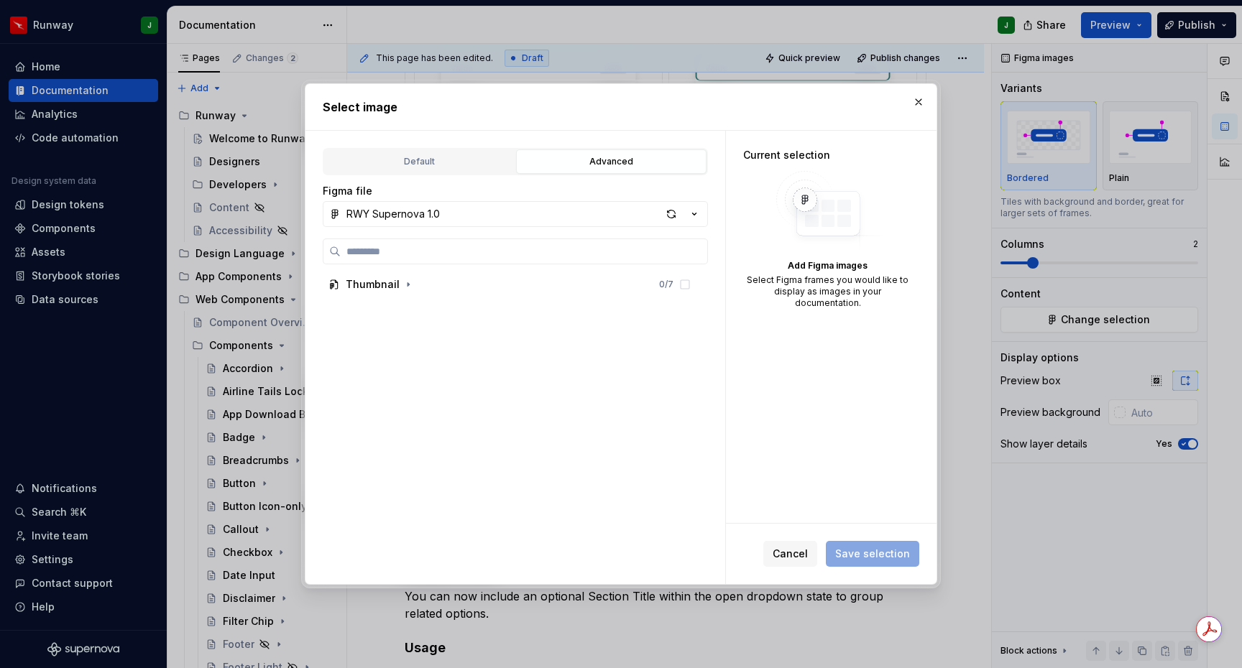
click at [551, 157] on div "Advanced" at bounding box center [611, 161] width 180 height 14
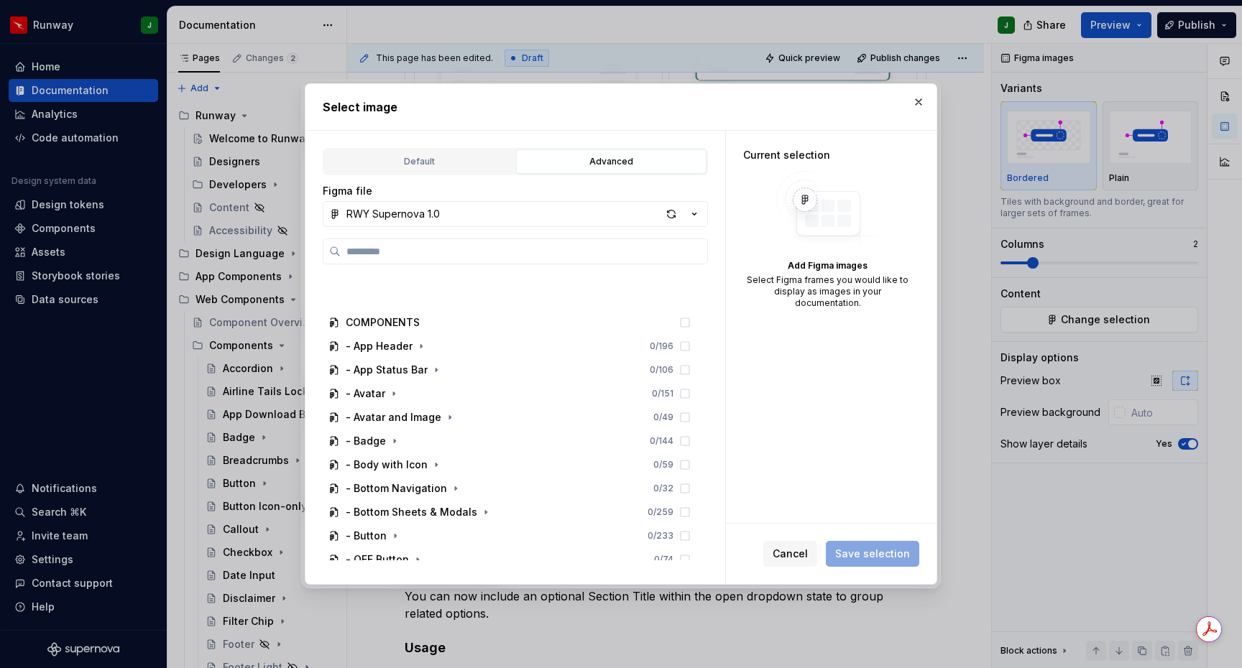
scroll to position [1657, 0]
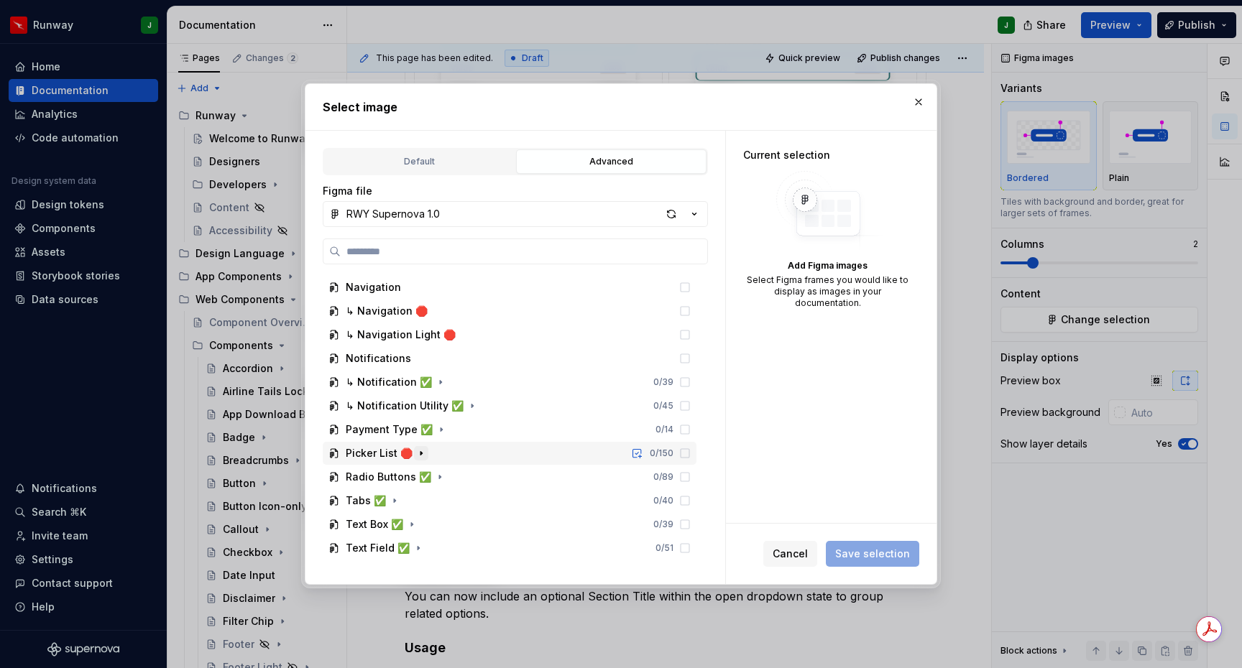
click at [420, 453] on icon "button" at bounding box center [420, 454] width 1 height 4
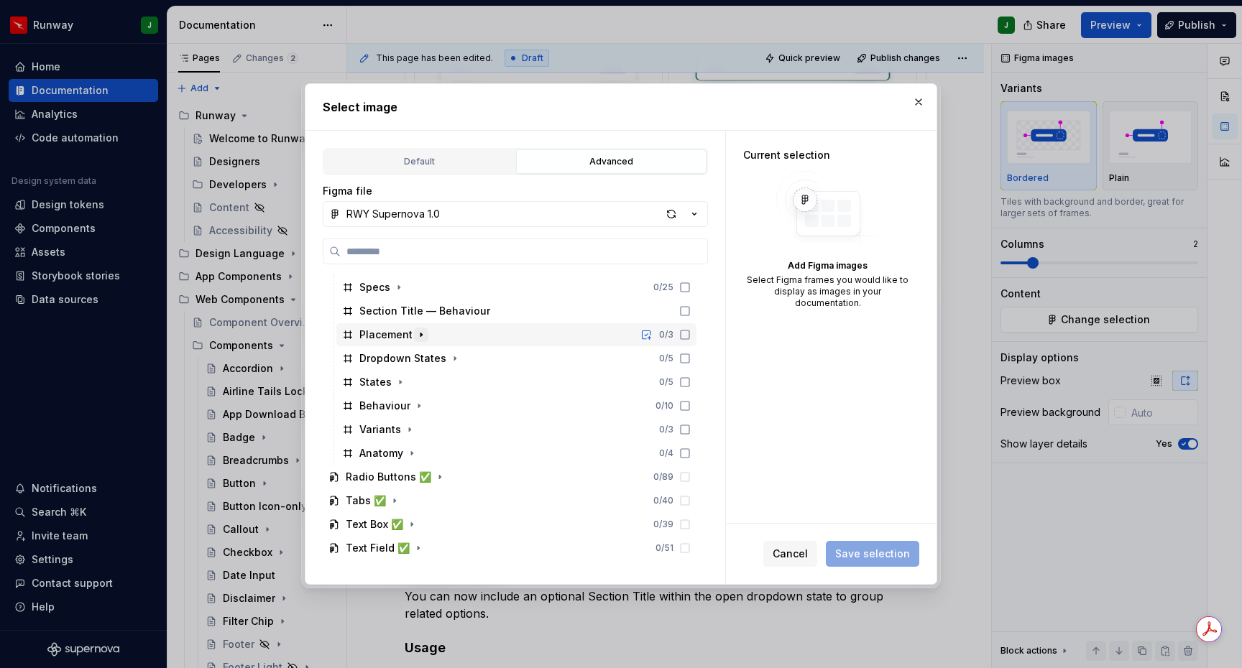
click at [420, 333] on icon "button" at bounding box center [420, 334] width 11 height 11
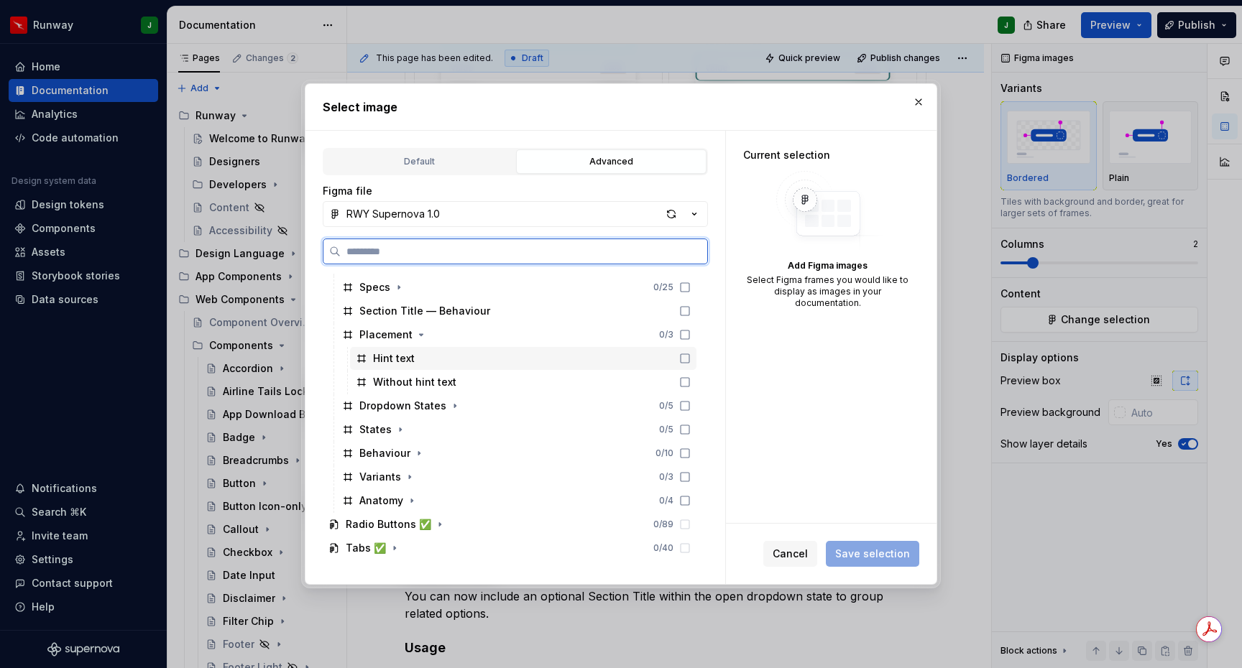
click at [454, 362] on div "Hint text" at bounding box center [523, 358] width 346 height 23
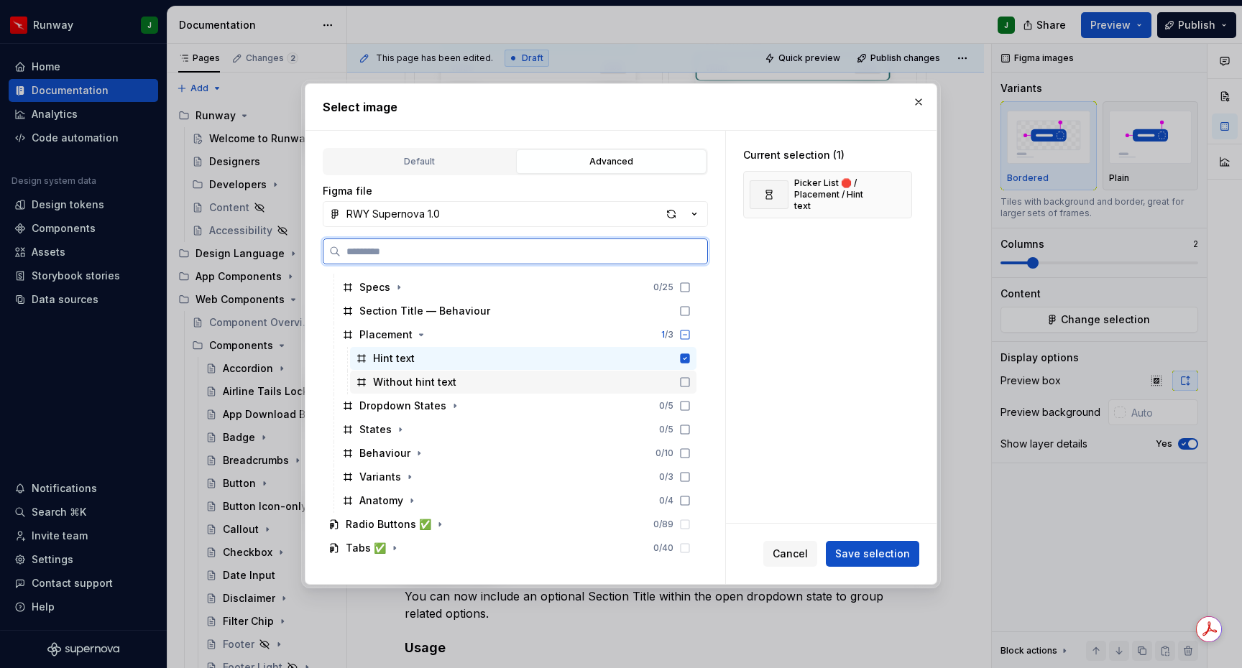
click at [478, 382] on div "Without hint text" at bounding box center [523, 382] width 346 height 23
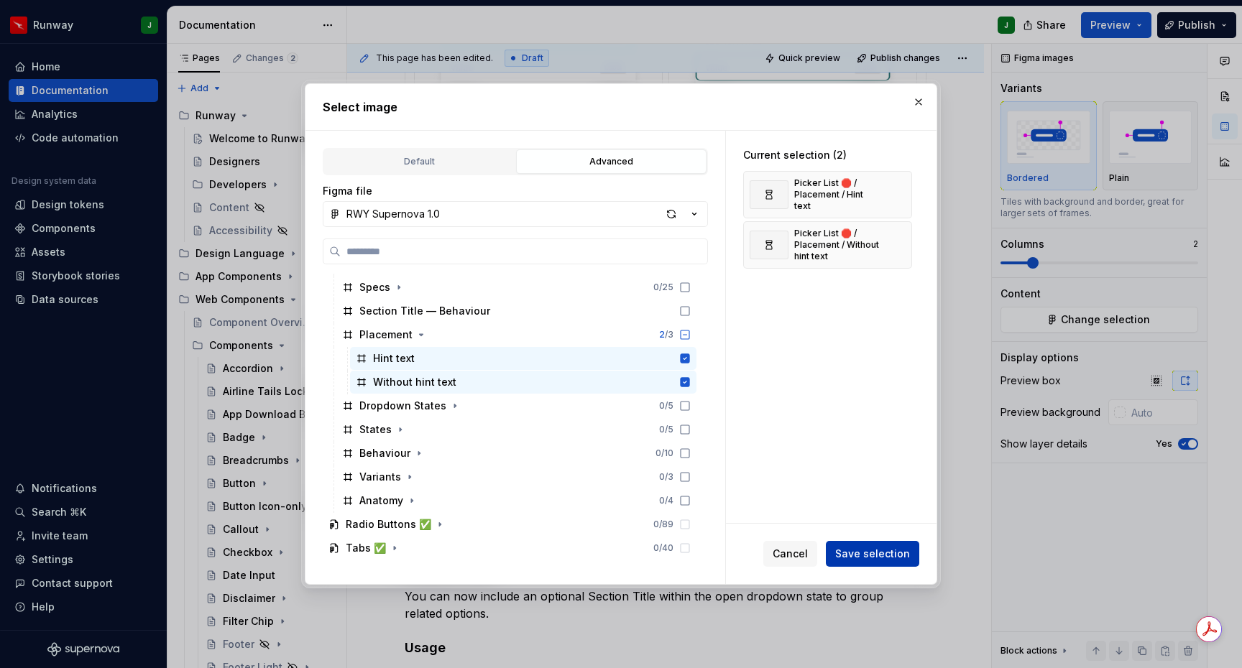
click at [856, 548] on span "Save selection" at bounding box center [872, 554] width 75 height 14
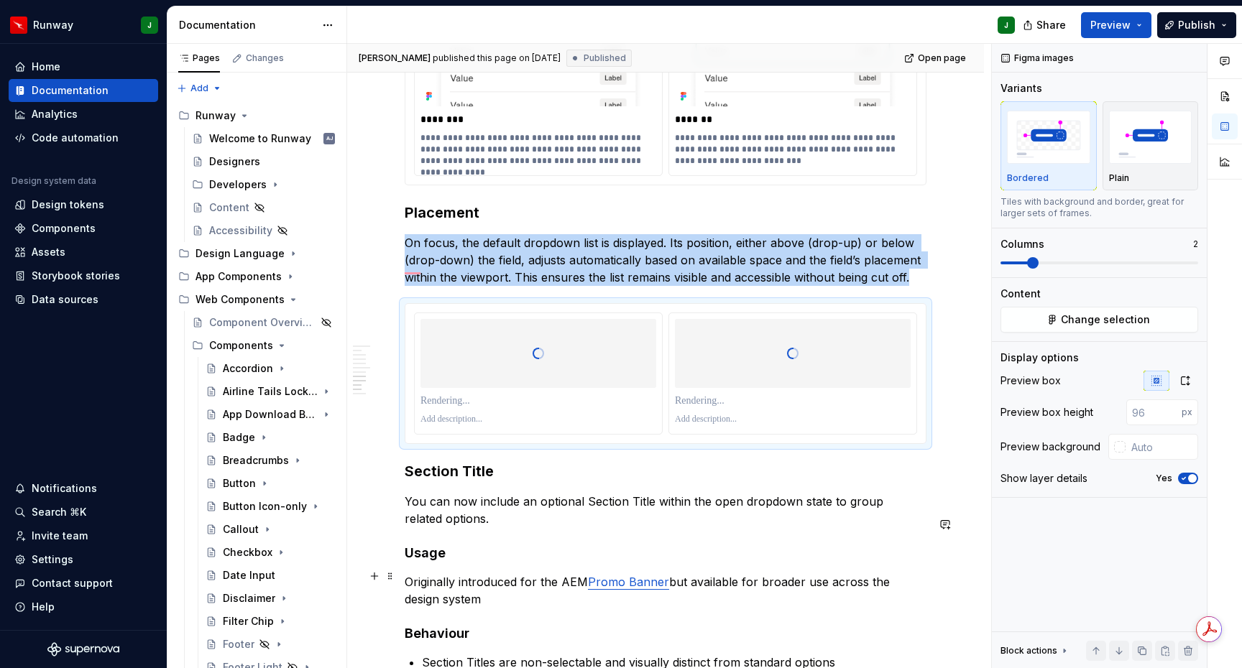
scroll to position [3643, 0]
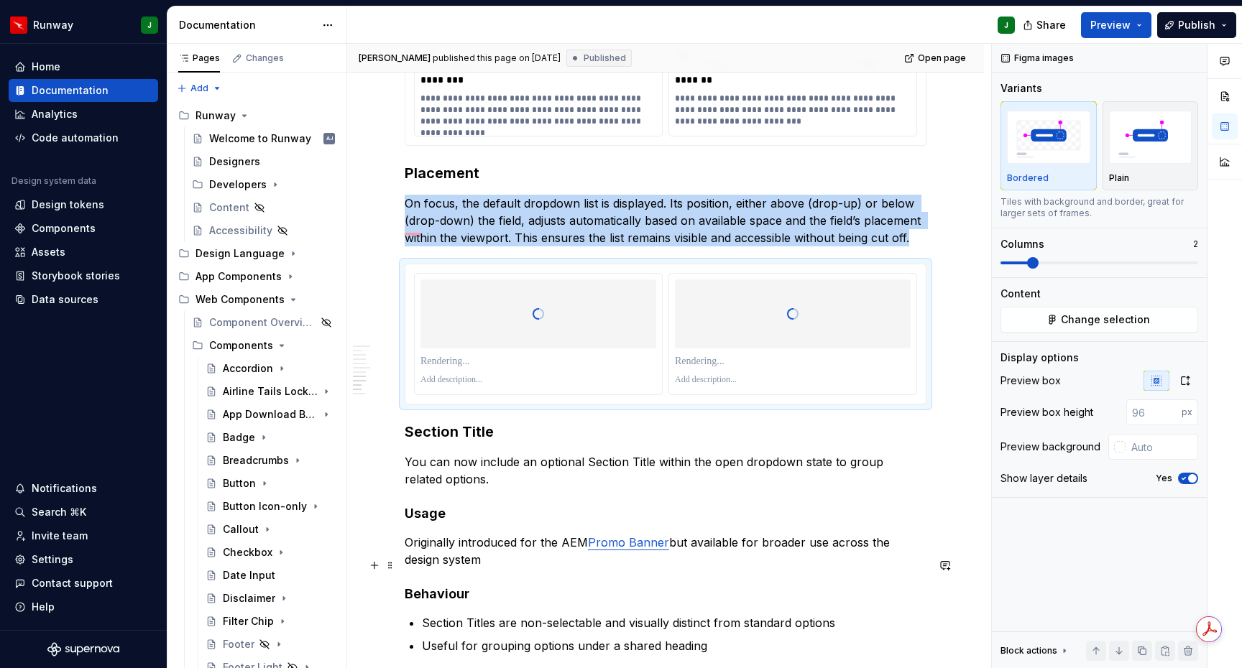
click at [680, 568] on p "Originally introduced for the AEM Promo Banner but available for broader use ac…" at bounding box center [666, 551] width 522 height 34
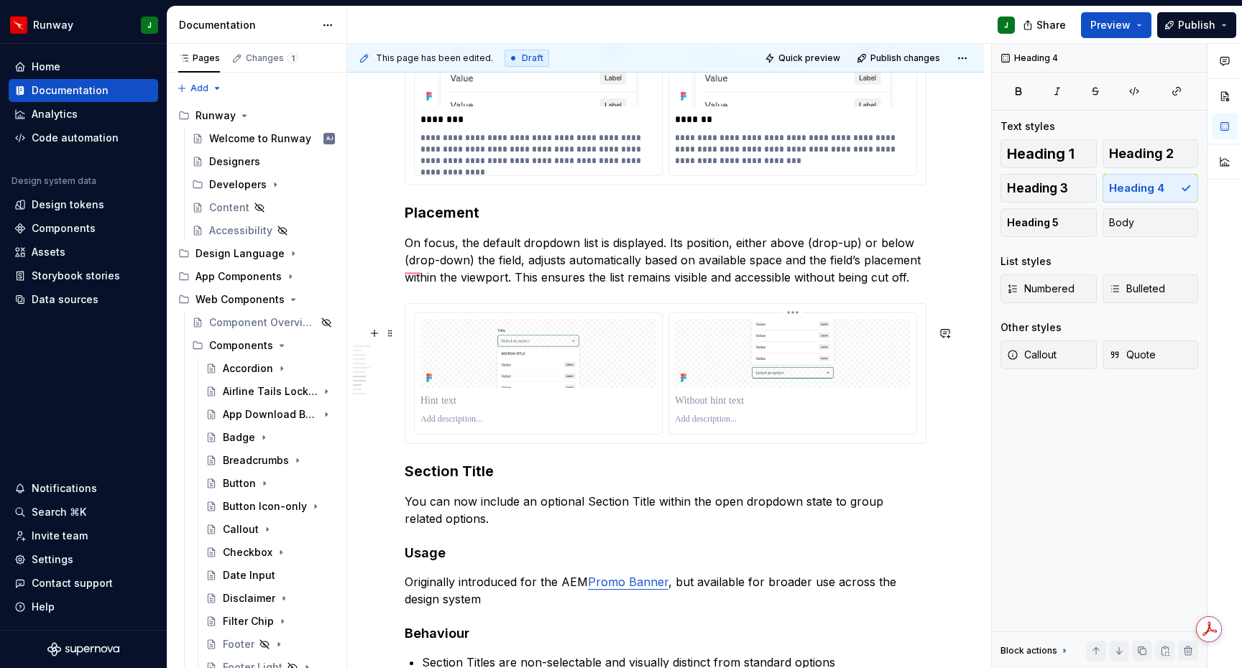
scroll to position [3614, 0]
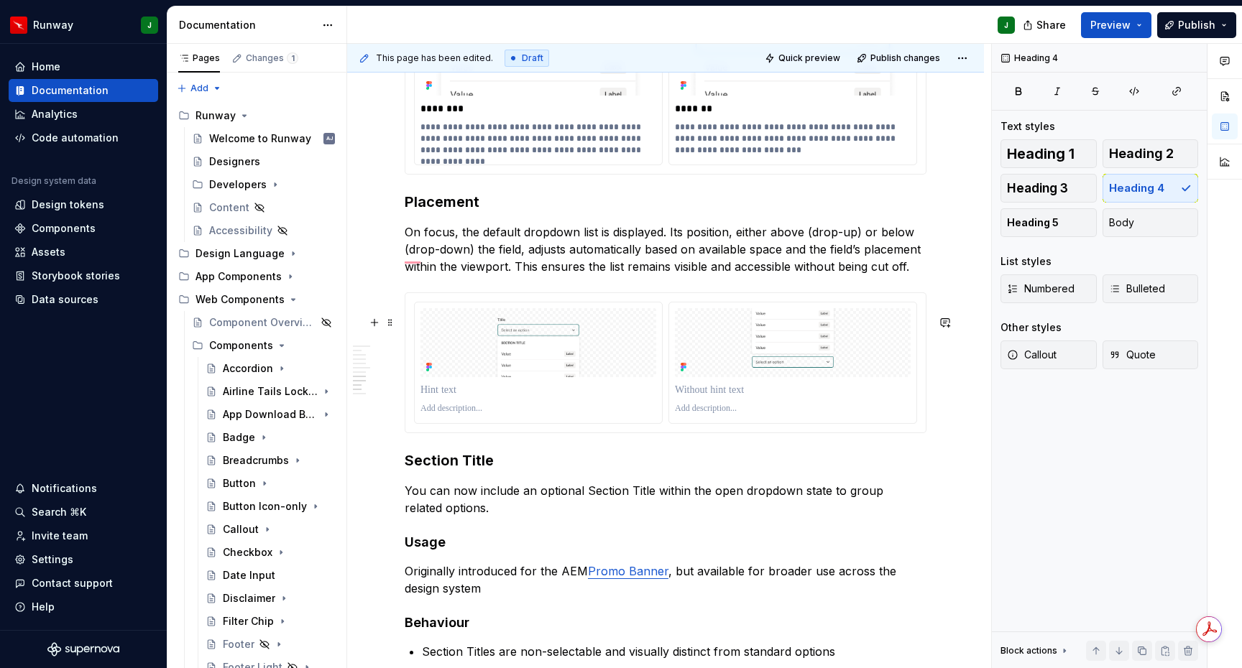
click at [901, 433] on div "To enrich screen reader interactions, please activate Accessibility in Grammarl…" at bounding box center [666, 362] width 522 height 141
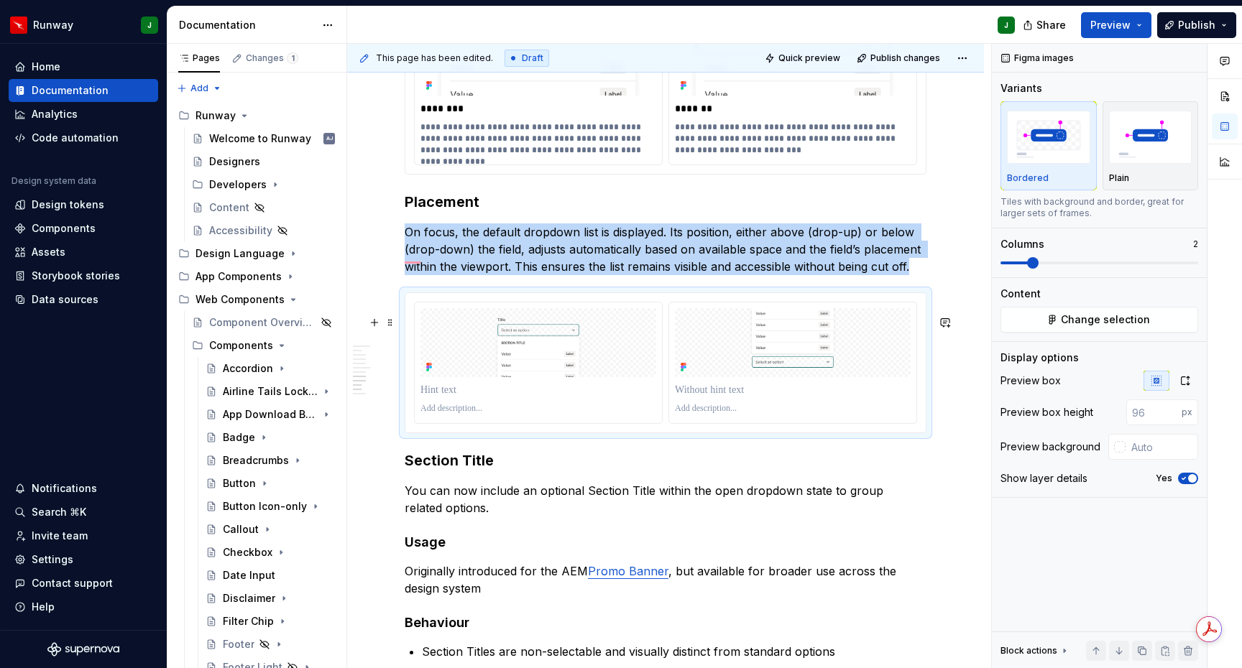
click at [903, 423] on div "To enrich screen reader interactions, please activate Accessibility in Grammarl…" at bounding box center [792, 363] width 247 height 121
click at [1187, 379] on icon "button" at bounding box center [1184, 380] width 11 height 11
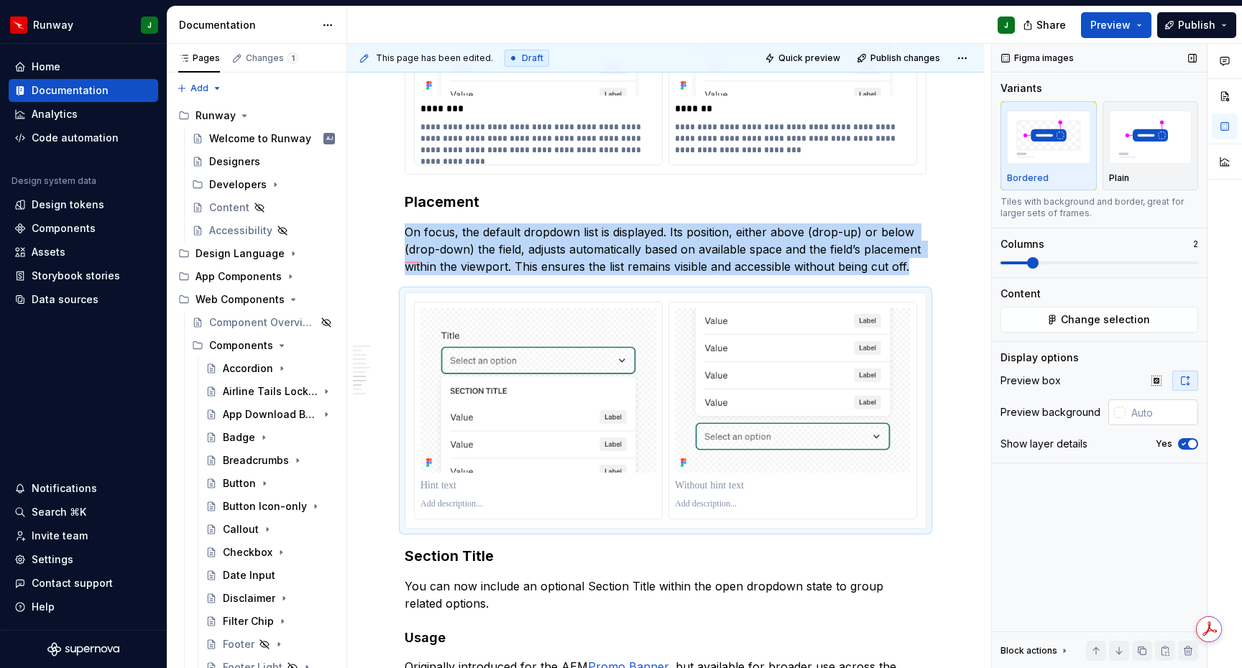
click at [1140, 414] on input "text" at bounding box center [1161, 413] width 73 height 26
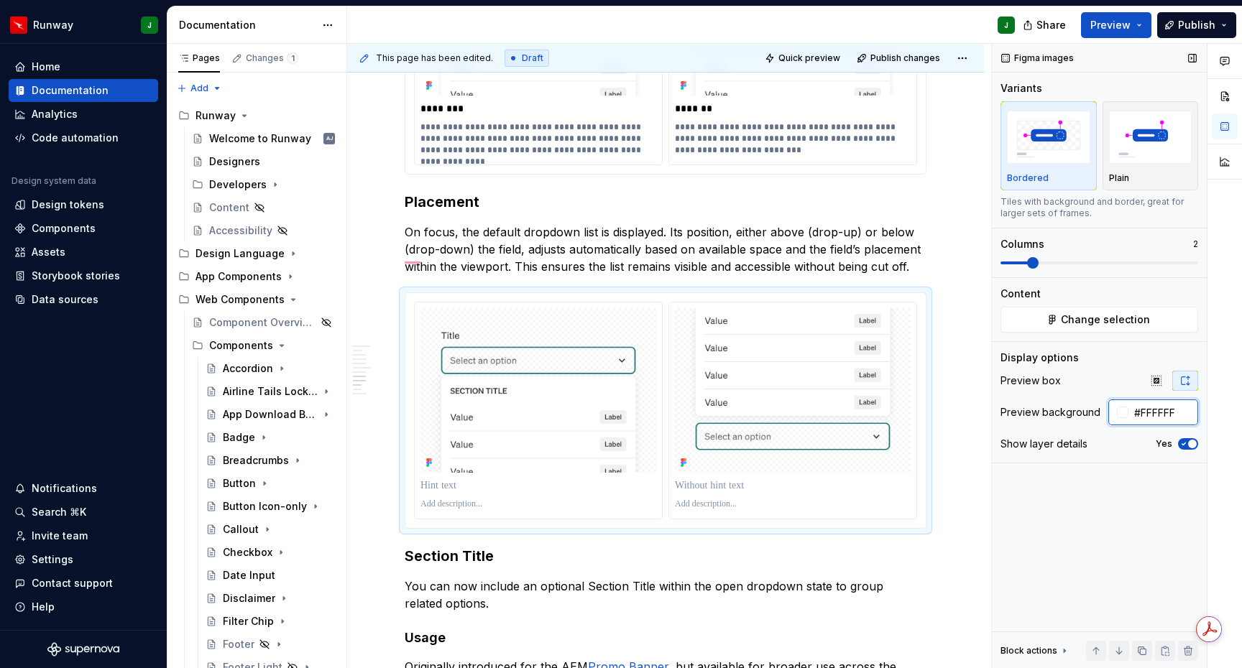
type input "#FFFFFF"
click at [455, 510] on p "To enrich screen reader interactions, please activate Accessibility in Grammarl…" at bounding box center [538, 504] width 236 height 11
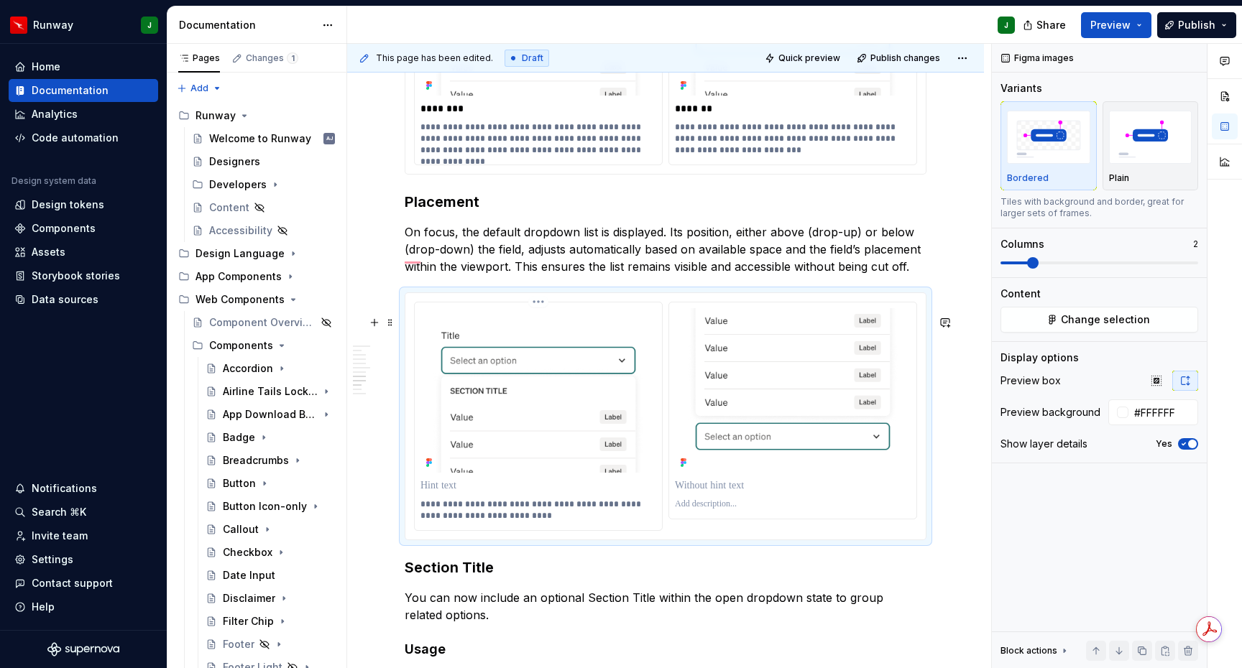
click at [444, 493] on p "To enrich screen reader interactions, please activate Accessibility in Grammarl…" at bounding box center [538, 486] width 236 height 14
click at [448, 493] on p "********" at bounding box center [539, 486] width 239 height 14
click at [711, 493] on p "To enrich screen reader interactions, please activate Accessibility in Grammarl…" at bounding box center [793, 486] width 236 height 14
click at [696, 510] on p "To enrich screen reader interactions, please activate Accessibility in Grammarl…" at bounding box center [793, 504] width 236 height 11
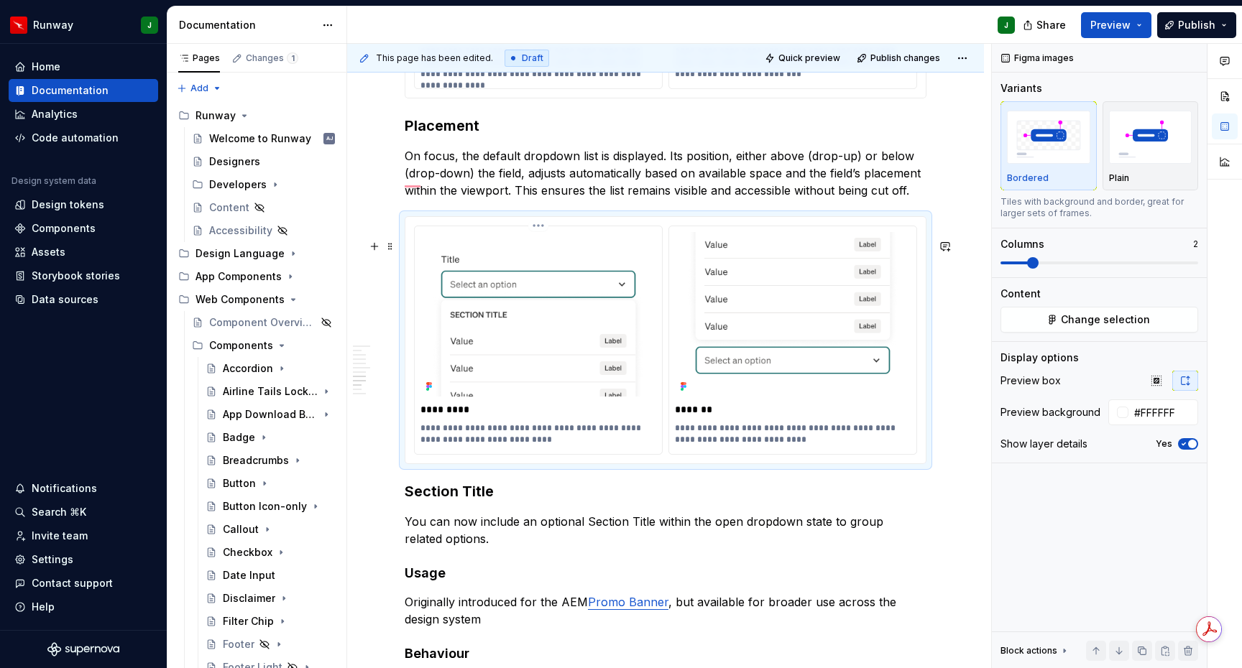
scroll to position [3693, 0]
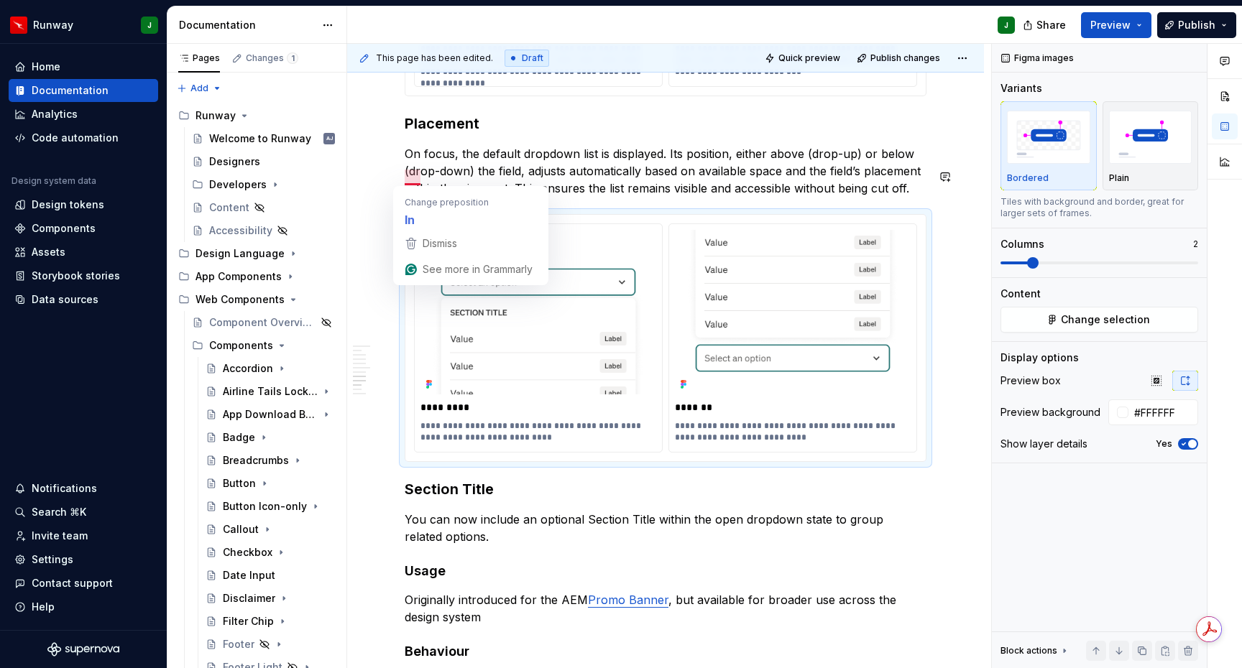
click at [490, 173] on p "On focus, the default dropdown list is displayed. Its position, either above (d…" at bounding box center [666, 171] width 522 height 52
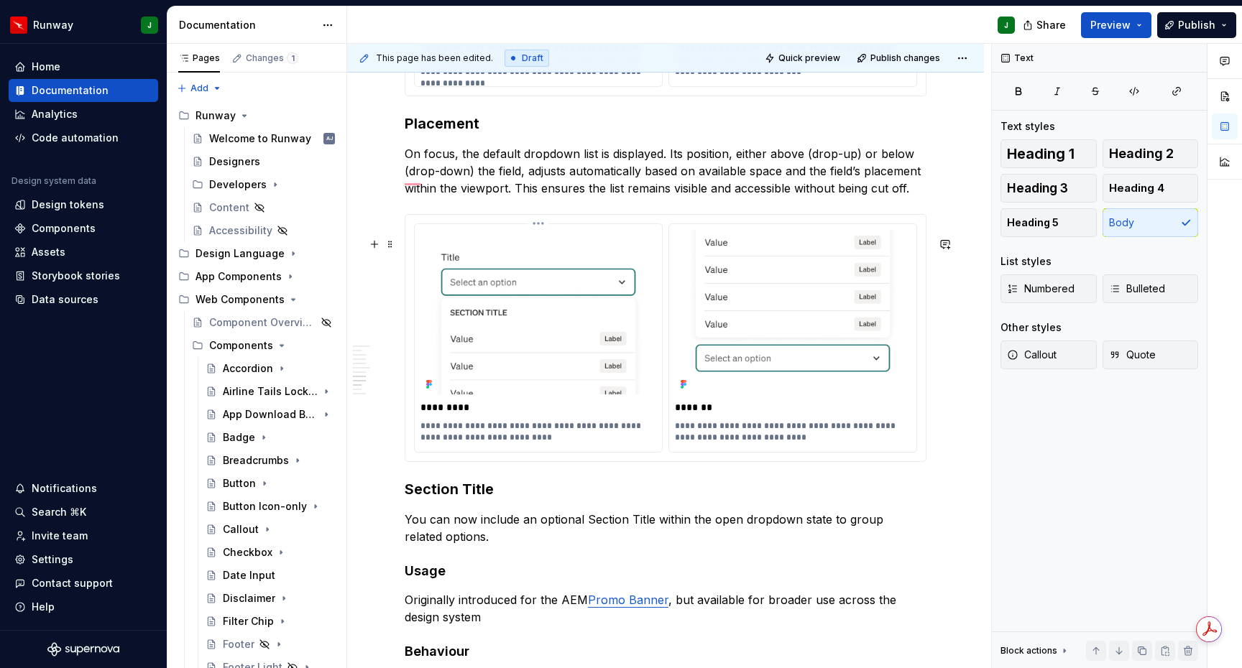
scroll to position [3751, 0]
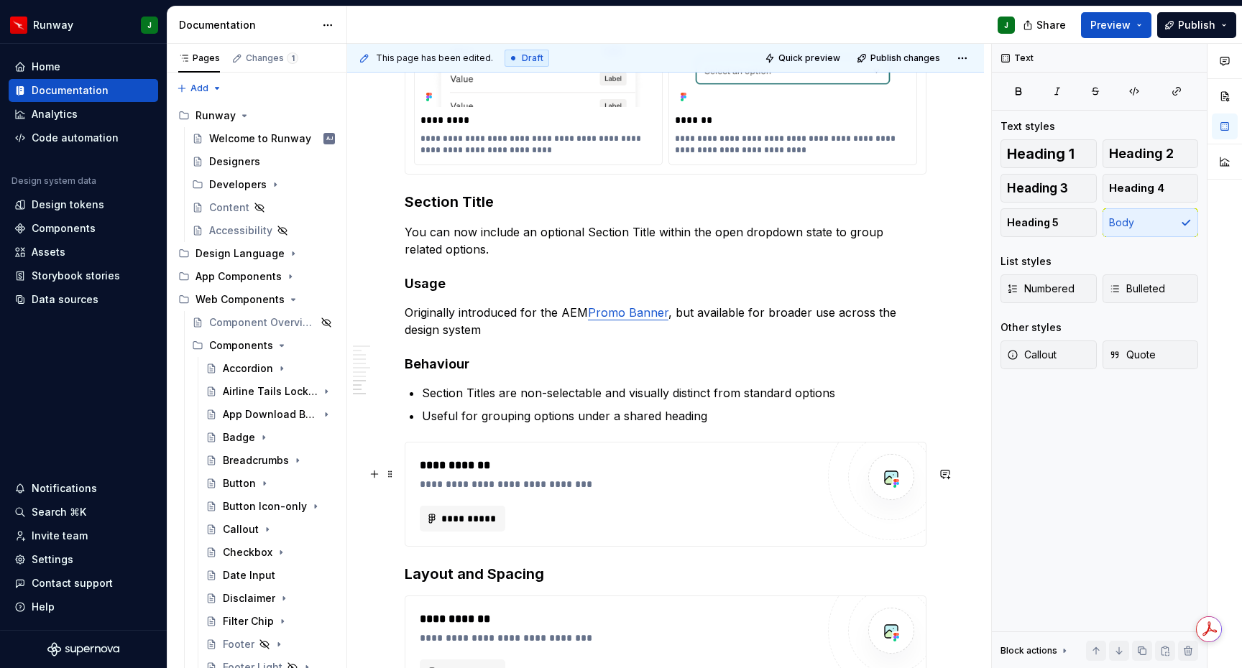
click at [629, 474] on div "**********" at bounding box center [622, 465] width 404 height 17
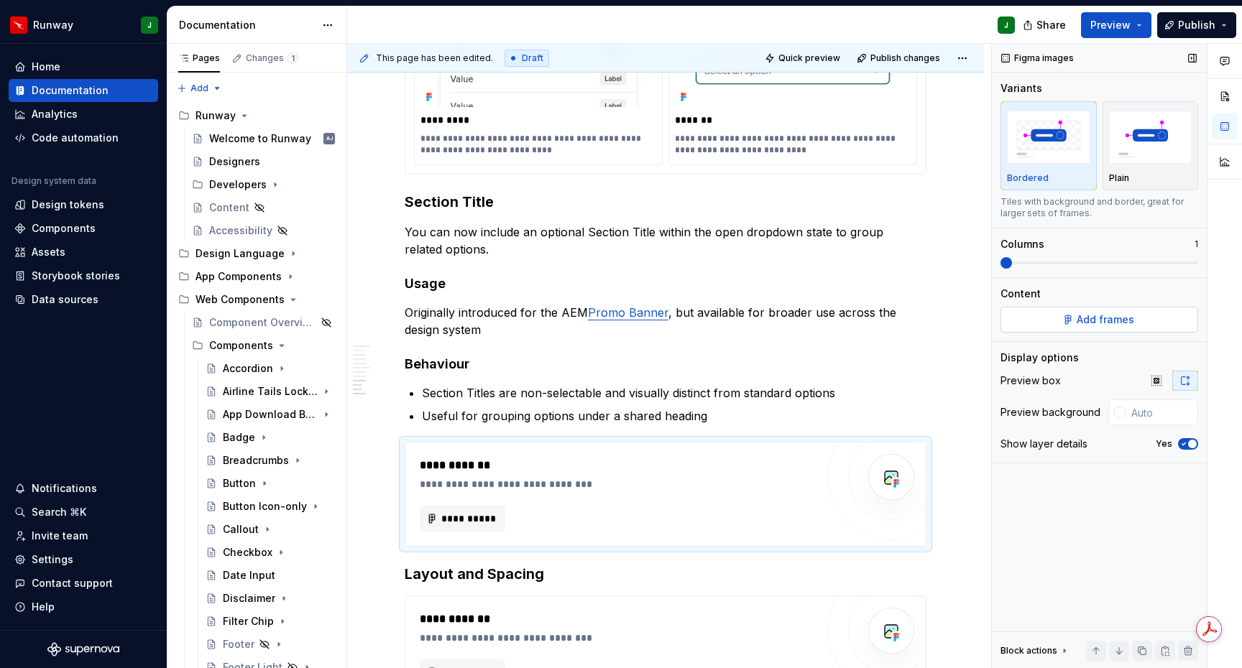
click at [1122, 319] on span "Add frames" at bounding box center [1104, 320] width 57 height 14
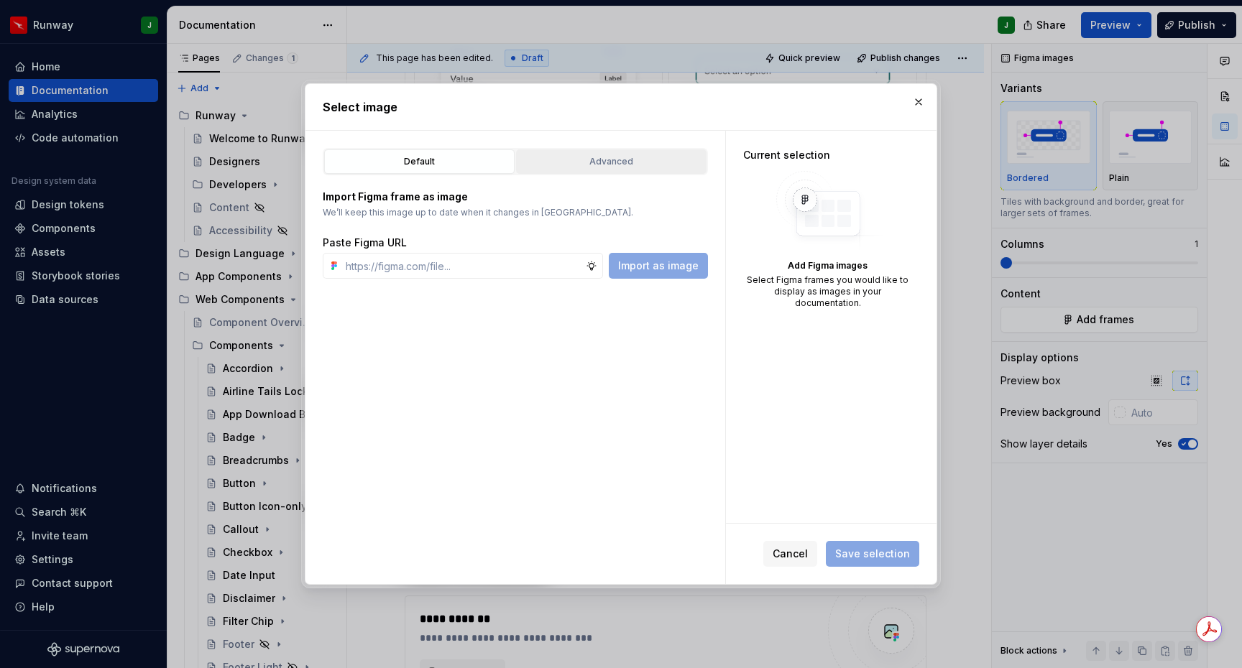
click at [629, 165] on div "Advanced" at bounding box center [611, 161] width 180 height 14
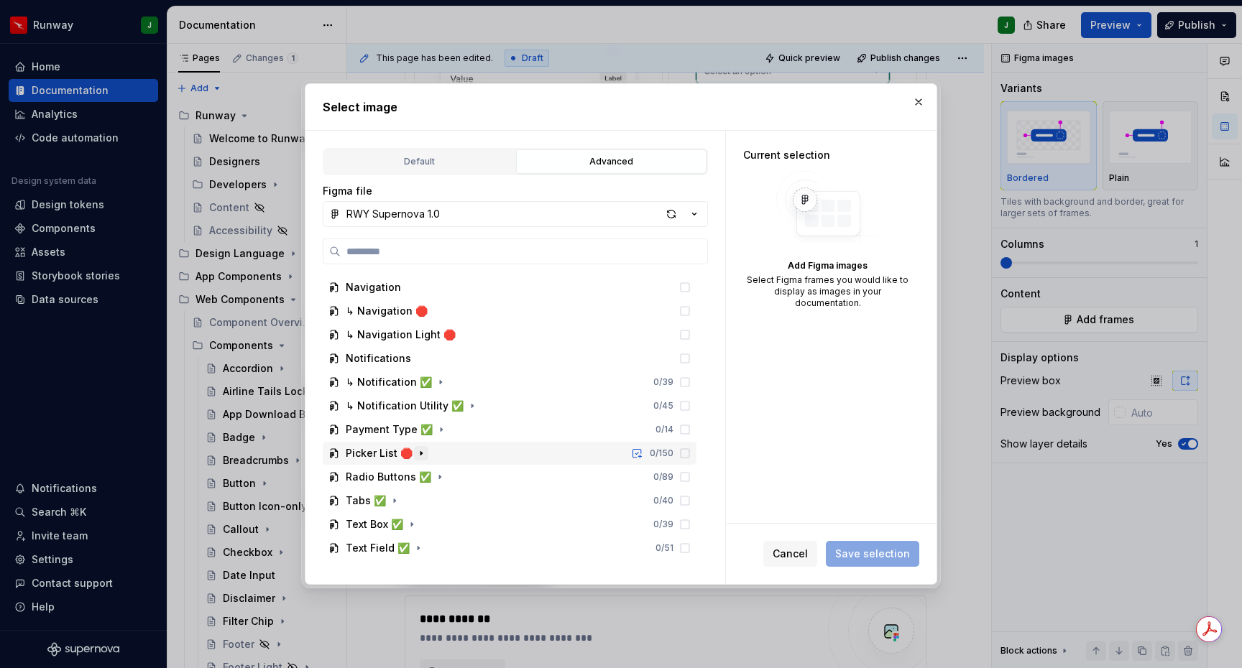
click at [415, 457] on icon "button" at bounding box center [420, 453] width 11 height 11
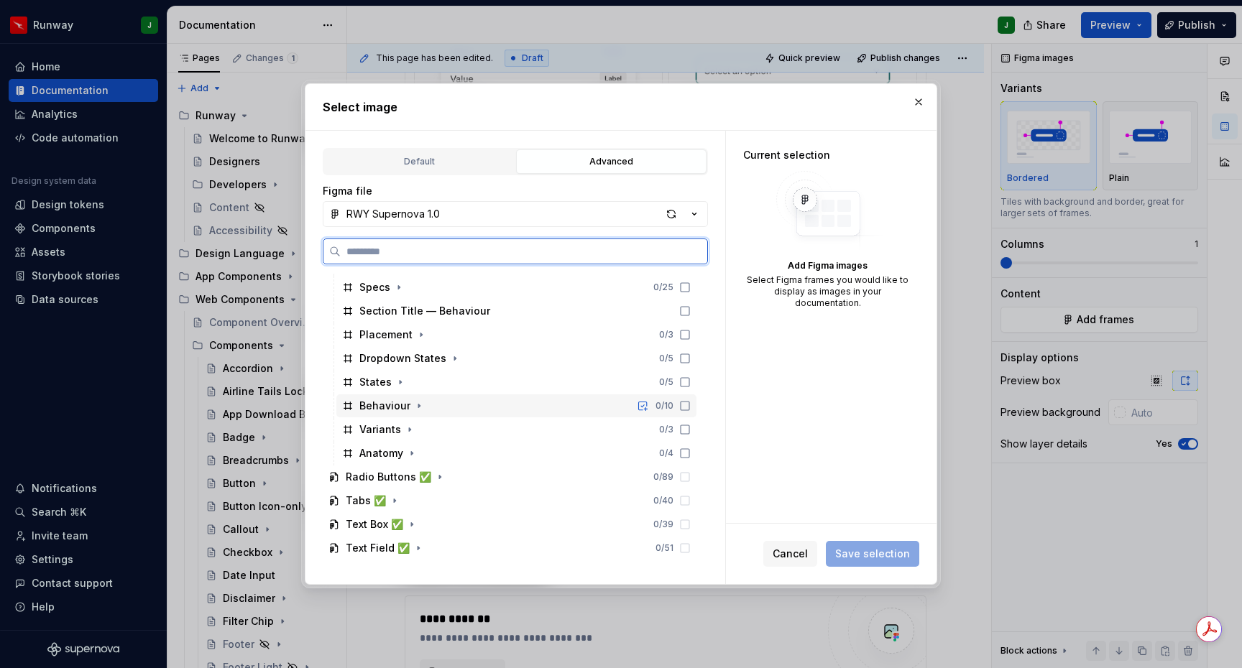
click at [431, 403] on div "Behaviour 0 / 10" at bounding box center [516, 406] width 360 height 23
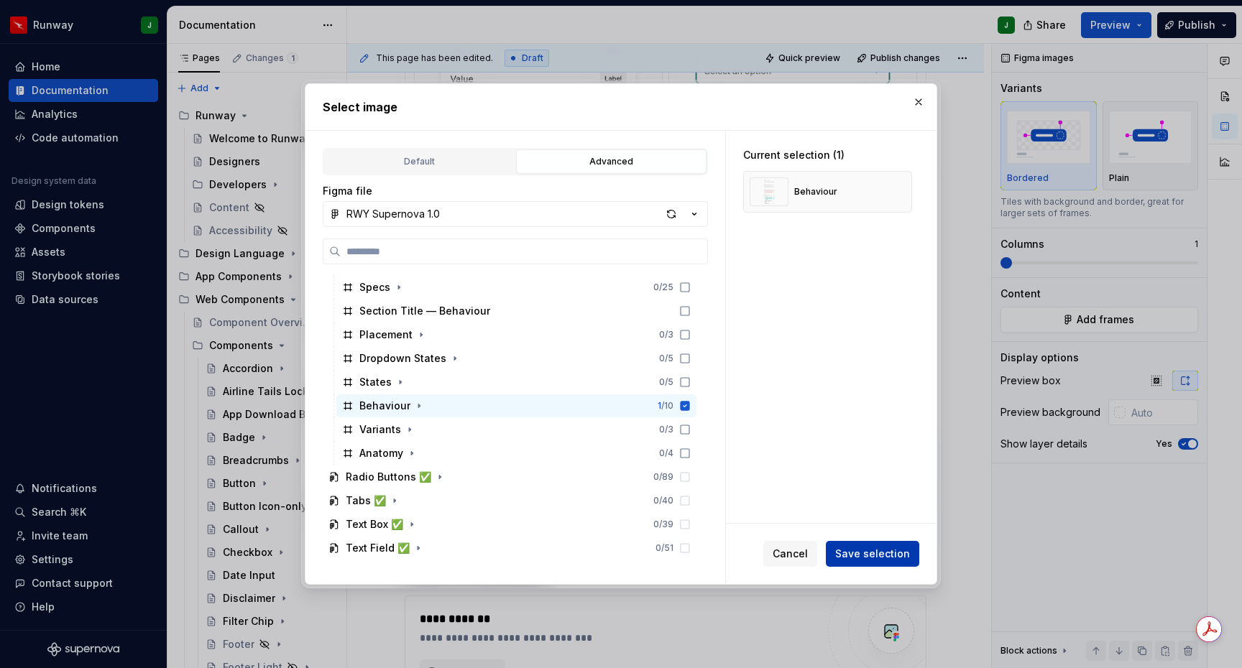
click at [868, 550] on span "Save selection" at bounding box center [872, 554] width 75 height 14
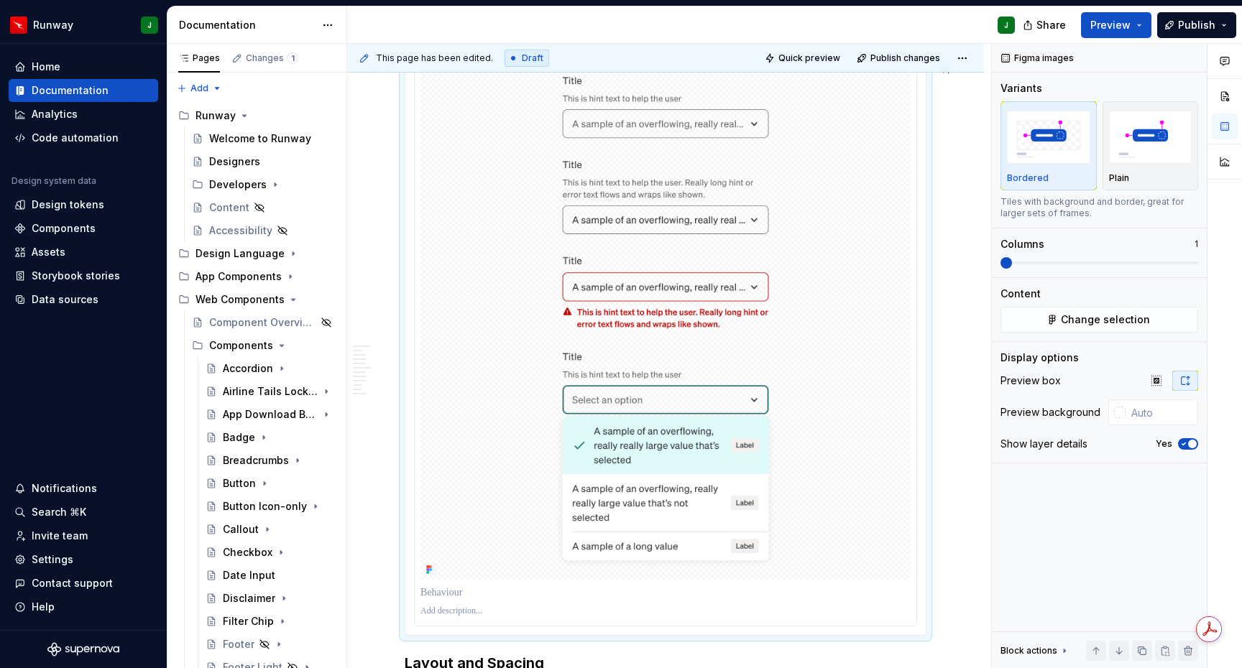
type textarea "*"
click at [764, 354] on img "To enrich screen reader interactions, please activate Accessibility in Grammarl…" at bounding box center [665, 316] width 490 height 528
click at [1020, 331] on button "Change selection" at bounding box center [1099, 320] width 198 height 26
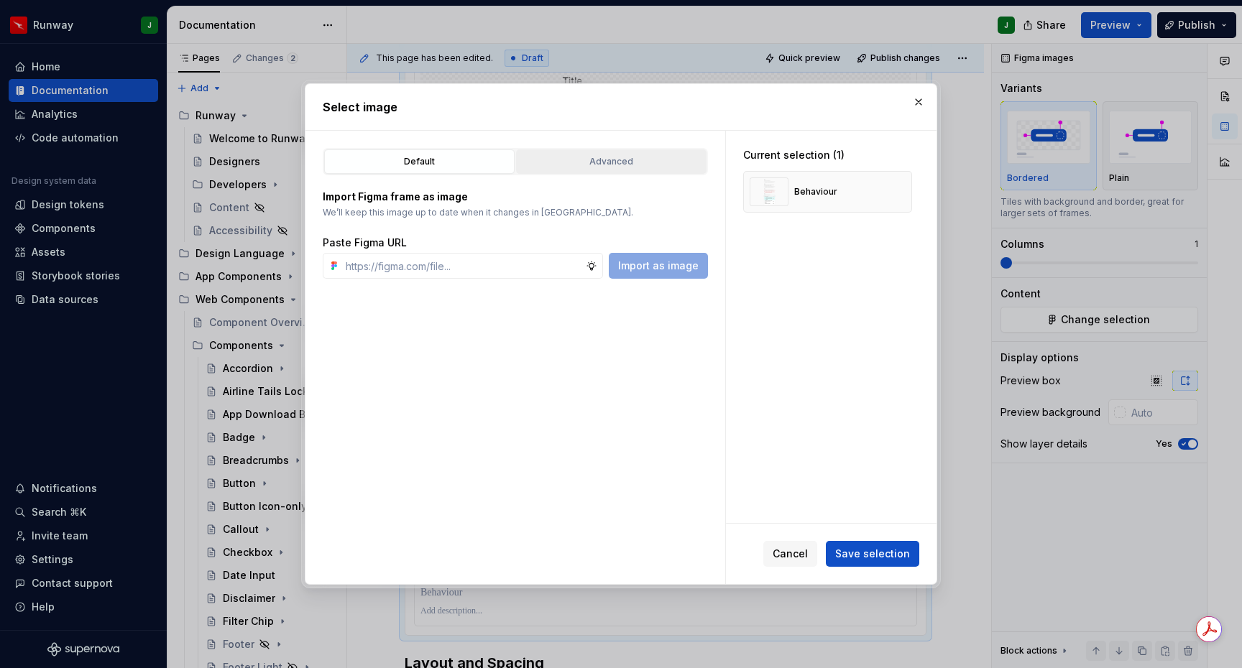
click at [594, 166] on div "Advanced" at bounding box center [611, 161] width 180 height 14
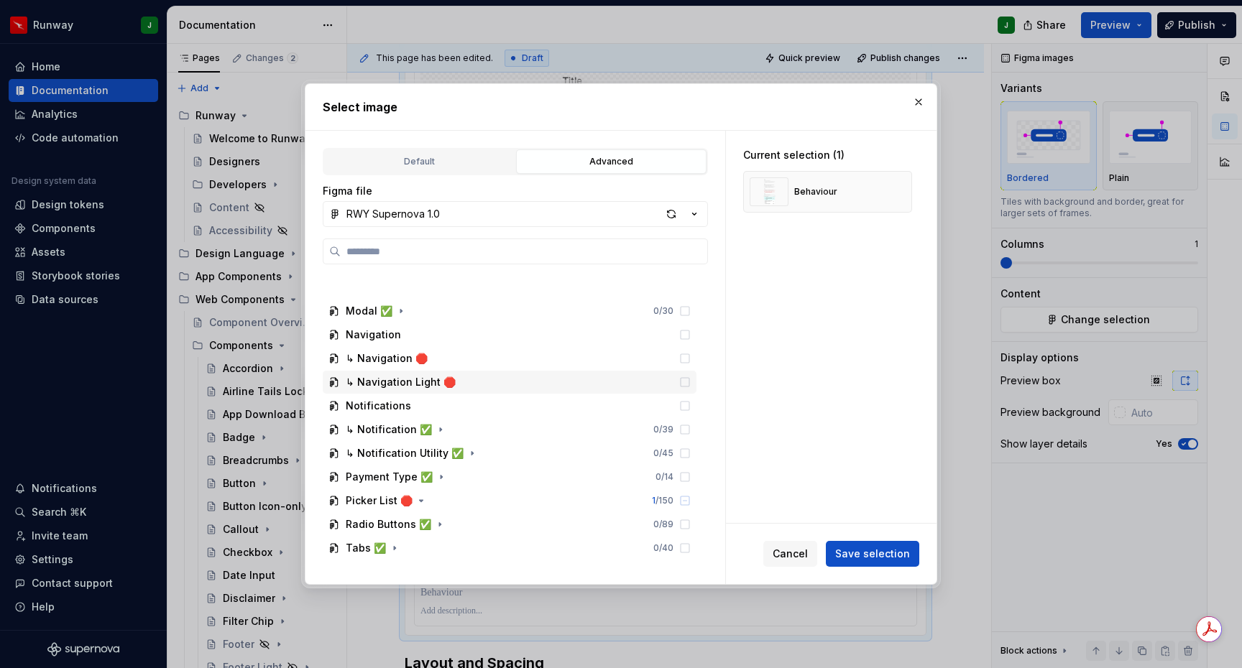
scroll to position [1657, 0]
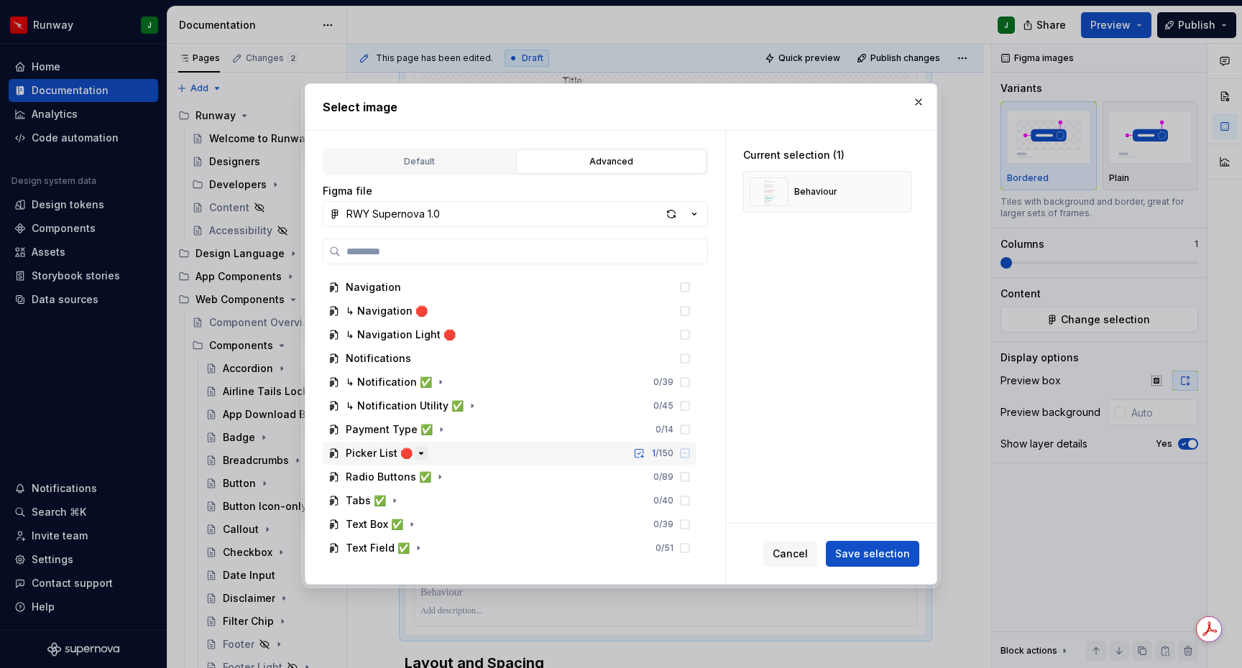
click at [416, 456] on icon "button" at bounding box center [420, 453] width 11 height 11
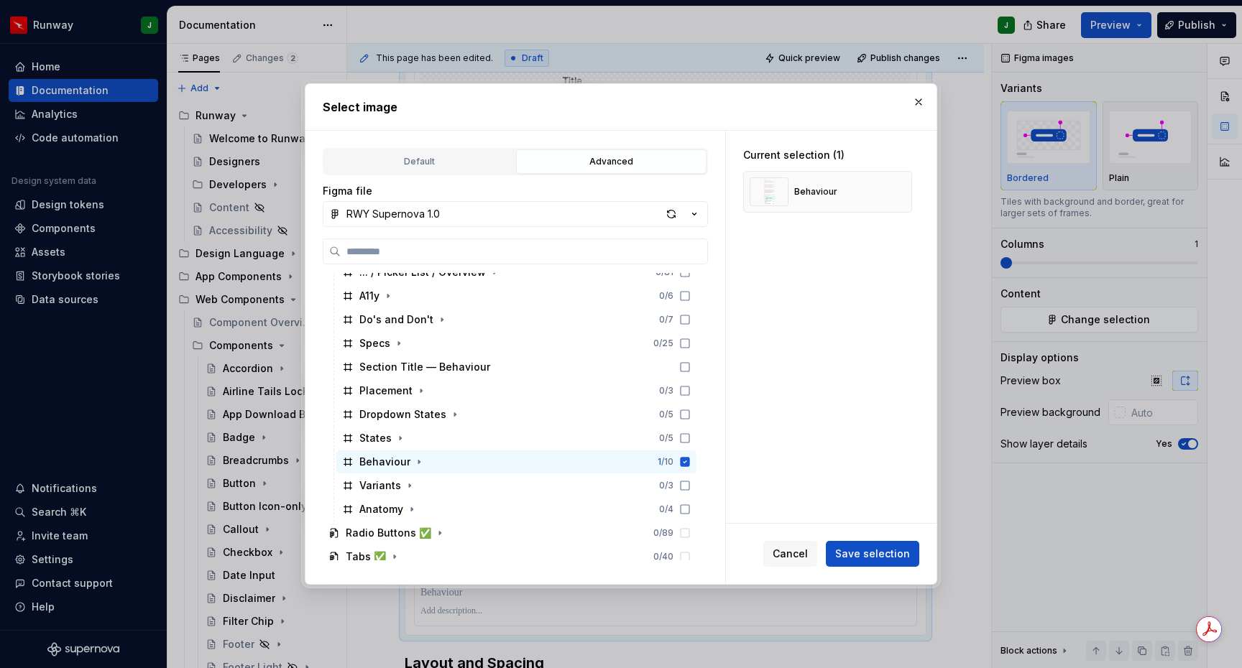
scroll to position [1918, 0]
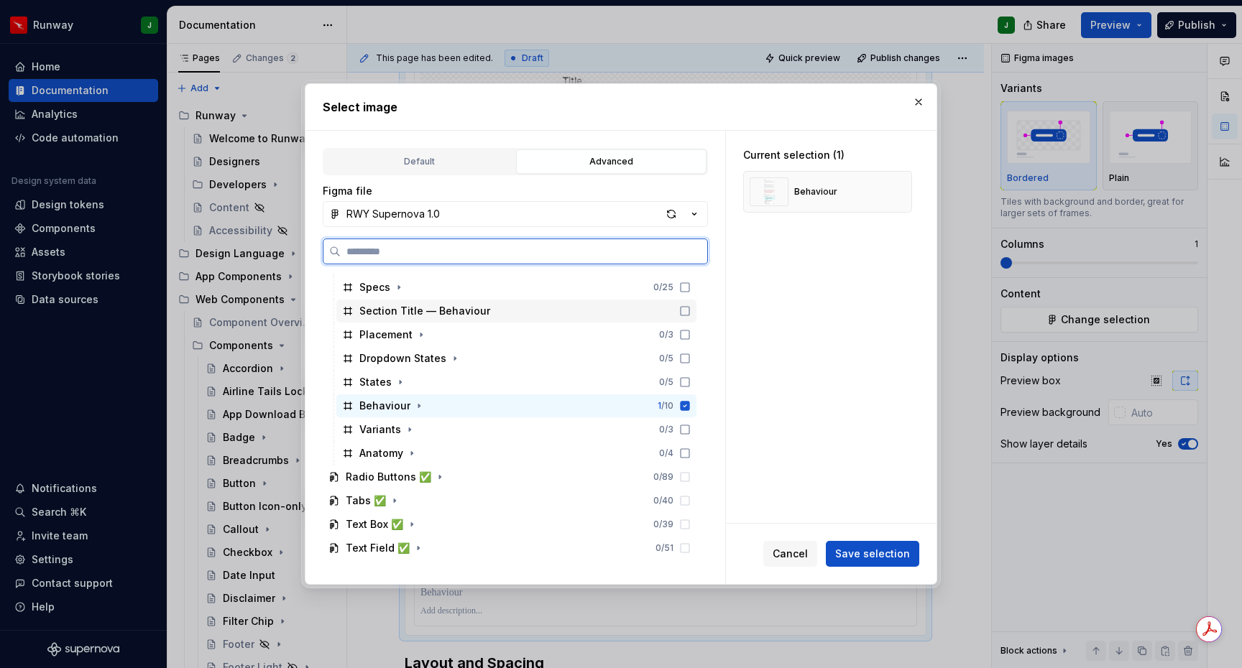
click at [573, 309] on div "Section Title — Behaviour" at bounding box center [516, 311] width 360 height 23
click at [690, 408] on icon at bounding box center [684, 406] width 9 height 9
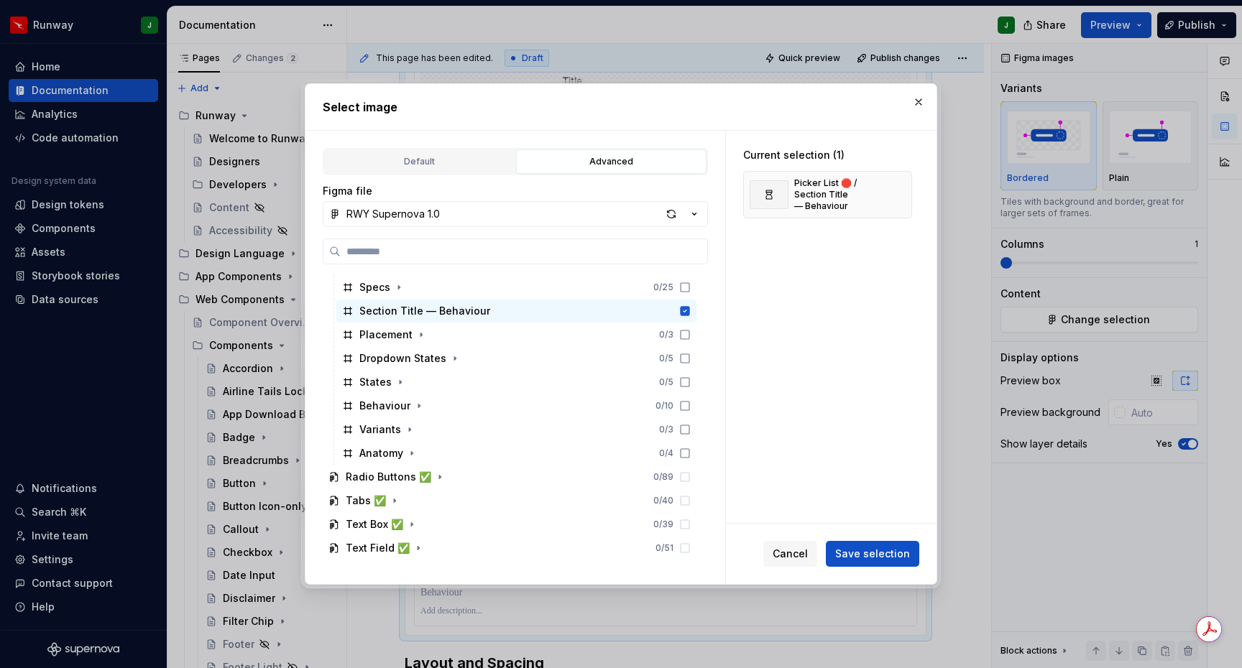
click at [866, 550] on span "Save selection" at bounding box center [872, 554] width 75 height 14
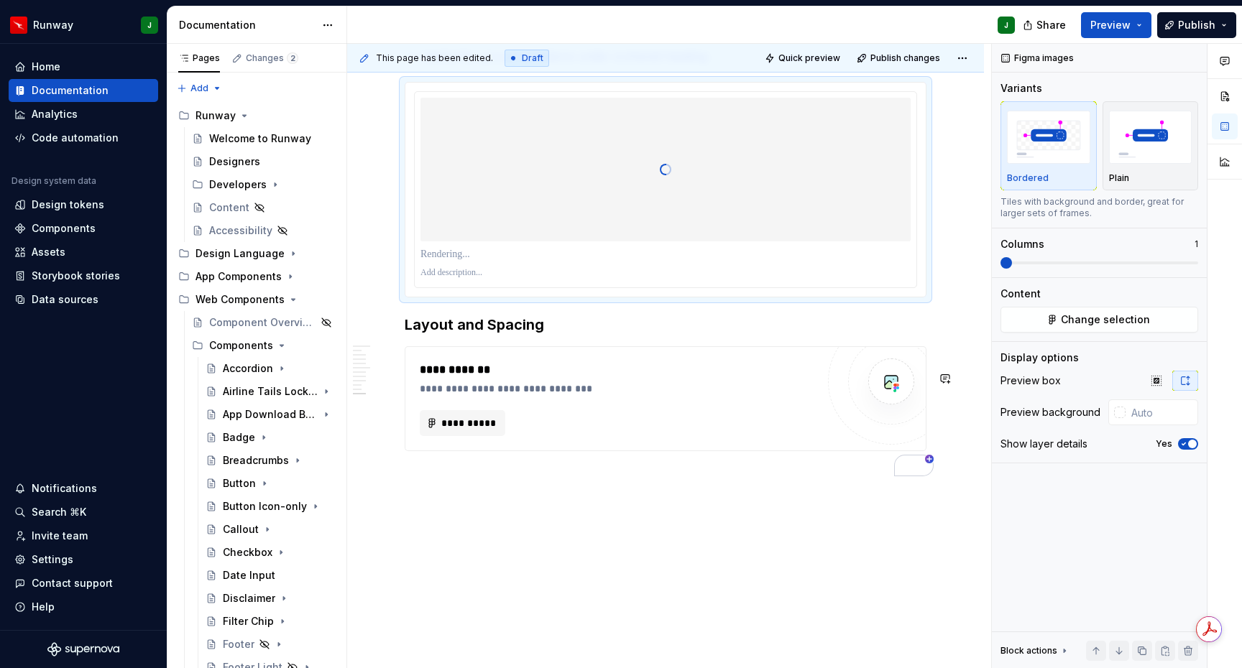
scroll to position [4332, 0]
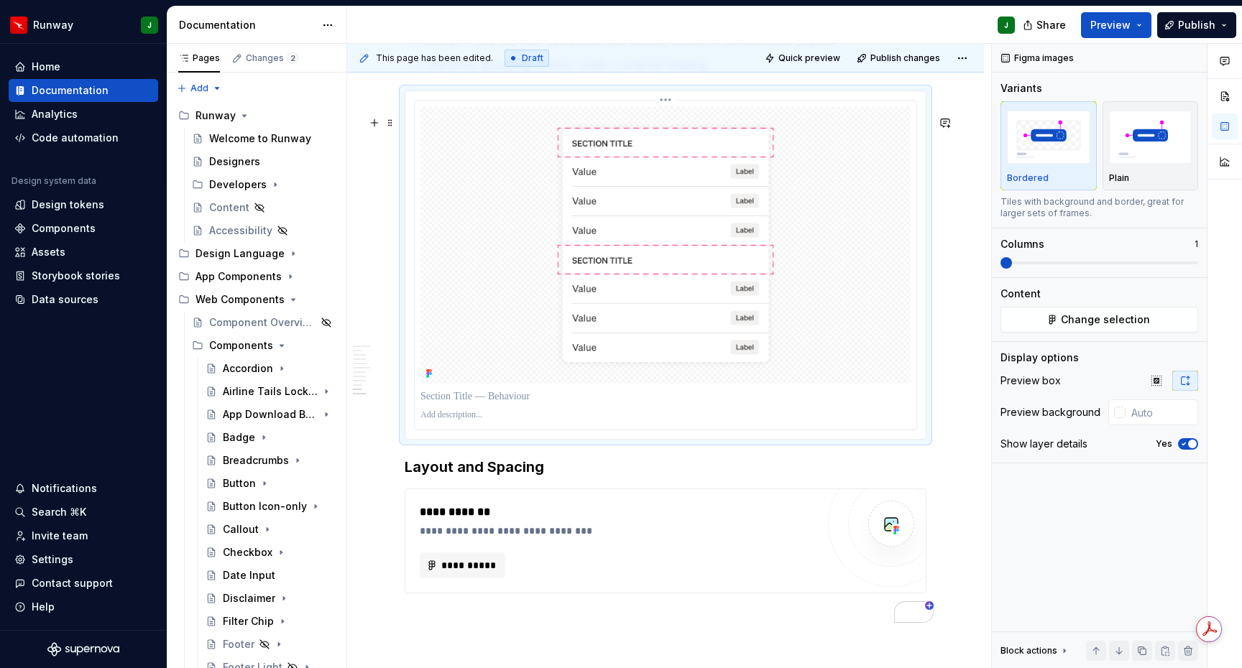
click at [897, 328] on img "To enrich screen reader interactions, please activate Accessibility in Grammarl…" at bounding box center [665, 244] width 490 height 277
click at [1161, 422] on input "text" at bounding box center [1161, 413] width 73 height 26
type input "#FFFFFF"
type textarea "*"
type input "#FFFFFF"
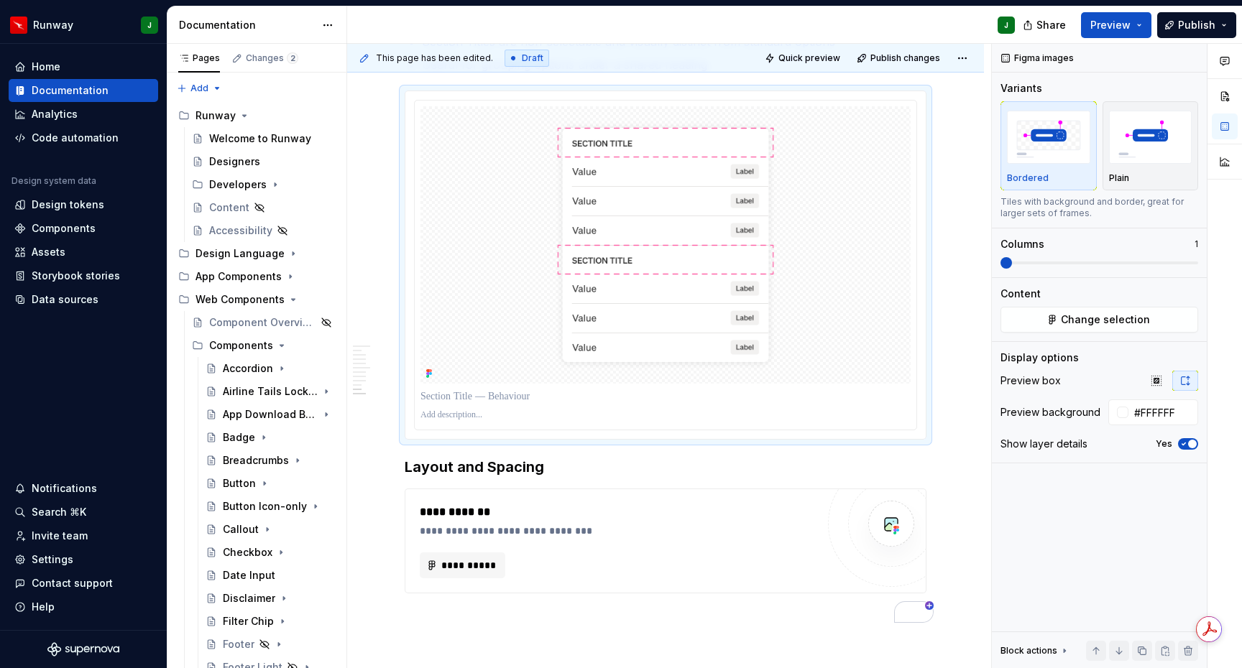
click at [1189, 443] on span "button" at bounding box center [1192, 444] width 9 height 9
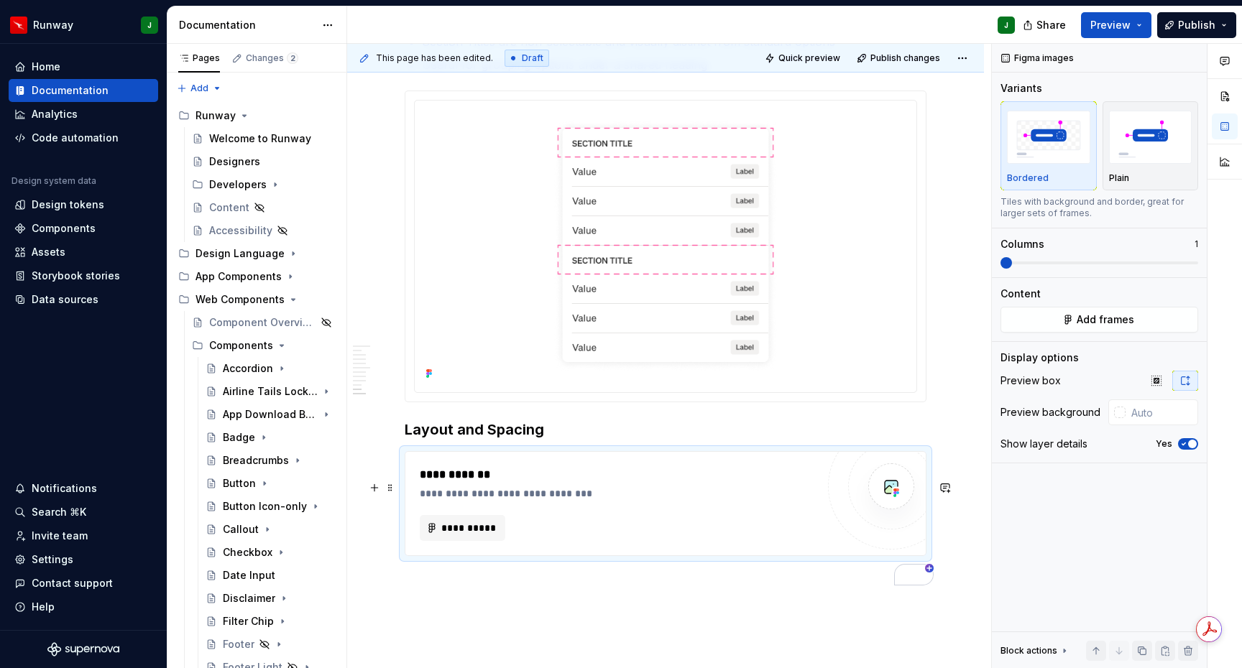
click at [628, 541] on div "**********" at bounding box center [618, 528] width 397 height 26
click at [1074, 319] on button "Add frames" at bounding box center [1099, 320] width 198 height 26
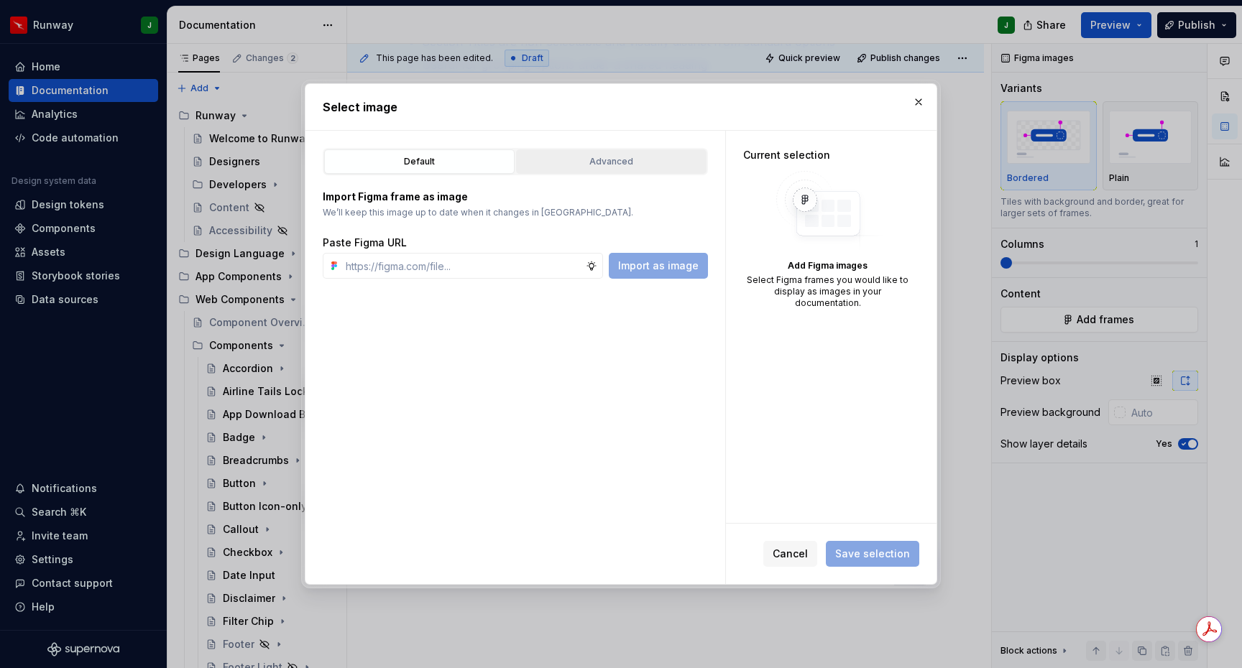
type textarea "*"
click at [661, 162] on div "Advanced" at bounding box center [611, 161] width 180 height 14
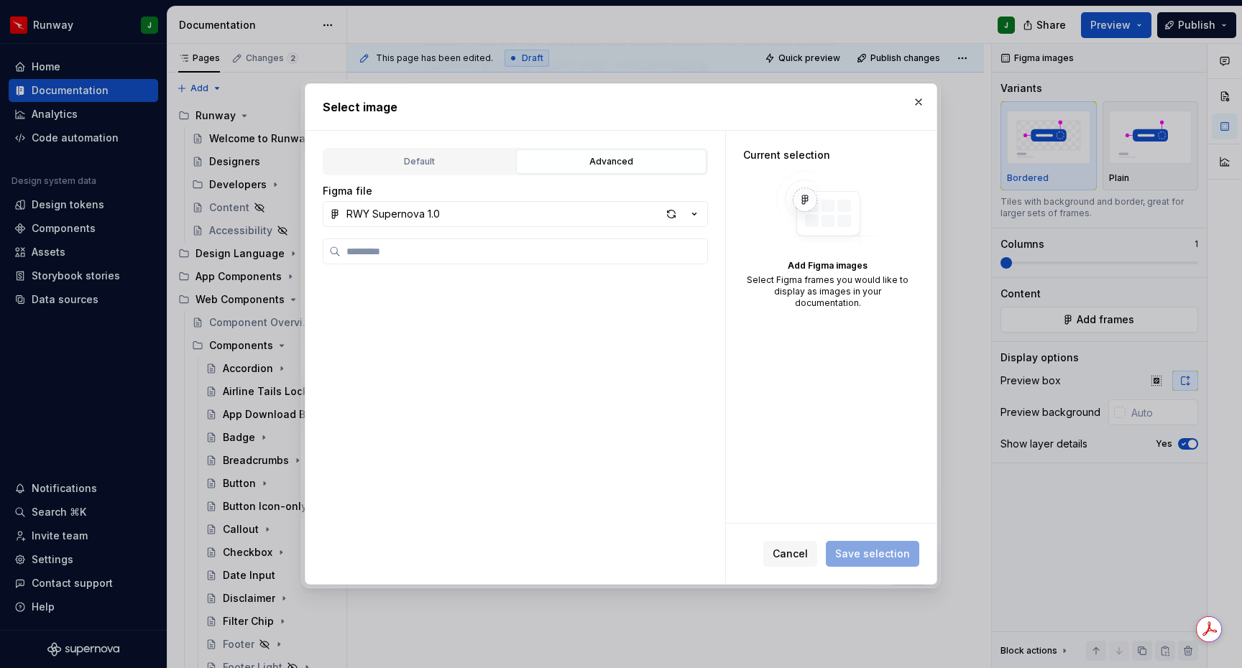
scroll to position [1657, 0]
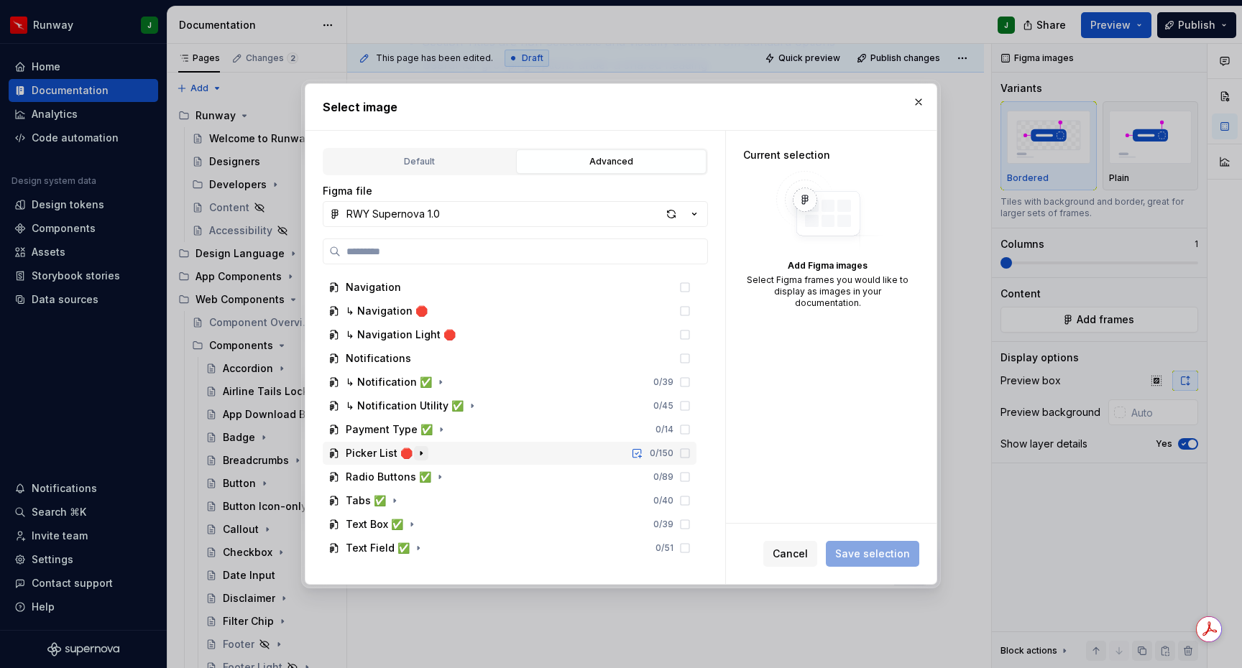
click at [418, 456] on icon "button" at bounding box center [420, 453] width 11 height 11
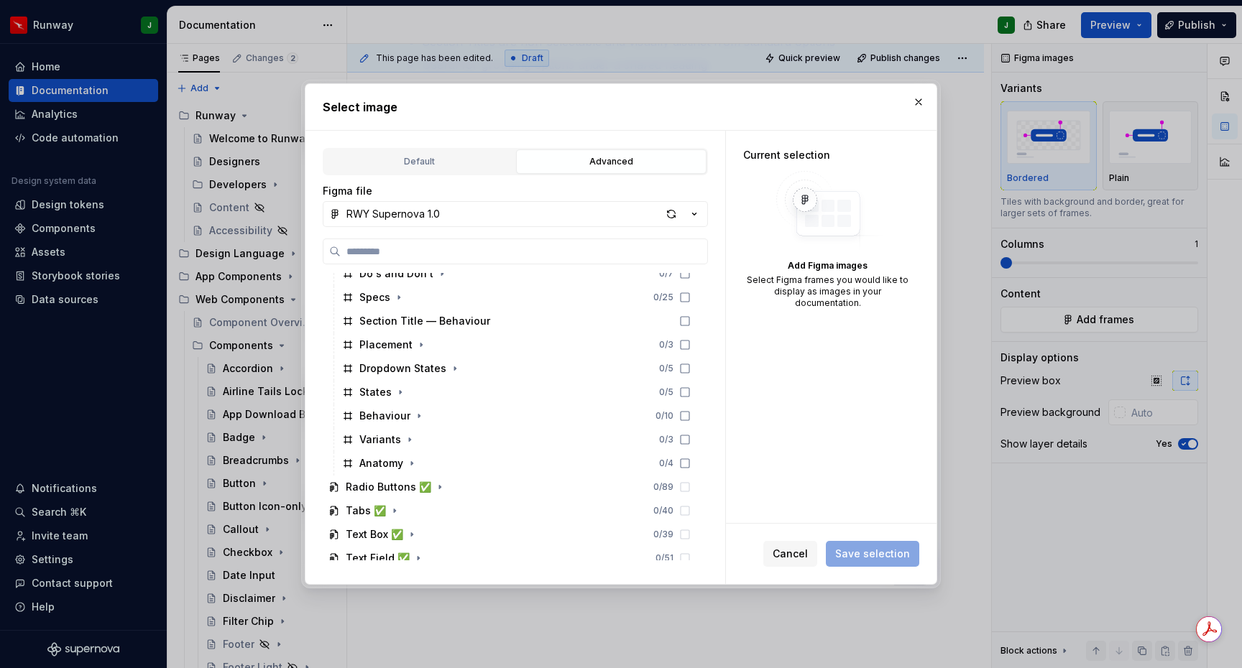
scroll to position [1918, 0]
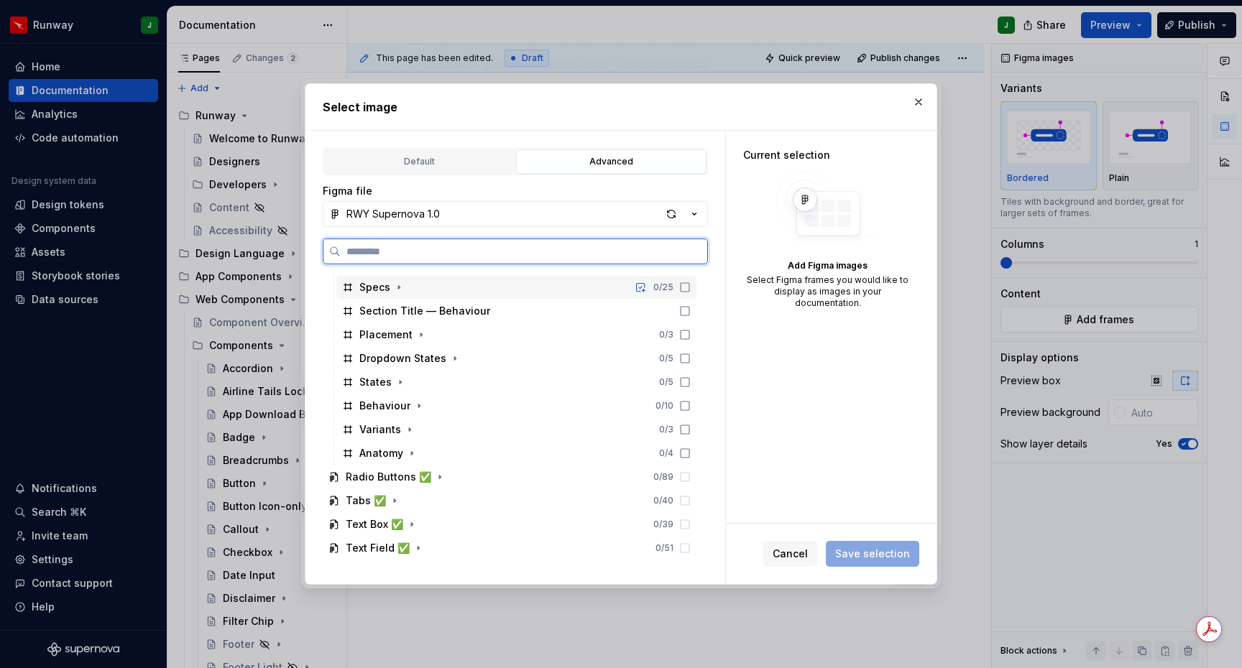
click at [427, 292] on div "Specs 0 / 25" at bounding box center [516, 287] width 360 height 23
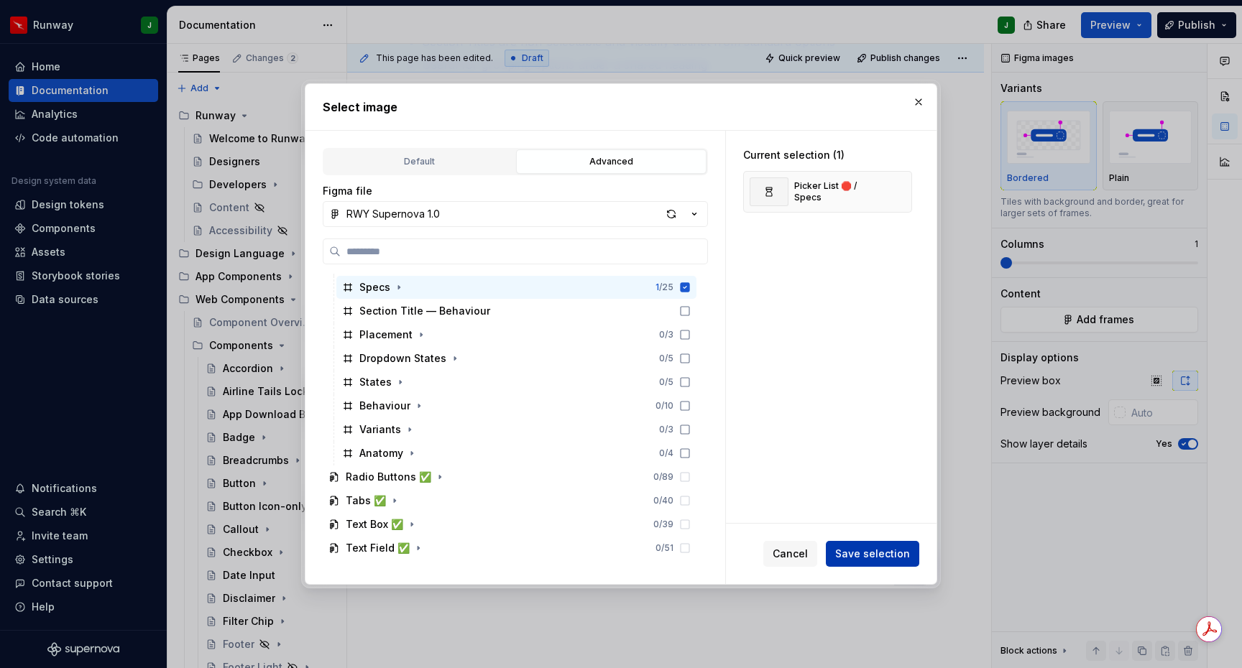
click at [874, 555] on span "Save selection" at bounding box center [872, 554] width 75 height 14
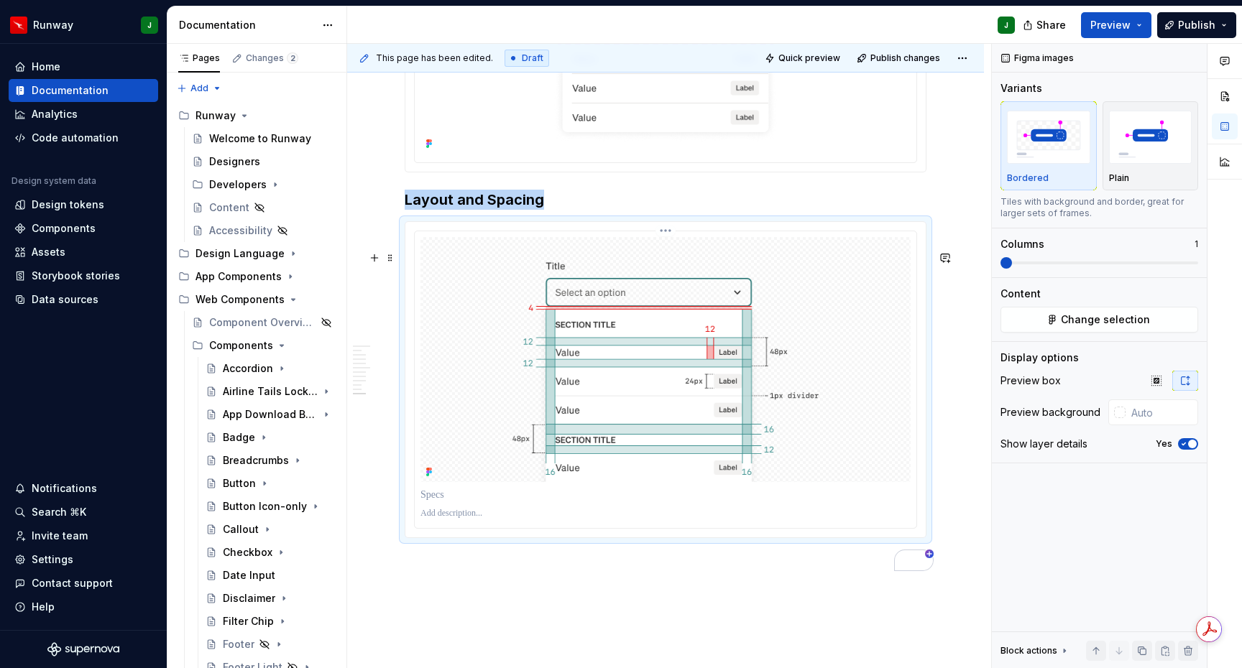
scroll to position [4606, 0]
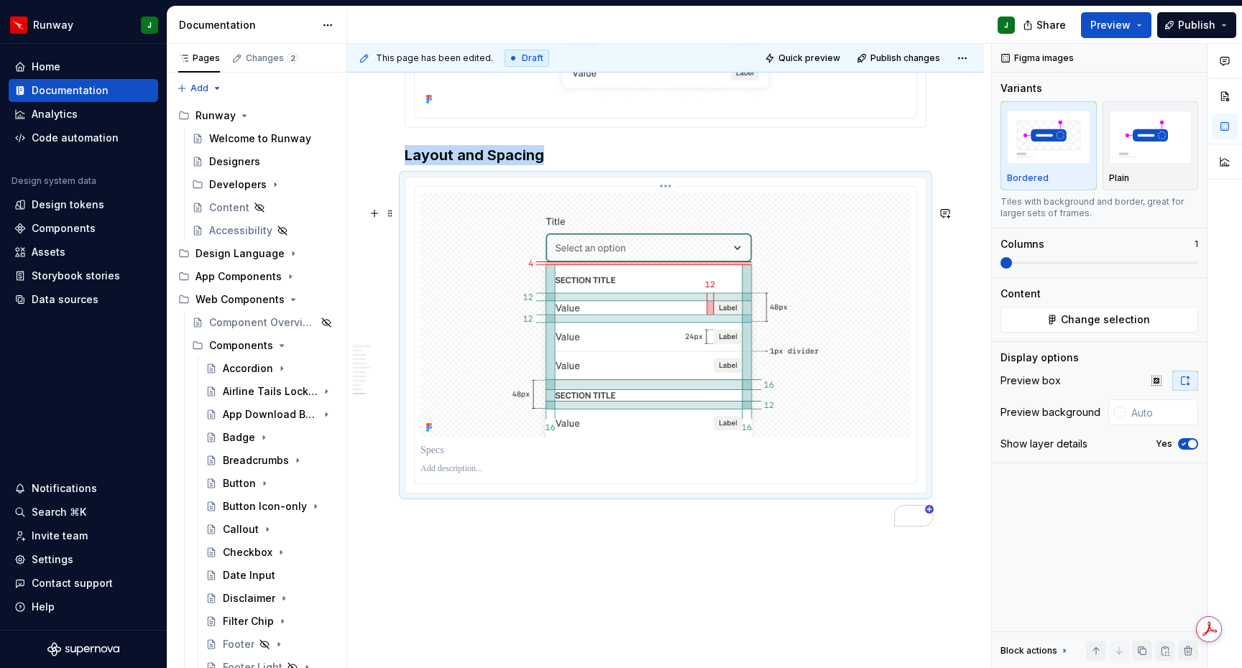
click at [879, 335] on img "To enrich screen reader interactions, please activate Accessibility in Grammarl…" at bounding box center [665, 315] width 490 height 245
click at [1173, 413] on input "text" at bounding box center [1161, 413] width 73 height 26
paste input "#FFFFFF"
type input "#FFFFFF"
click at [1185, 446] on icon "button" at bounding box center [1183, 444] width 11 height 9
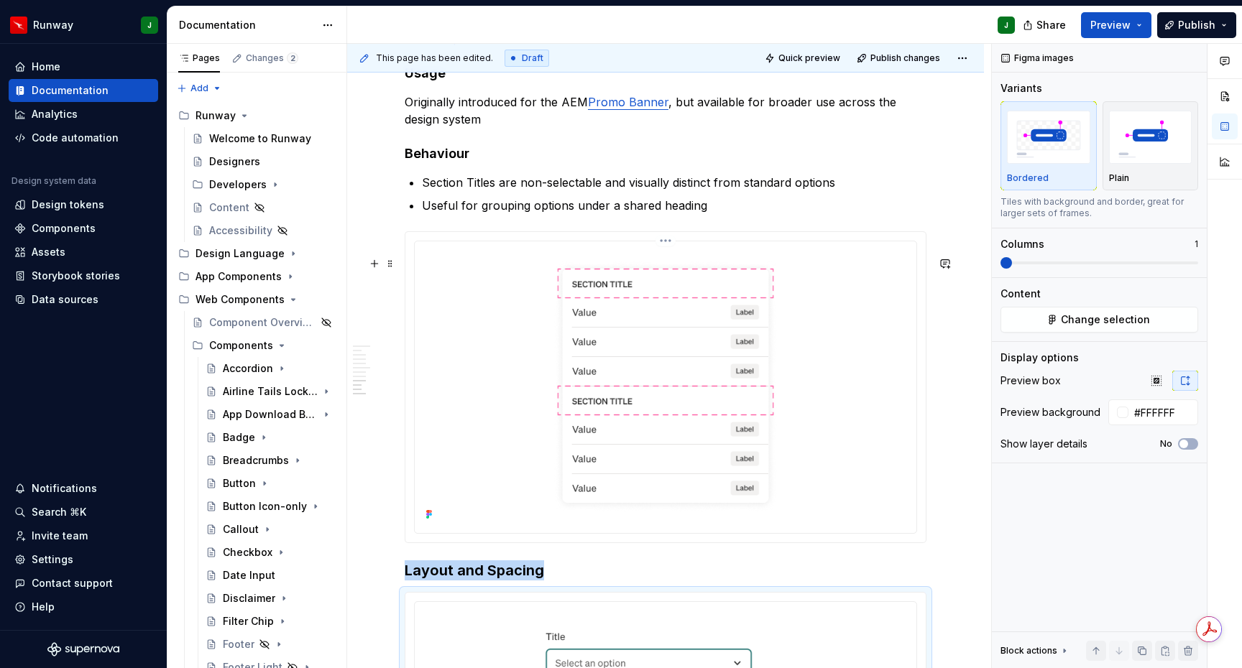
scroll to position [4133, 0]
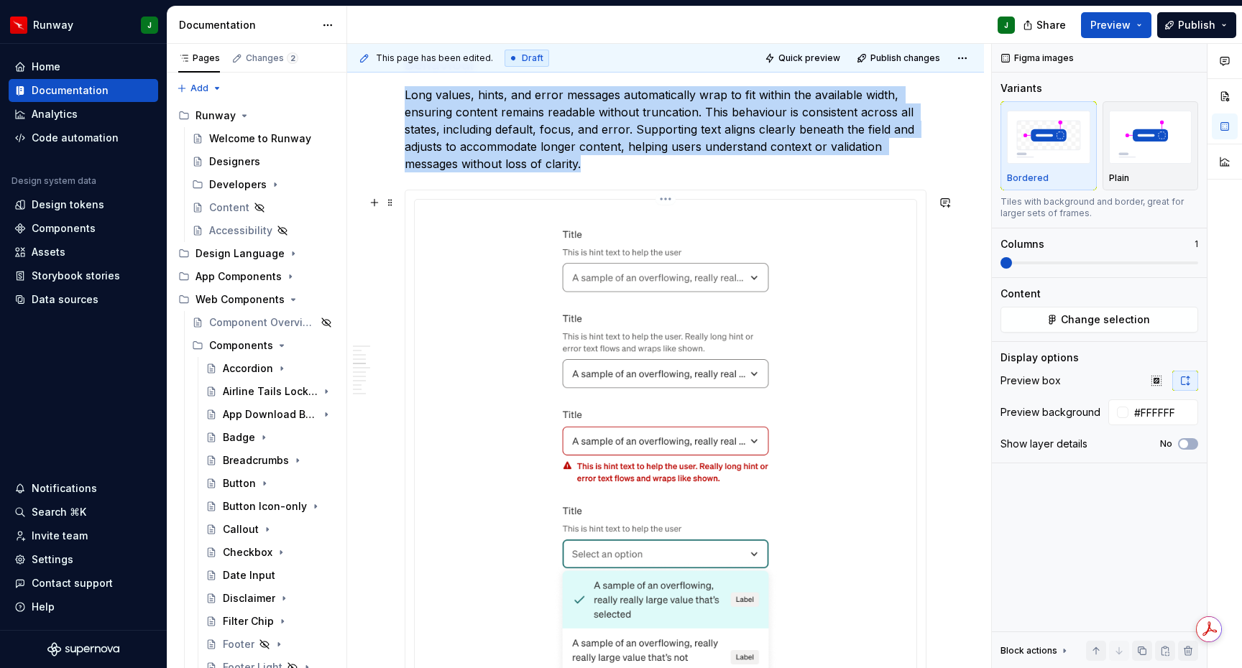
click at [852, 316] on img "To enrich screen reader interactions, please activate Accessibility in Grammarl…" at bounding box center [665, 470] width 490 height 528
click at [1109, 322] on span "Change selection" at bounding box center [1105, 320] width 89 height 14
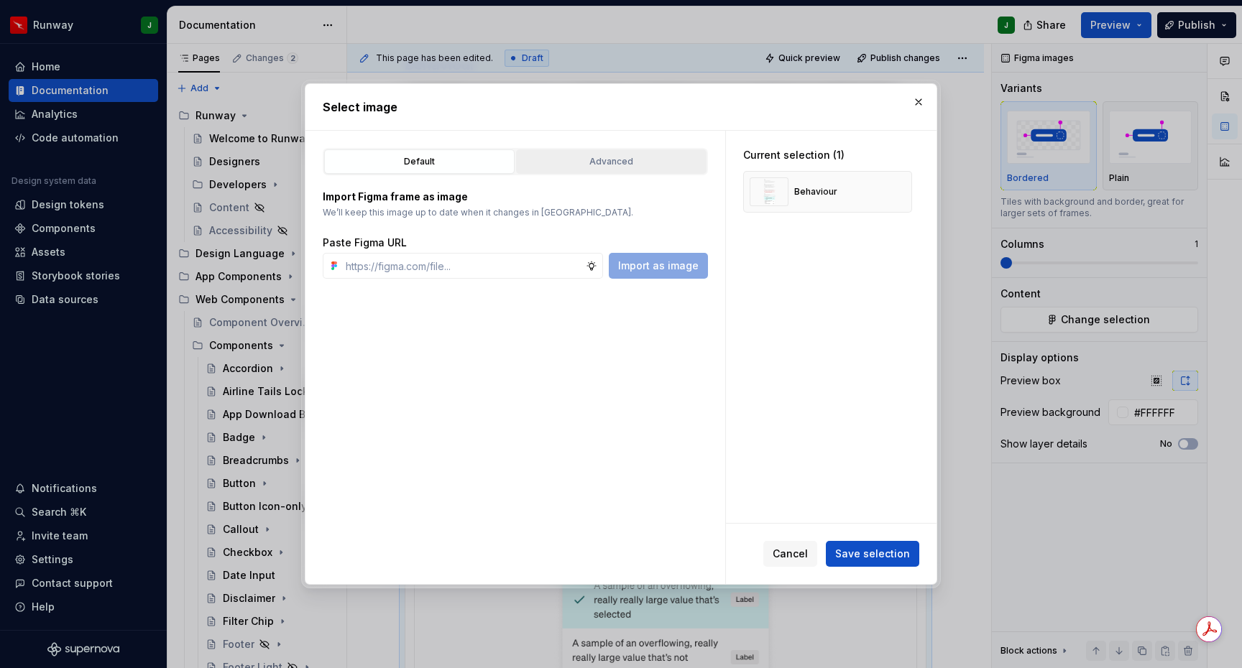
click at [571, 168] on div "Advanced" at bounding box center [611, 161] width 180 height 14
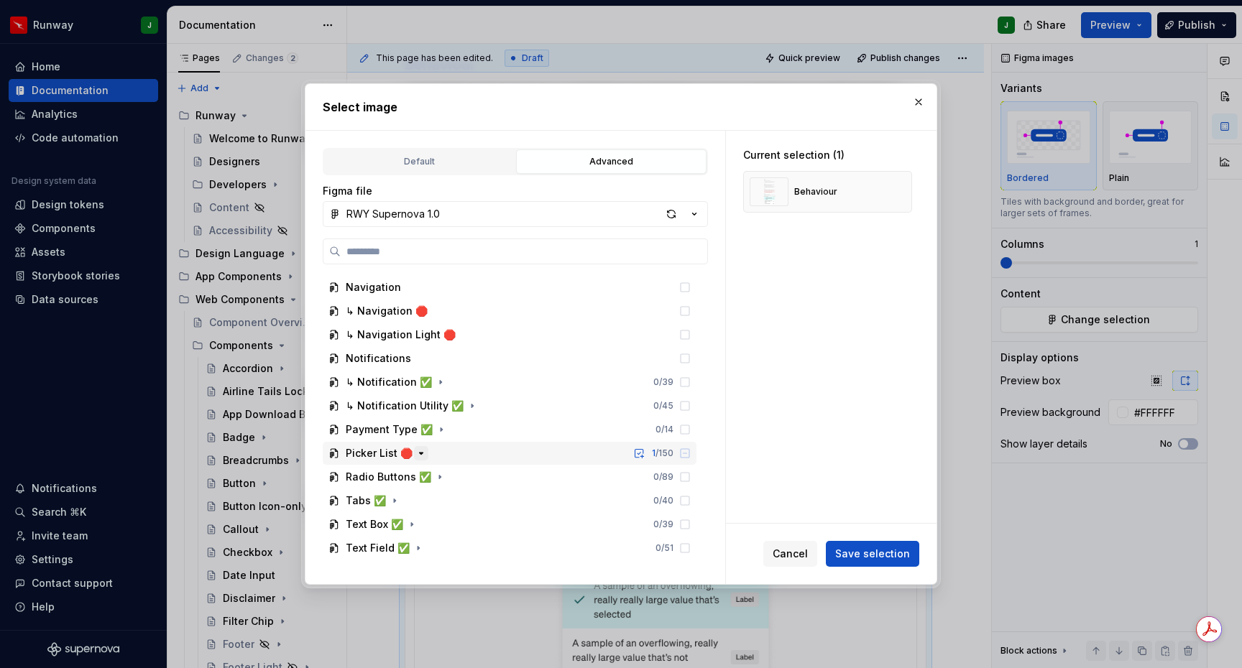
click at [416, 451] on icon "button" at bounding box center [420, 453] width 11 height 11
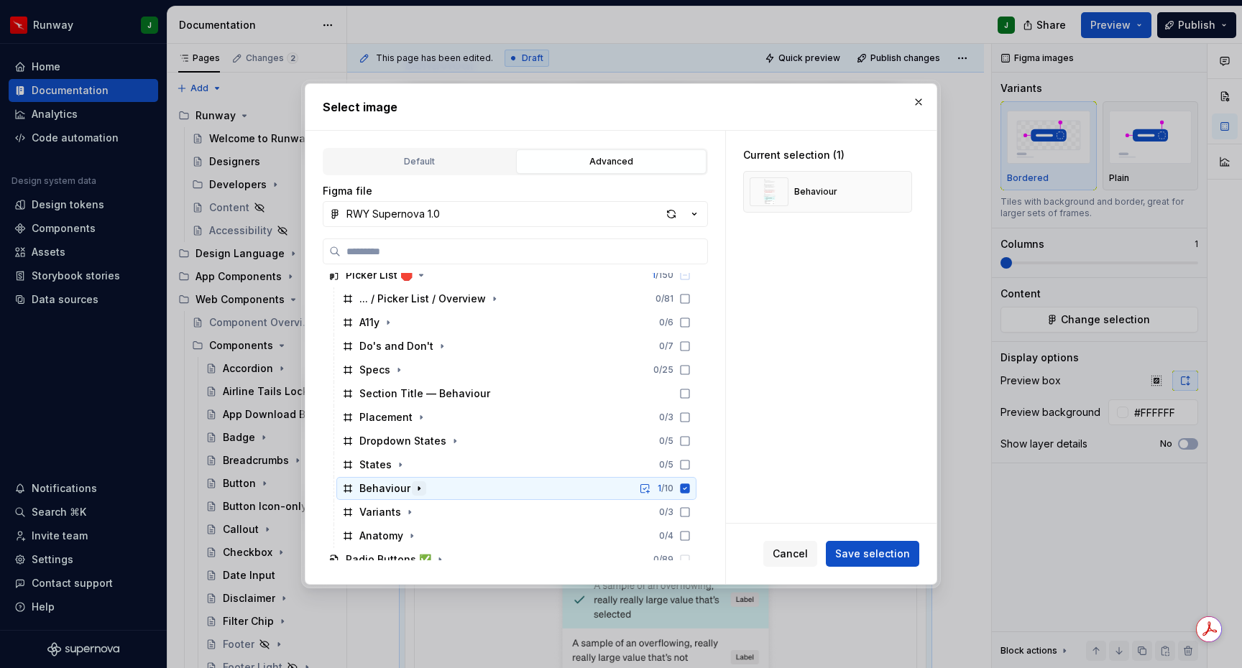
click at [418, 490] on icon "button" at bounding box center [418, 489] width 1 height 4
click at [417, 489] on icon "button" at bounding box center [419, 488] width 4 height 1
click at [674, 215] on div "button" at bounding box center [671, 214] width 20 height 20
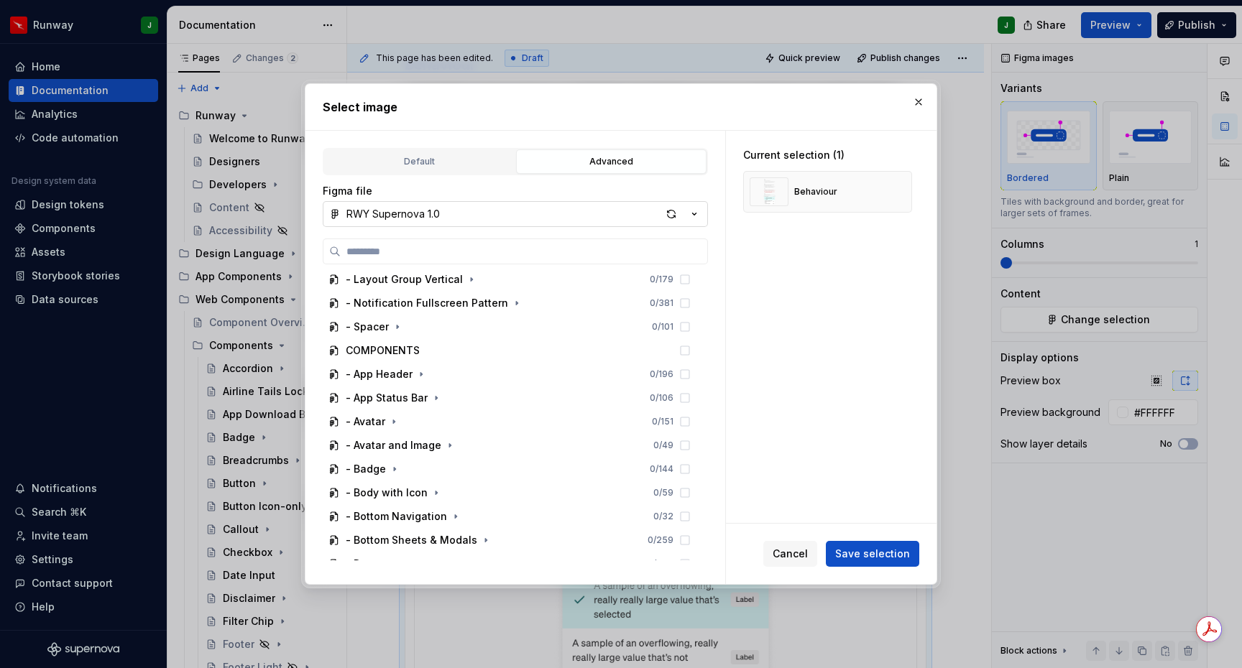
scroll to position [1918, 0]
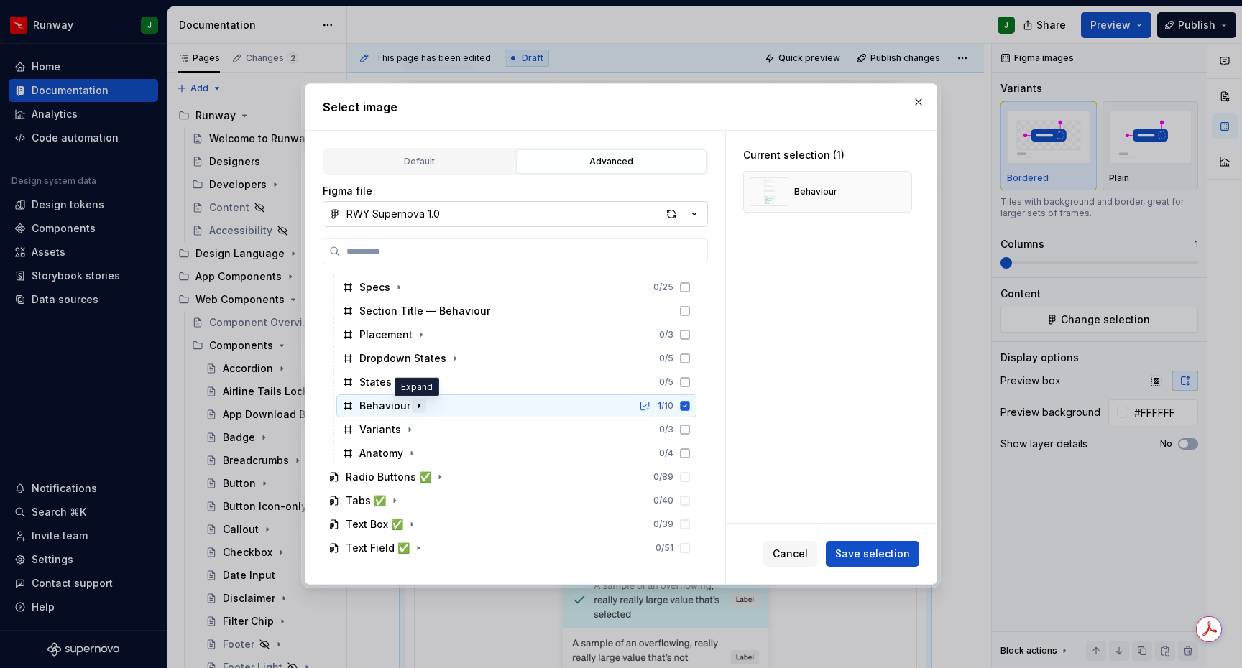
click at [419, 406] on icon "button" at bounding box center [418, 405] width 11 height 11
click at [418, 406] on icon "button" at bounding box center [418, 405] width 11 height 11
click at [795, 553] on span "Cancel" at bounding box center [789, 554] width 35 height 14
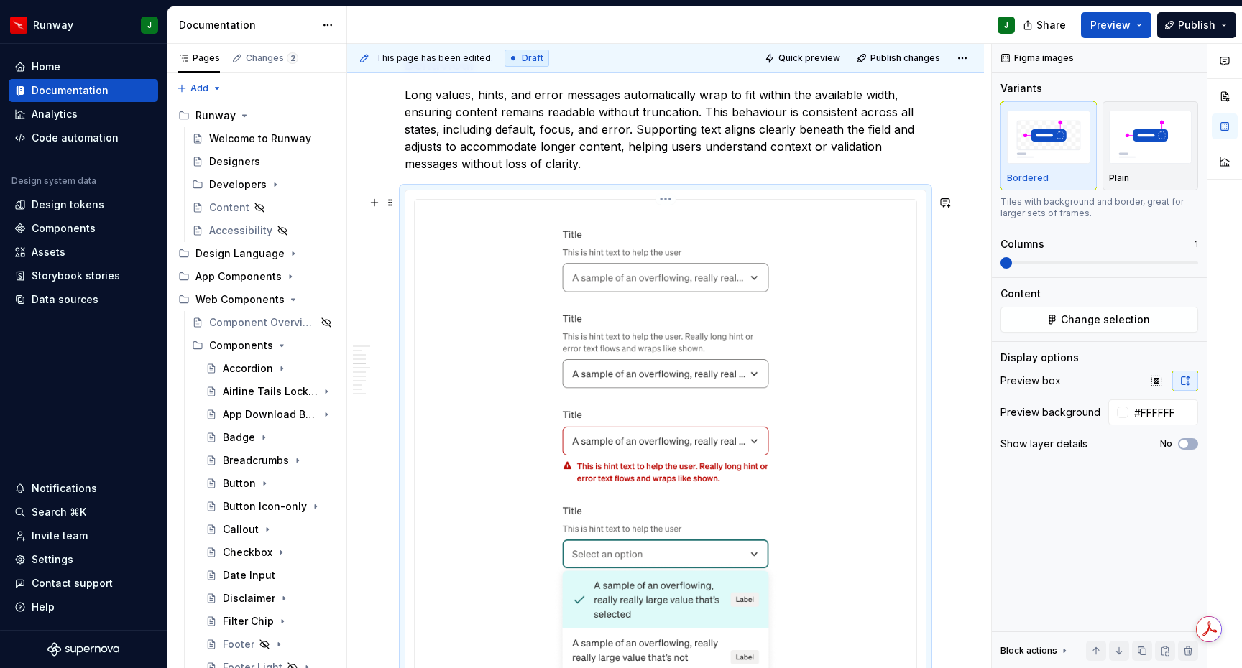
click at [670, 205] on html "Runway J Home Documentation Analytics Code automation Design system data Design…" at bounding box center [621, 334] width 1242 height 668
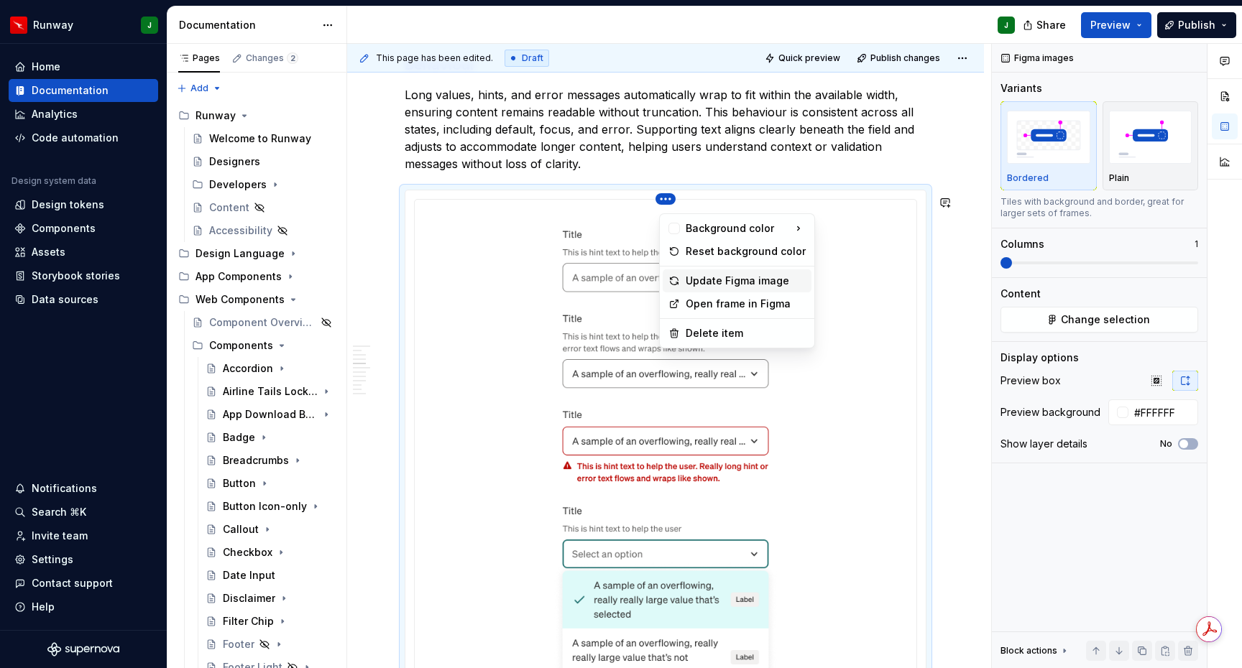
click at [719, 285] on div "Update Figma image" at bounding box center [746, 281] width 120 height 14
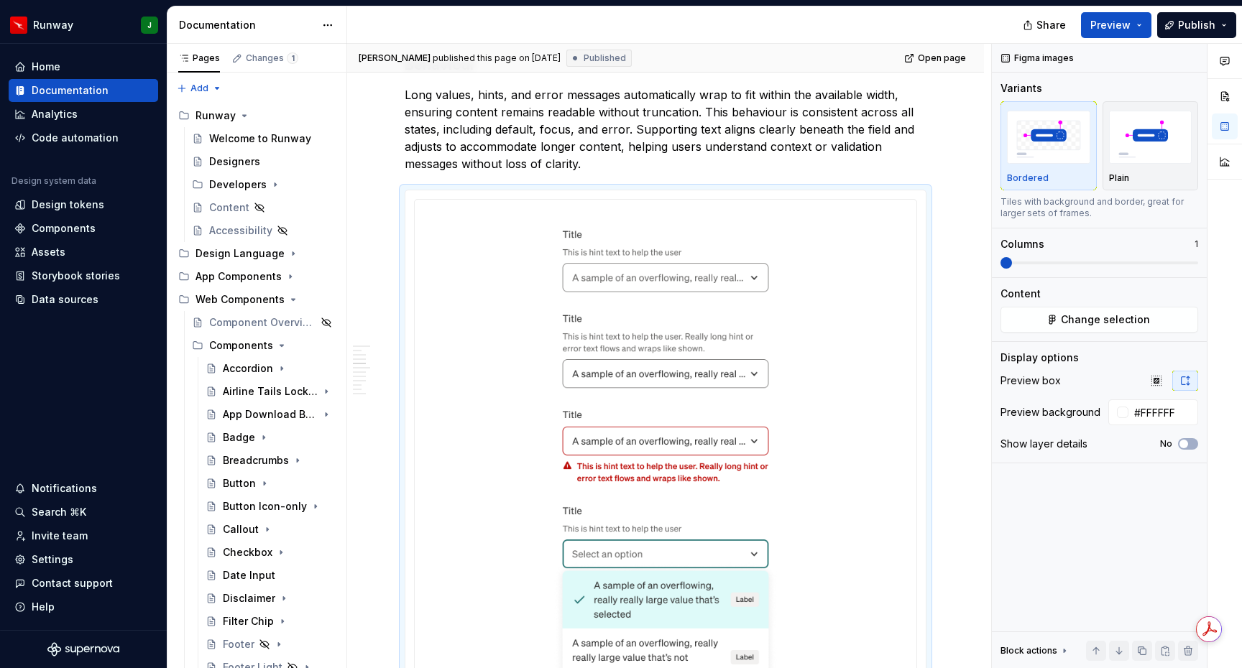
type textarea "*"
